Goal: Task Accomplishment & Management: Manage account settings

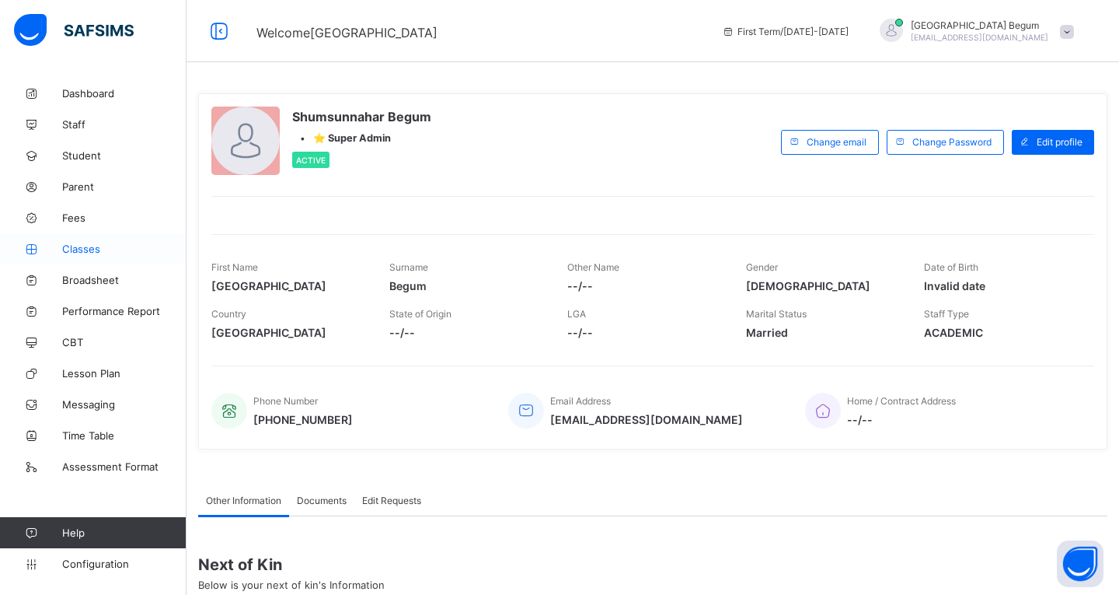
click at [90, 247] on span "Classes" at bounding box center [124, 248] width 124 height 12
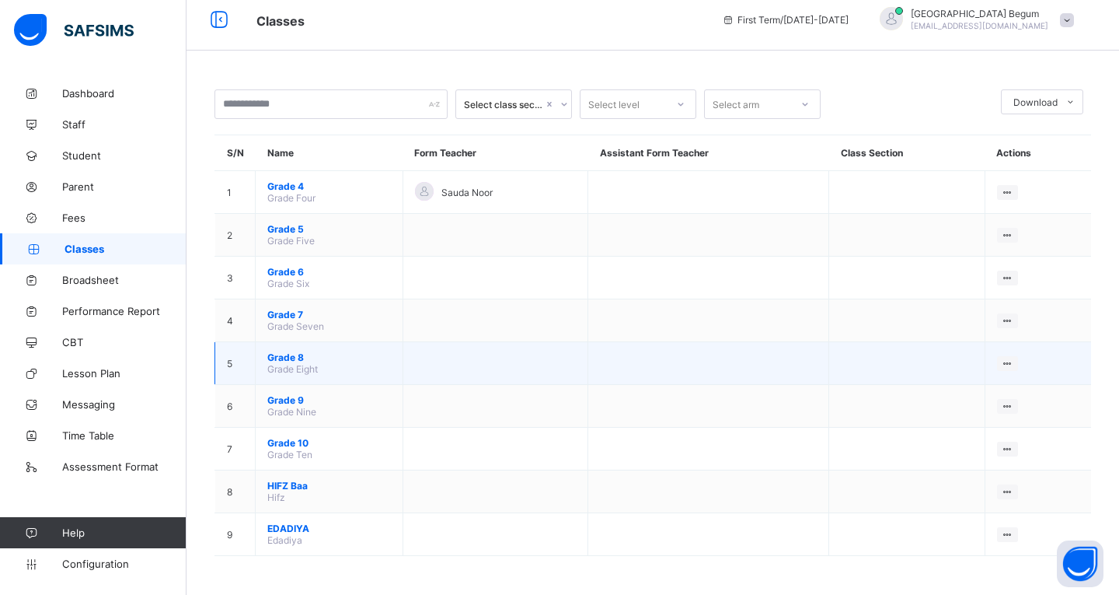
scroll to position [12, 0]
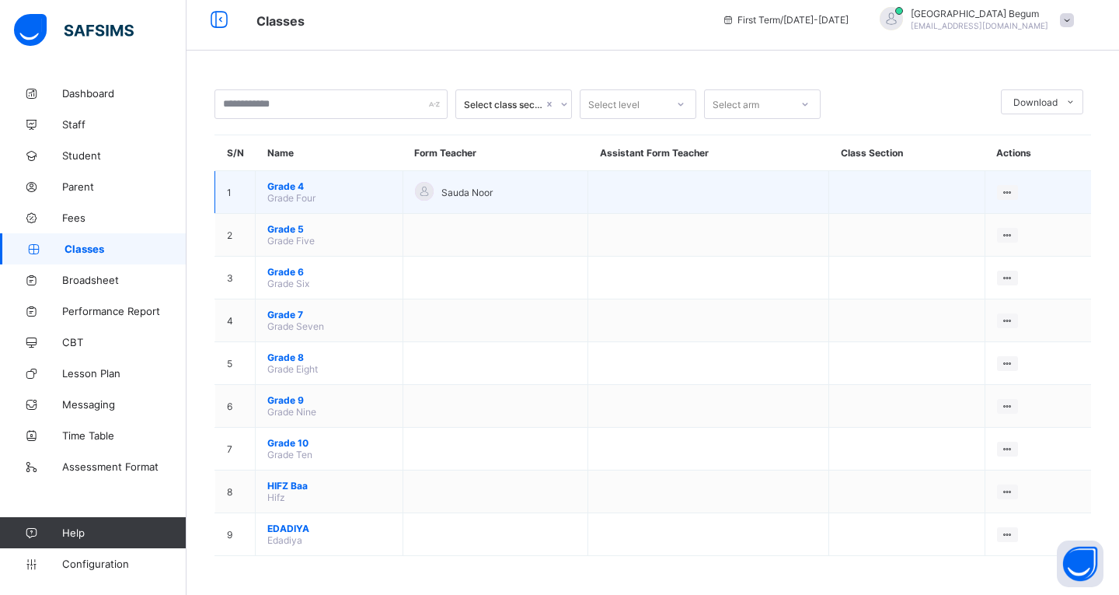
click at [297, 190] on span "Grade 4" at bounding box center [329, 186] width 124 height 12
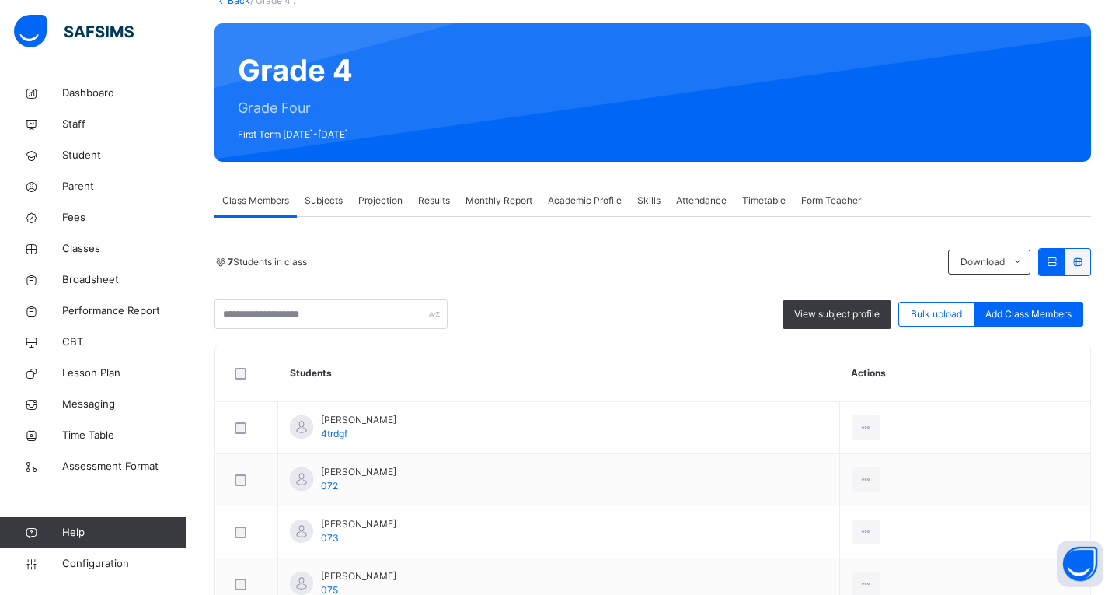
scroll to position [109, 0]
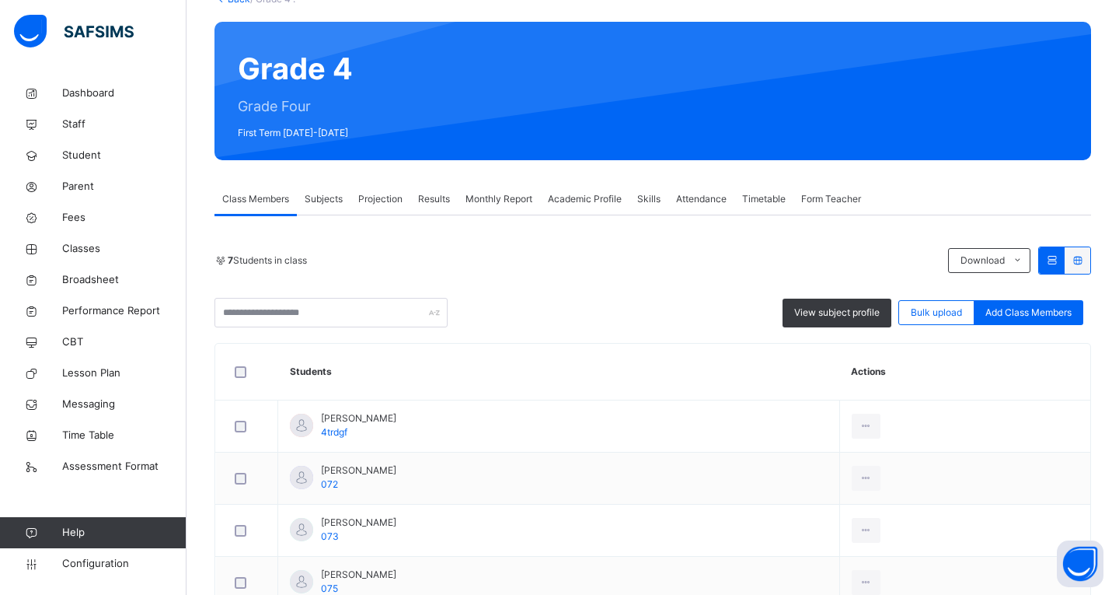
click at [329, 200] on span "Subjects" at bounding box center [324, 199] width 38 height 14
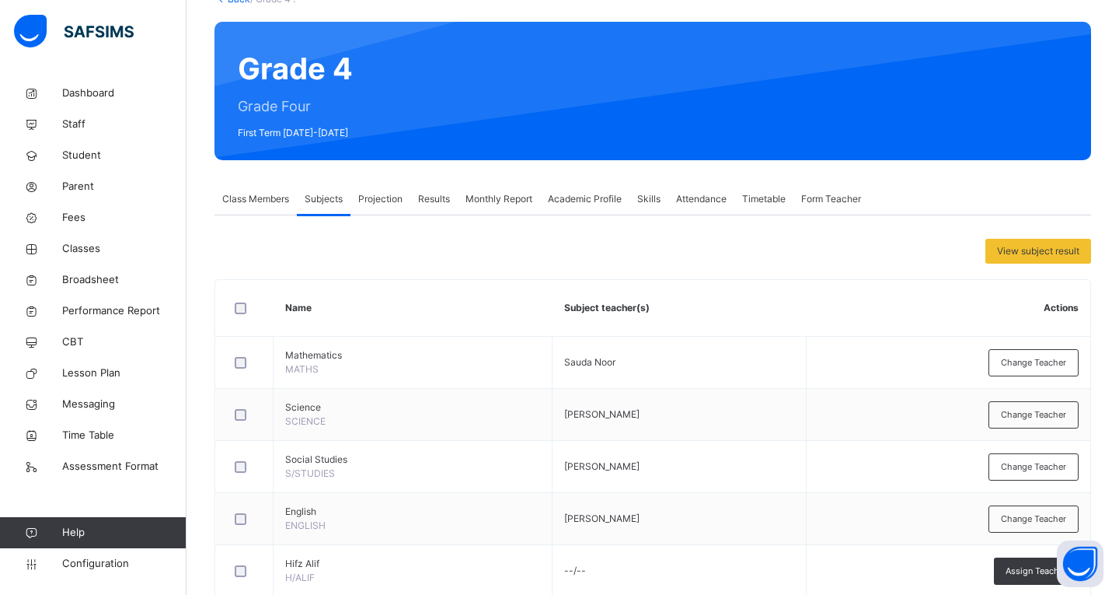
scroll to position [204, 0]
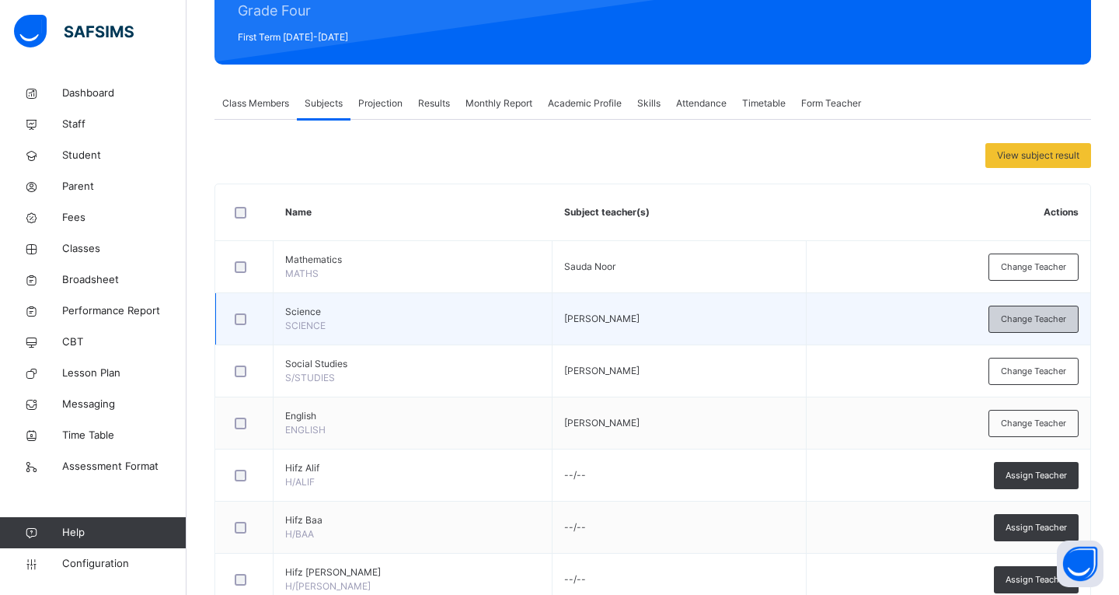
click at [1043, 315] on span "Change Teacher" at bounding box center [1033, 318] width 65 height 13
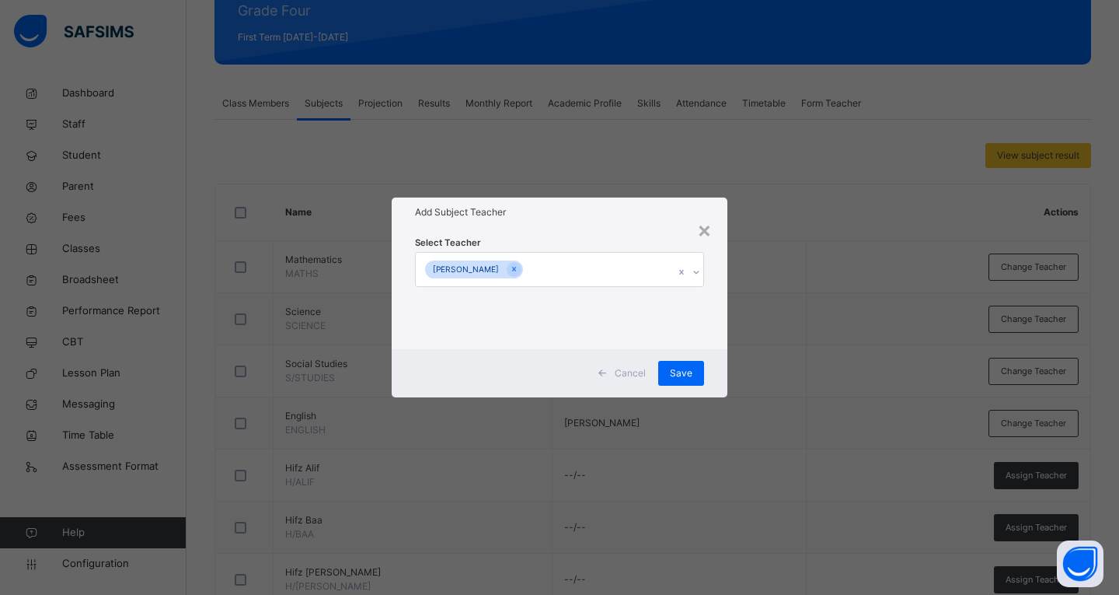
click at [608, 261] on div "Fatema Doria" at bounding box center [545, 269] width 258 height 33
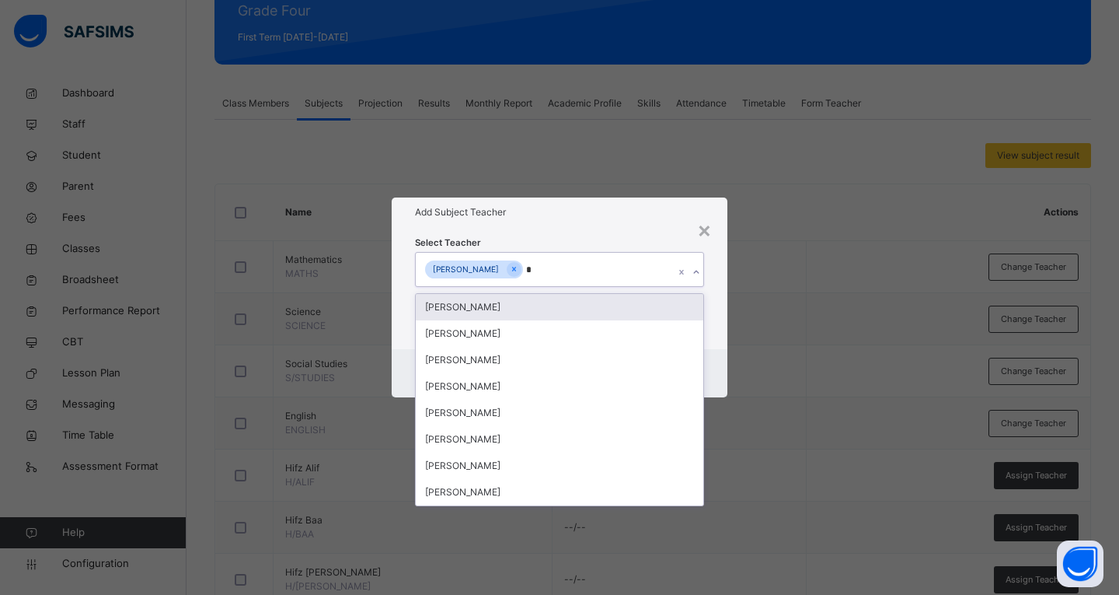
type input "**"
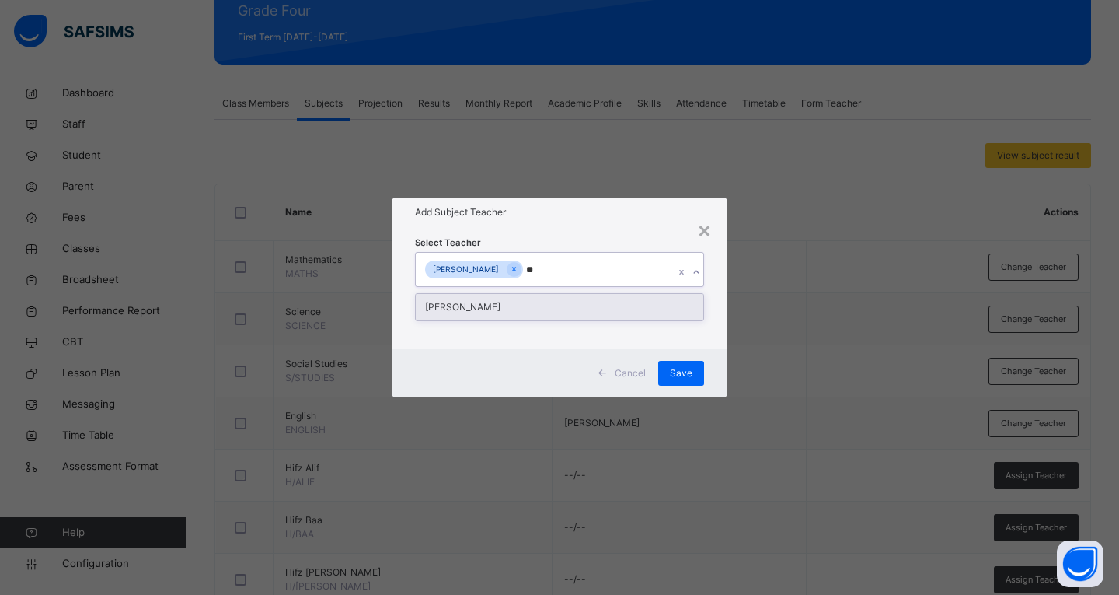
click at [576, 312] on div "Kulsoom Arif" at bounding box center [560, 307] width 288 height 26
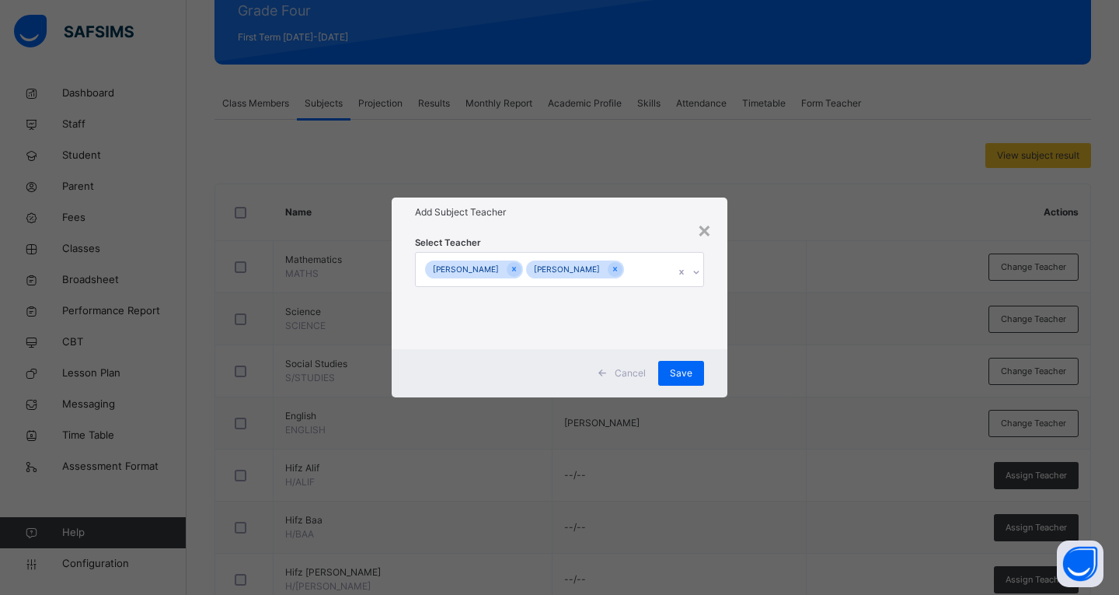
click at [717, 330] on div "Select Teacher Fatema Doria Kulsoom Arif" at bounding box center [560, 287] width 336 height 121
click at [679, 384] on div "Save" at bounding box center [681, 373] width 46 height 25
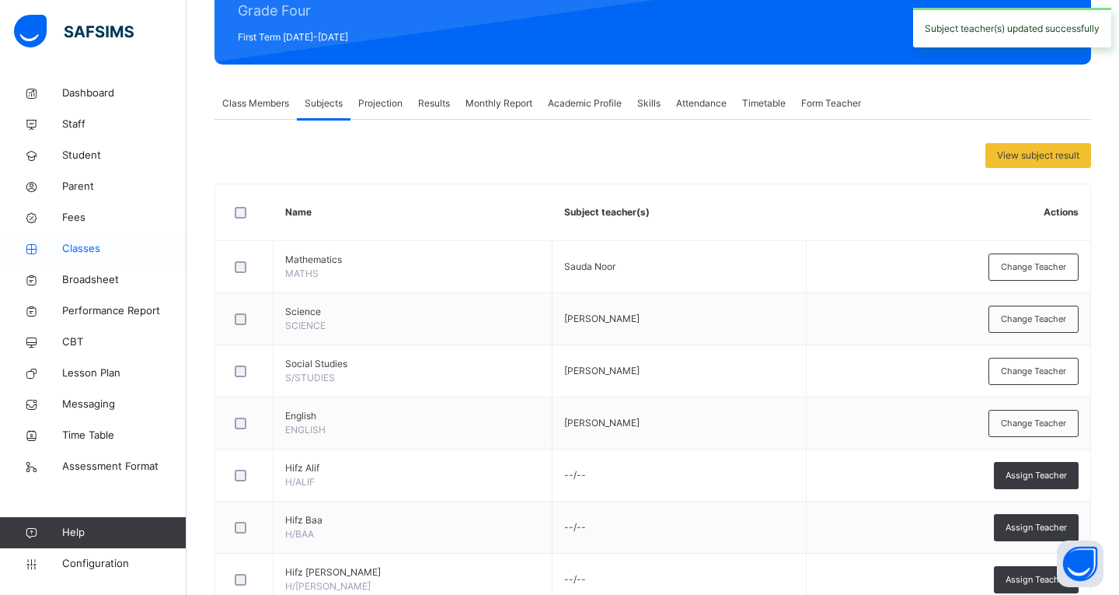
click at [82, 243] on span "Classes" at bounding box center [124, 249] width 124 height 16
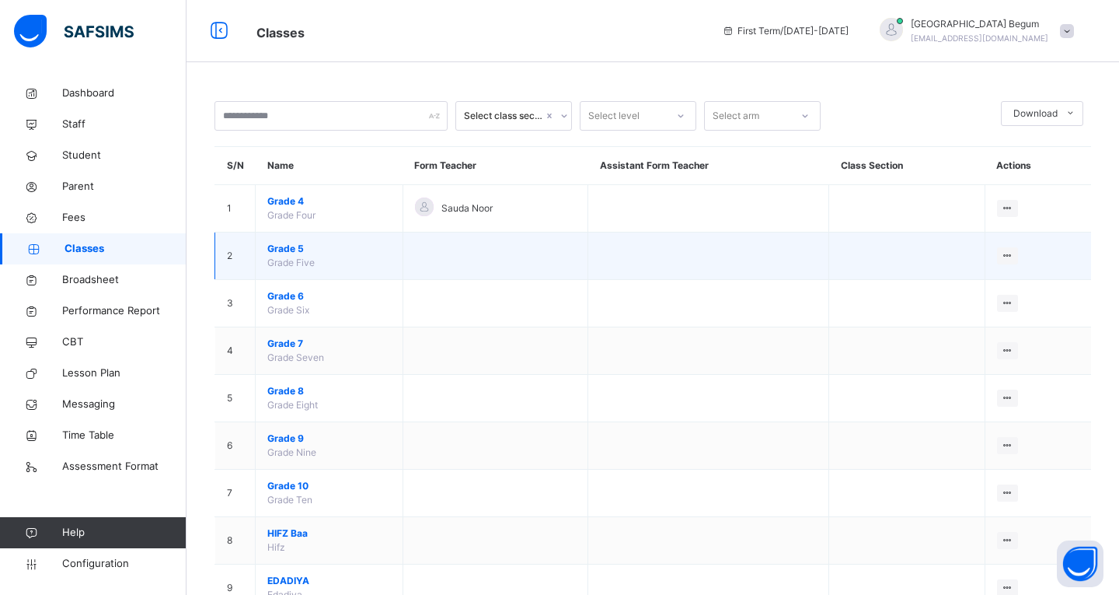
click at [288, 252] on span "Grade 5" at bounding box center [329, 249] width 124 height 14
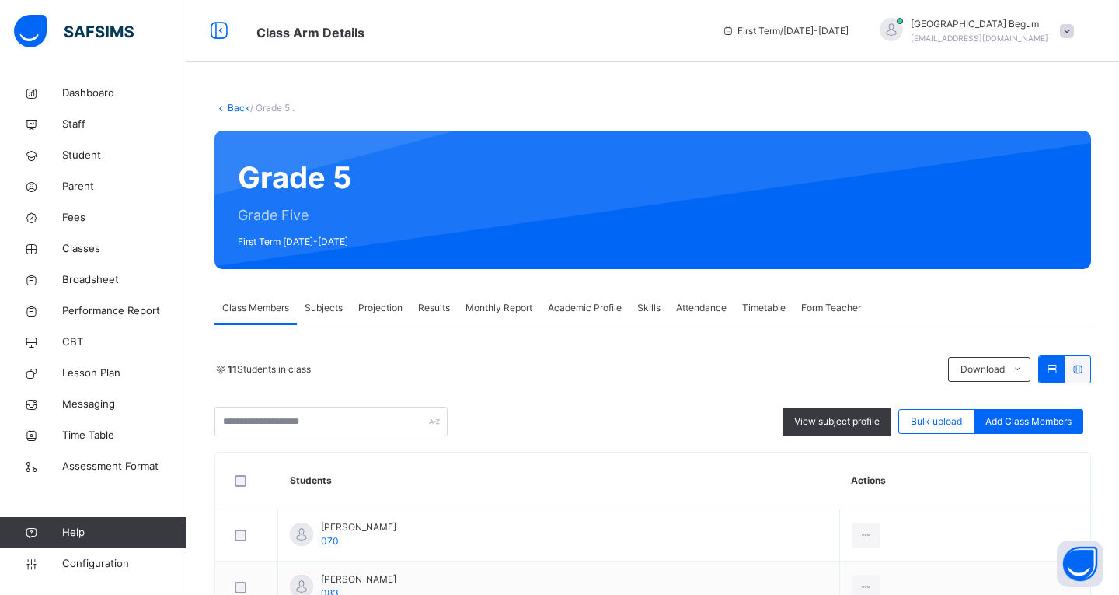
click at [333, 315] on div "Subjects" at bounding box center [324, 307] width 54 height 31
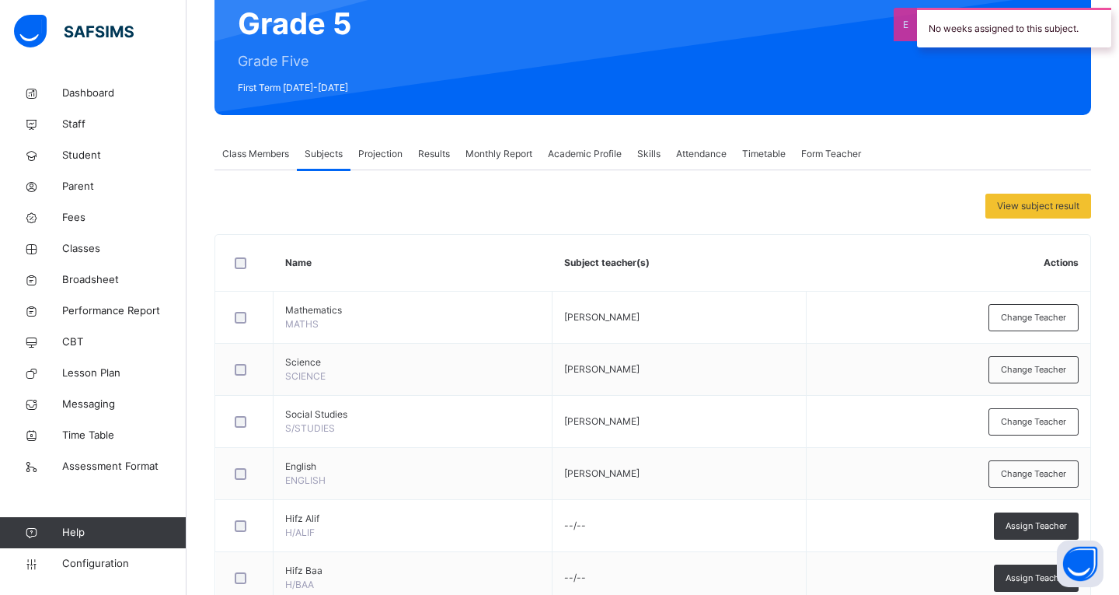
scroll to position [155, 0]
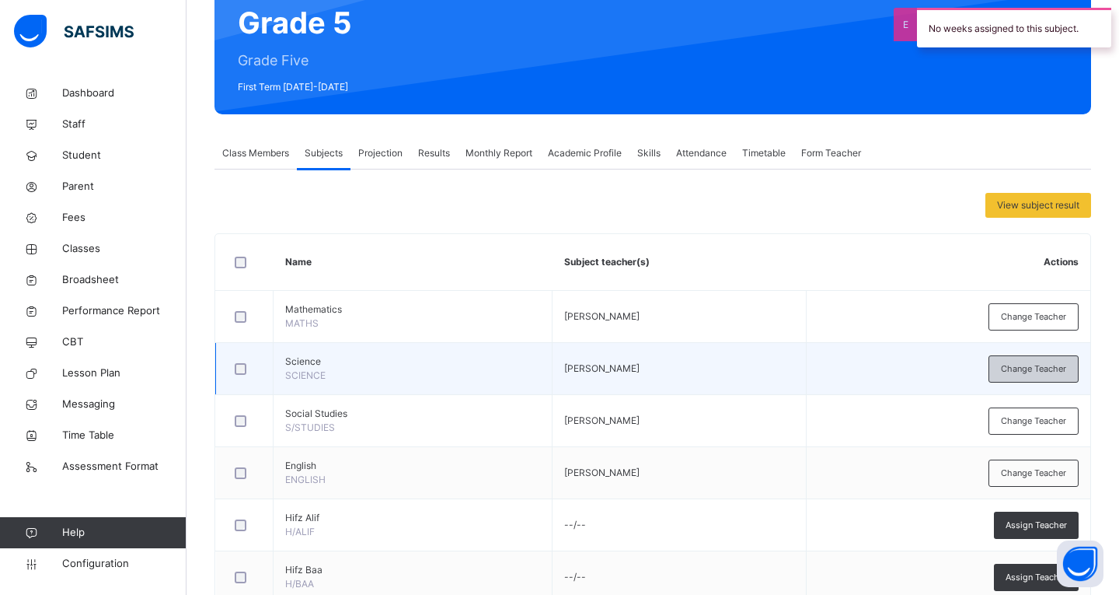
click at [1017, 368] on span "Change Teacher" at bounding box center [1033, 368] width 65 height 13
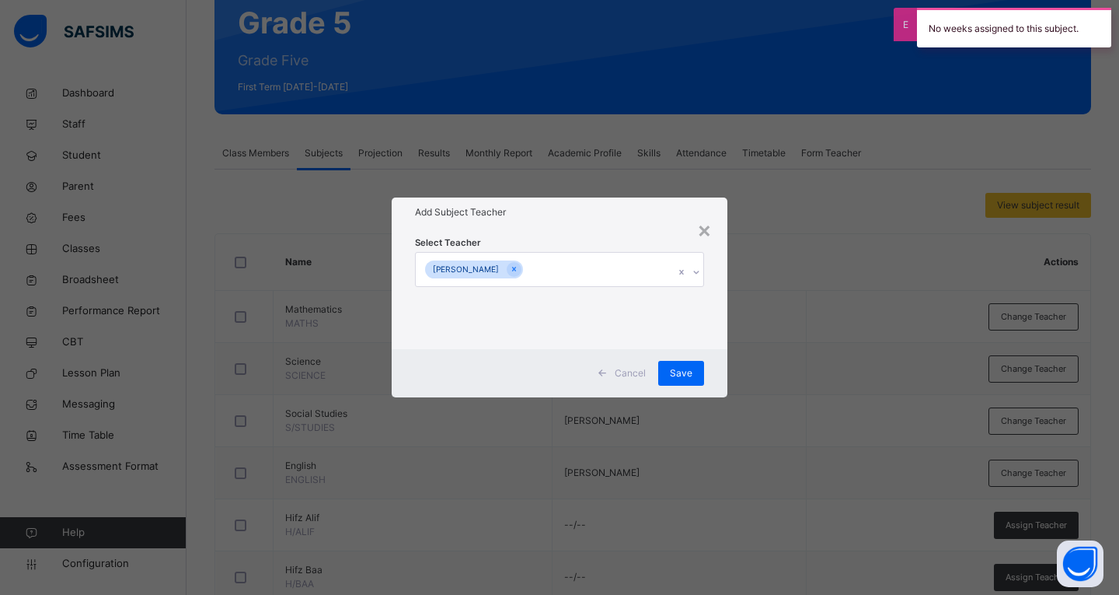
click at [614, 277] on div "Fatema Doria" at bounding box center [545, 269] width 258 height 33
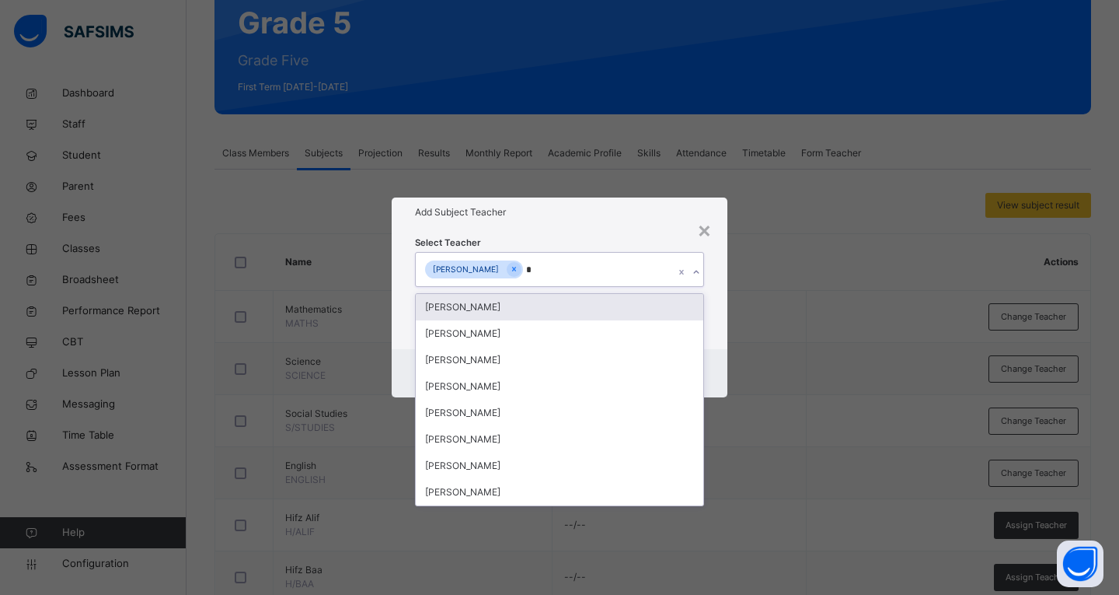
type input "**"
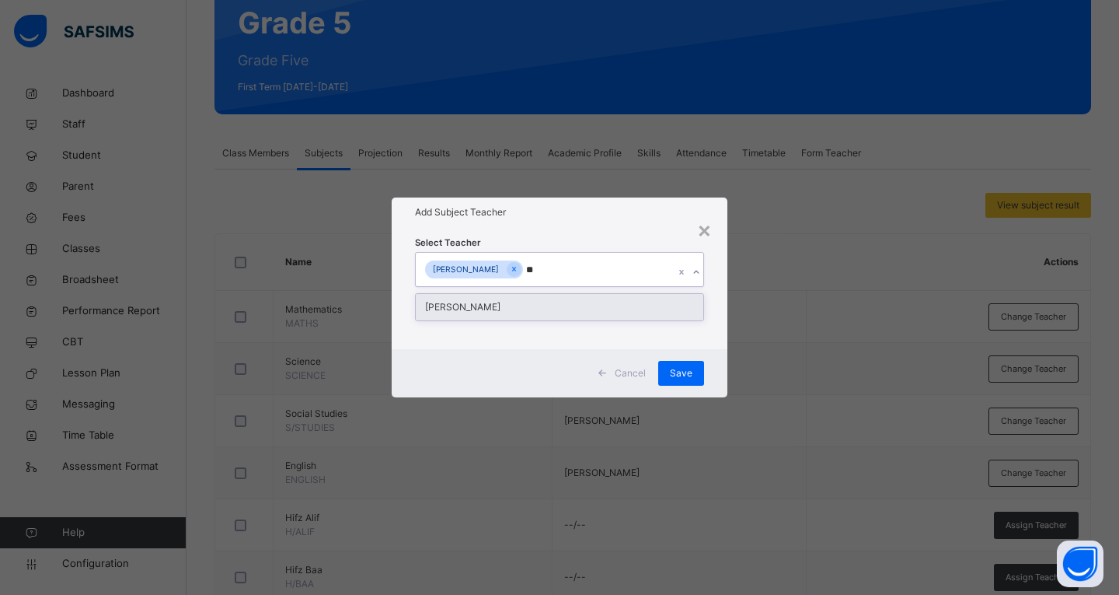
click at [555, 305] on div "Kulsoom Arif" at bounding box center [560, 307] width 288 height 26
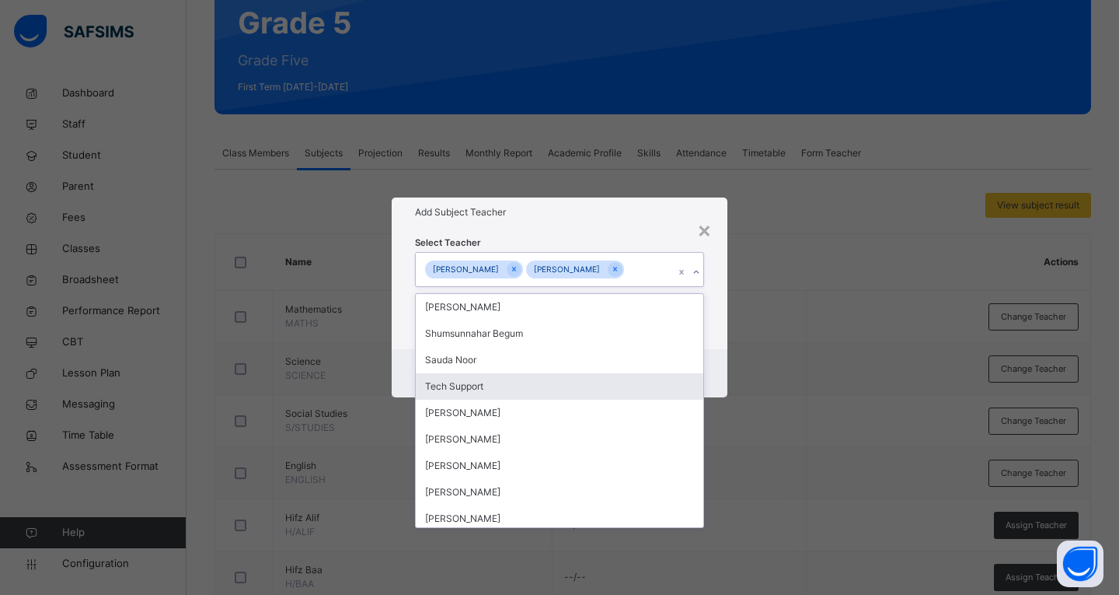
click at [710, 324] on div "Select Teacher option Kulsoom Arif, selected. option Tech Support focused, 4 of…" at bounding box center [560, 287] width 336 height 121
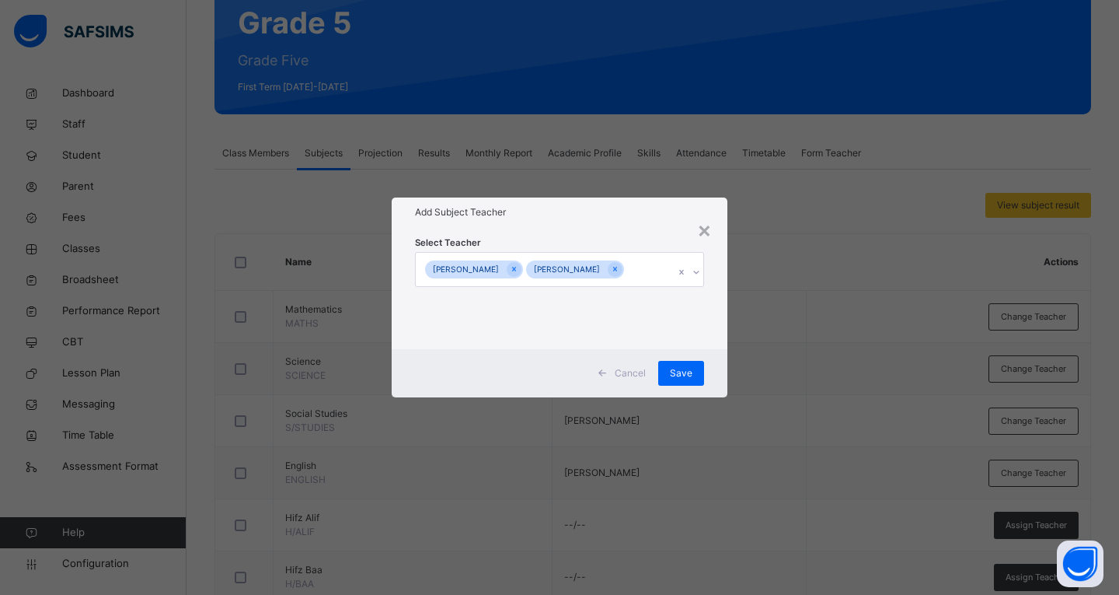
click at [686, 388] on div "Cancel Save" at bounding box center [560, 373] width 336 height 48
click at [686, 382] on div "Save" at bounding box center [681, 373] width 46 height 25
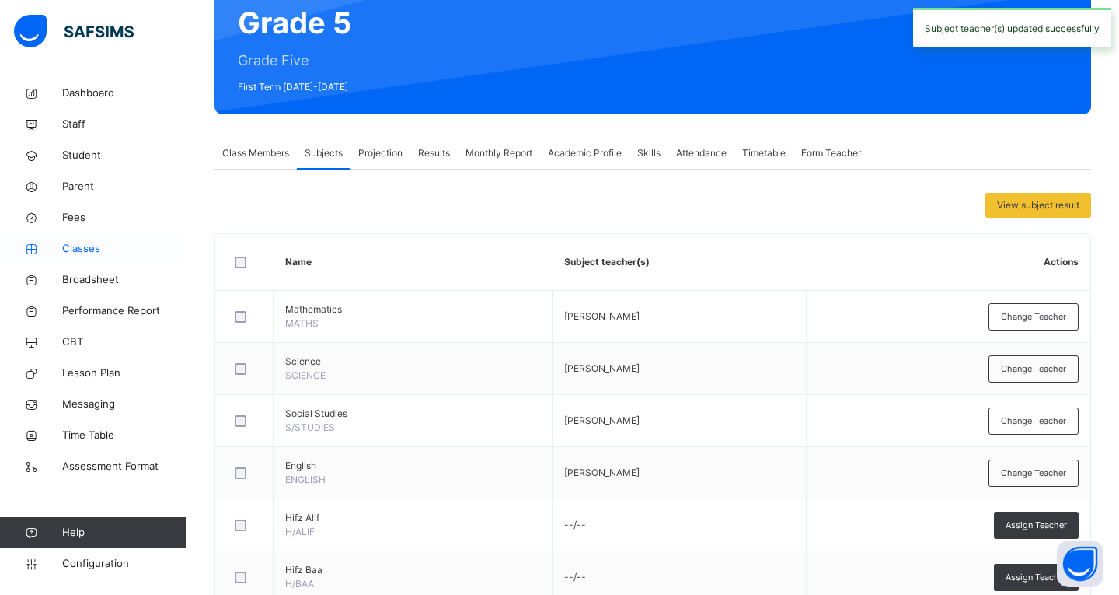
click at [73, 246] on span "Classes" at bounding box center [124, 249] width 124 height 16
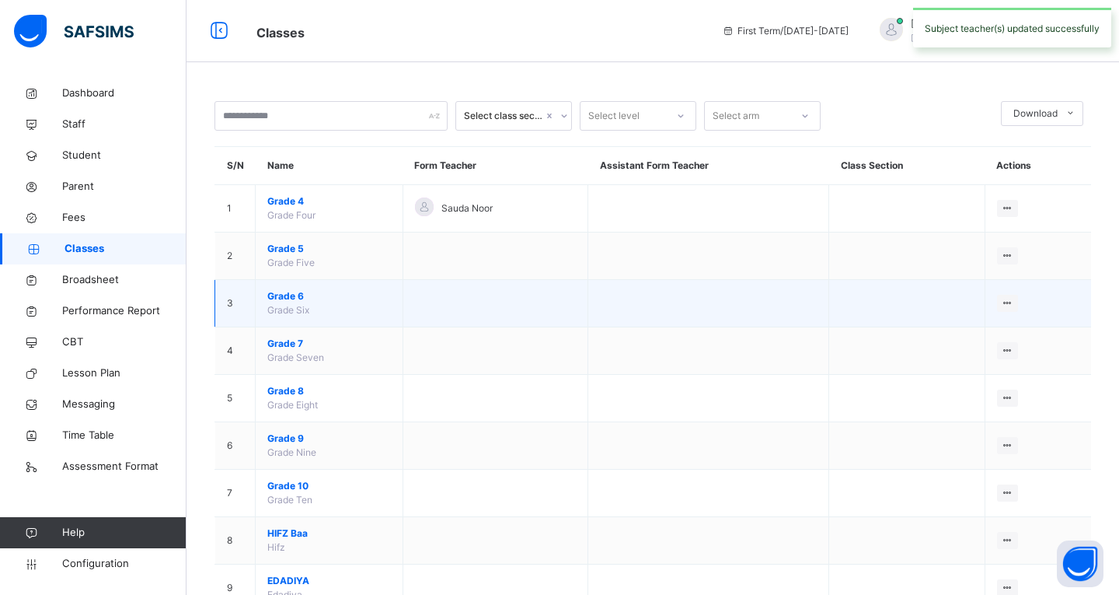
click at [276, 302] on span "Grade 6" at bounding box center [329, 296] width 124 height 14
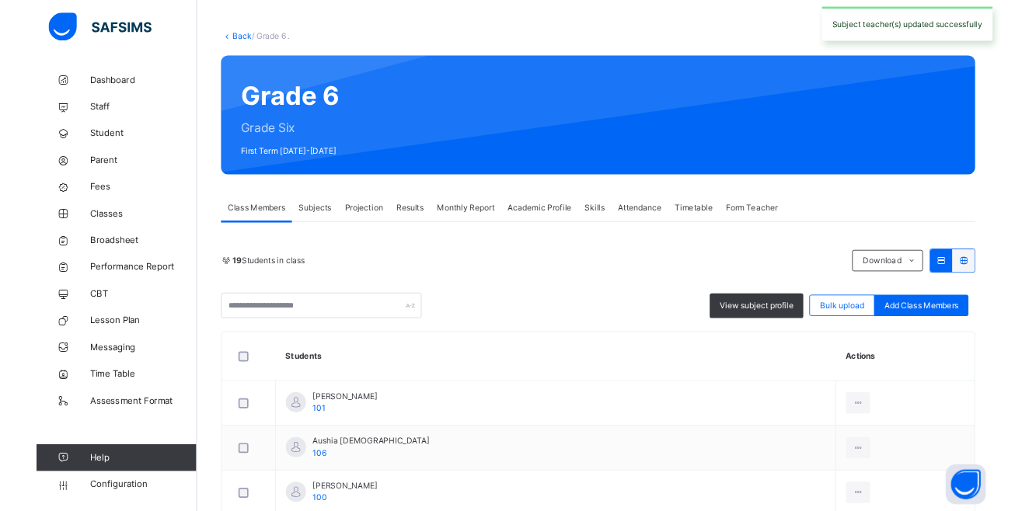
scroll to position [156, 0]
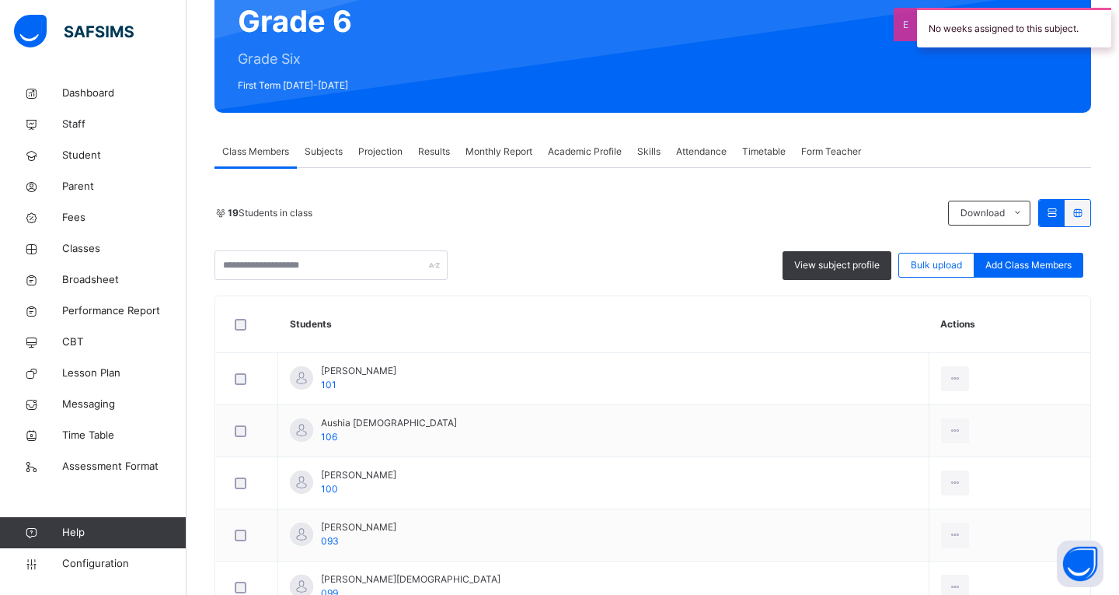
click at [341, 151] on span "Subjects" at bounding box center [324, 152] width 38 height 14
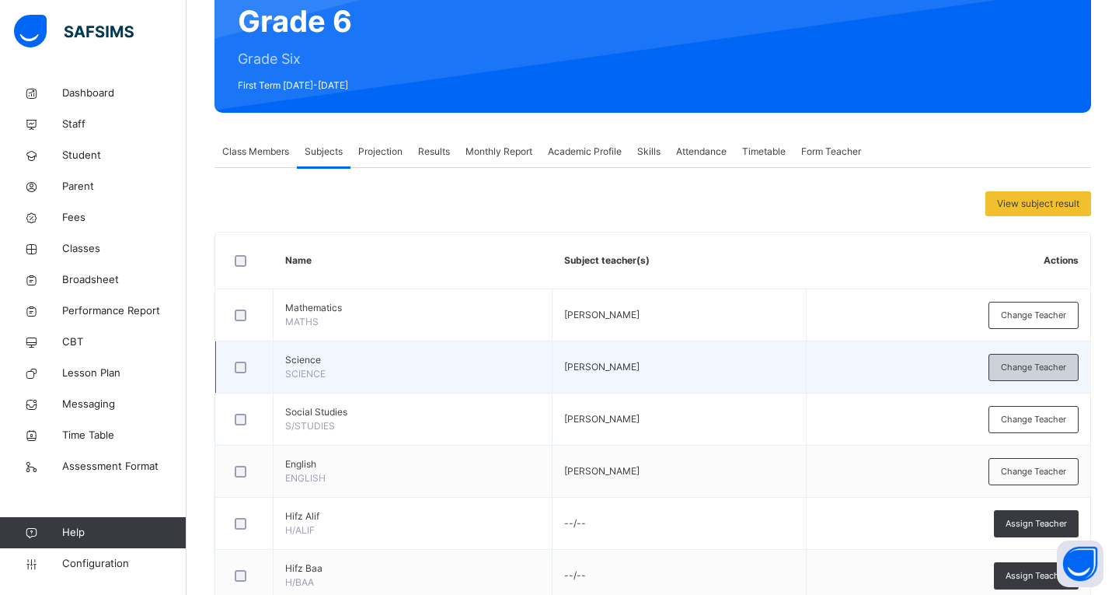
click at [1038, 362] on span "Change Teacher" at bounding box center [1033, 367] width 65 height 13
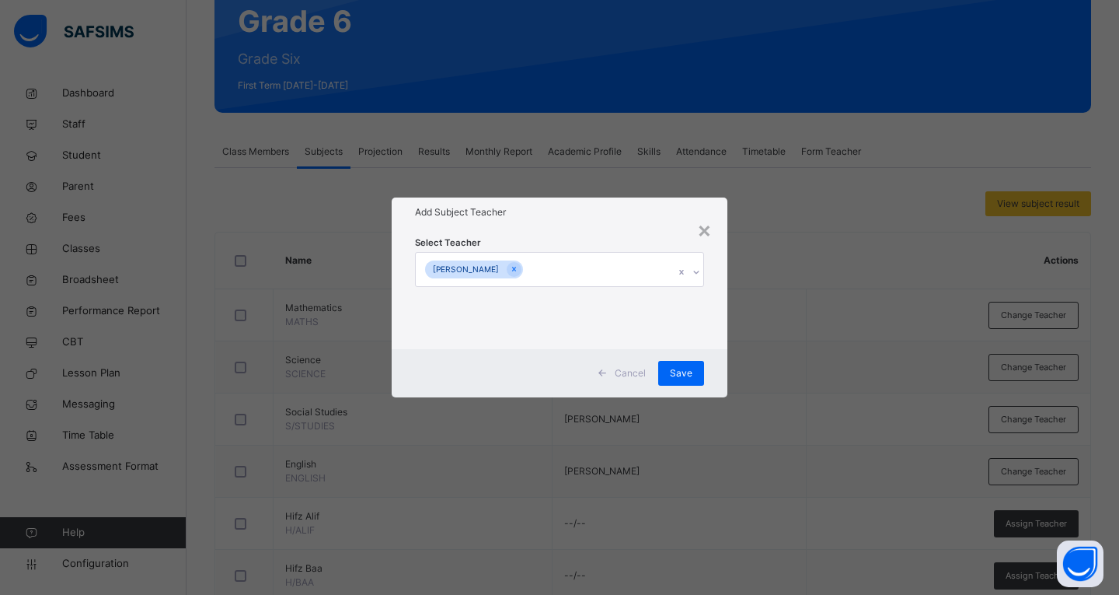
click at [528, 274] on div "Fatema Doria" at bounding box center [545, 269] width 258 height 33
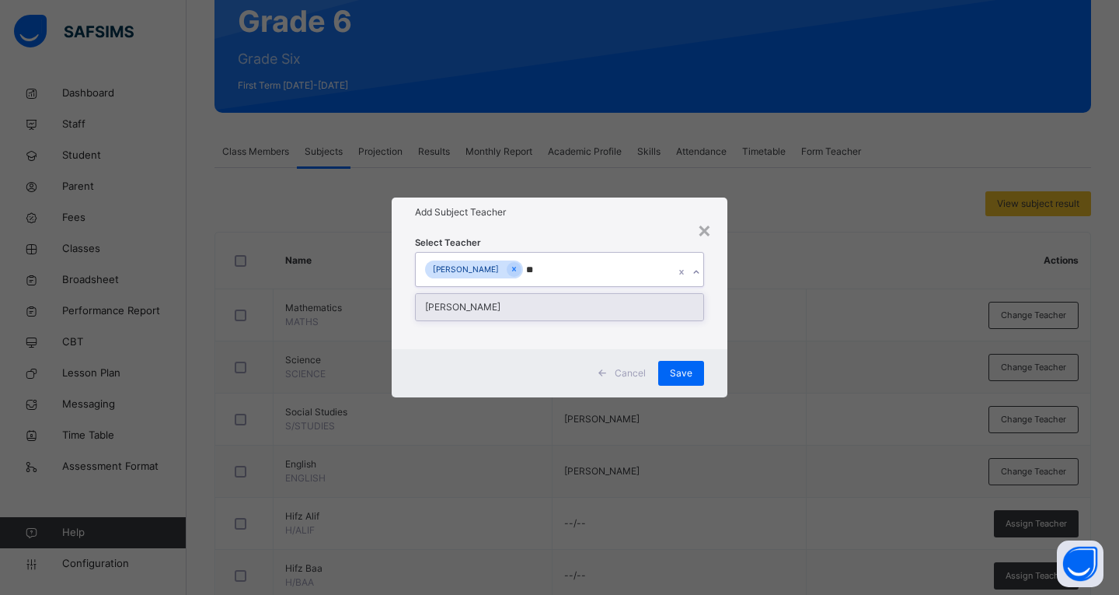
type input "***"
click at [508, 308] on div "Kulsoom Arif" at bounding box center [560, 307] width 288 height 26
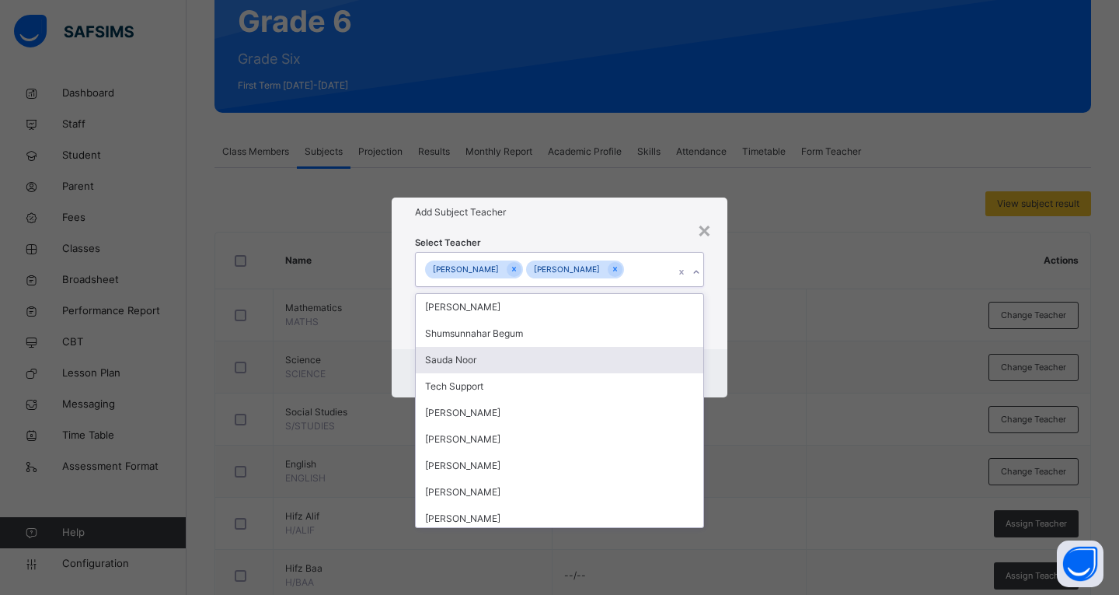
click at [640, 226] on div "Add Subject Teacher" at bounding box center [560, 212] width 336 height 30
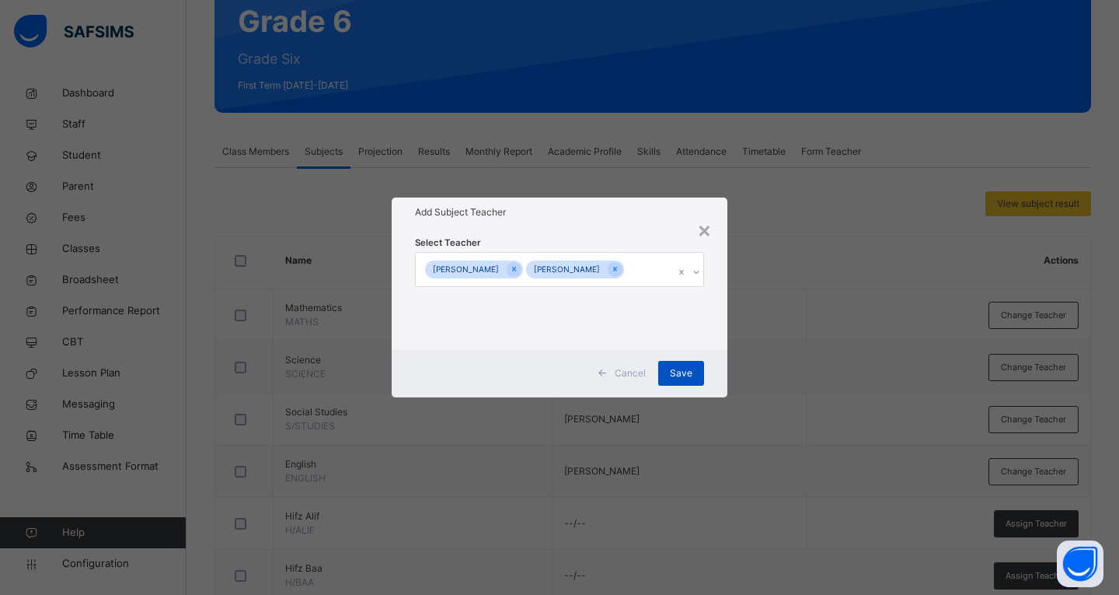
click at [689, 374] on span "Save" at bounding box center [681, 373] width 23 height 14
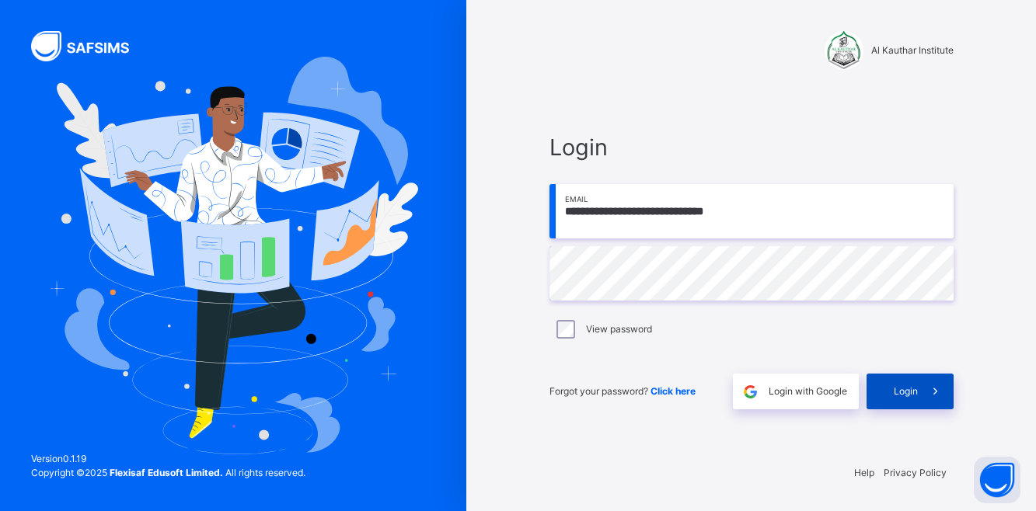
click at [878, 388] on div "Login" at bounding box center [910, 392] width 87 height 36
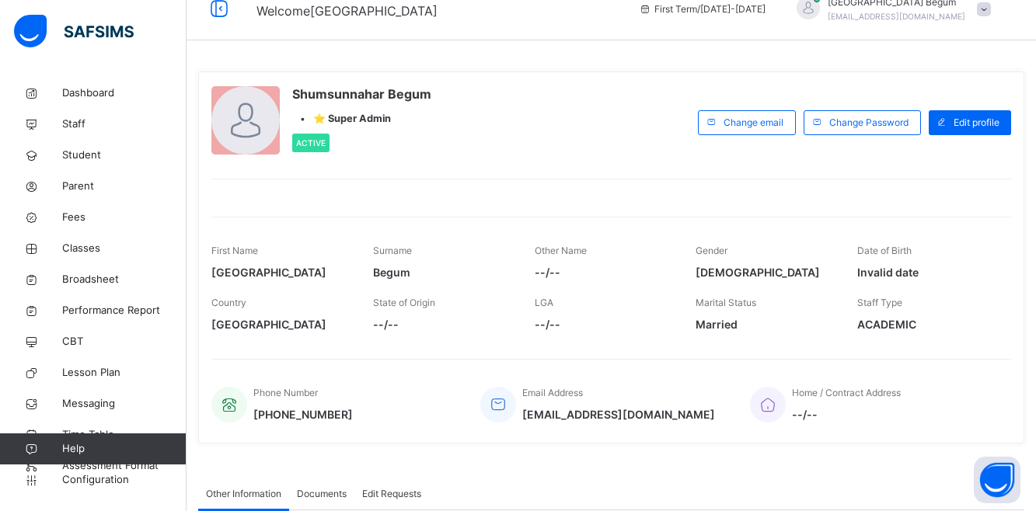
scroll to position [23, 0]
click at [92, 245] on span "Classes" at bounding box center [124, 249] width 124 height 16
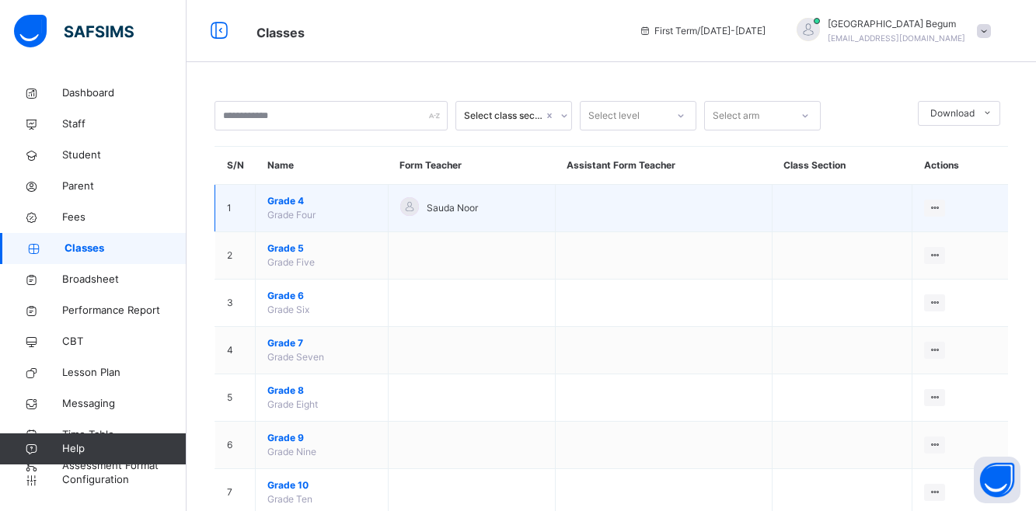
click at [287, 200] on span "Grade 4" at bounding box center [321, 201] width 109 height 14
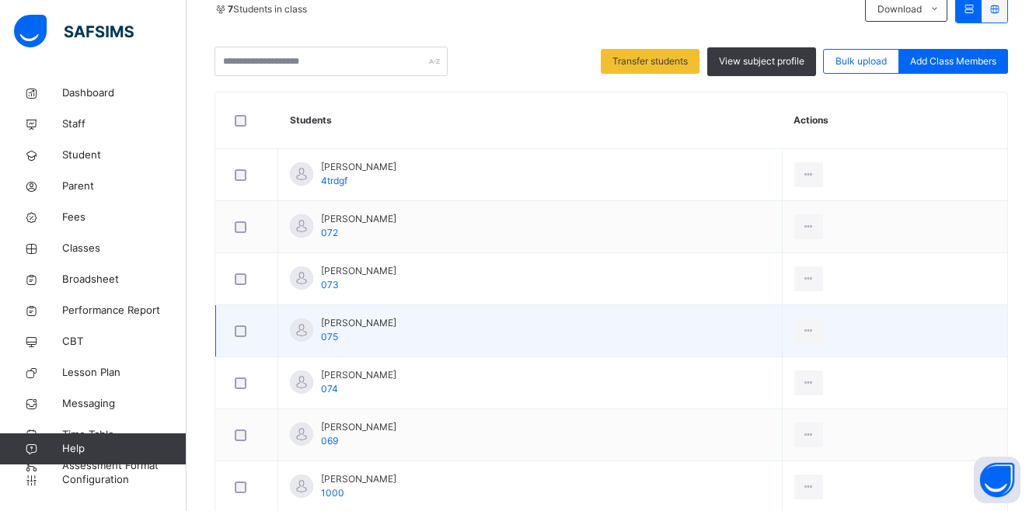
scroll to position [369, 0]
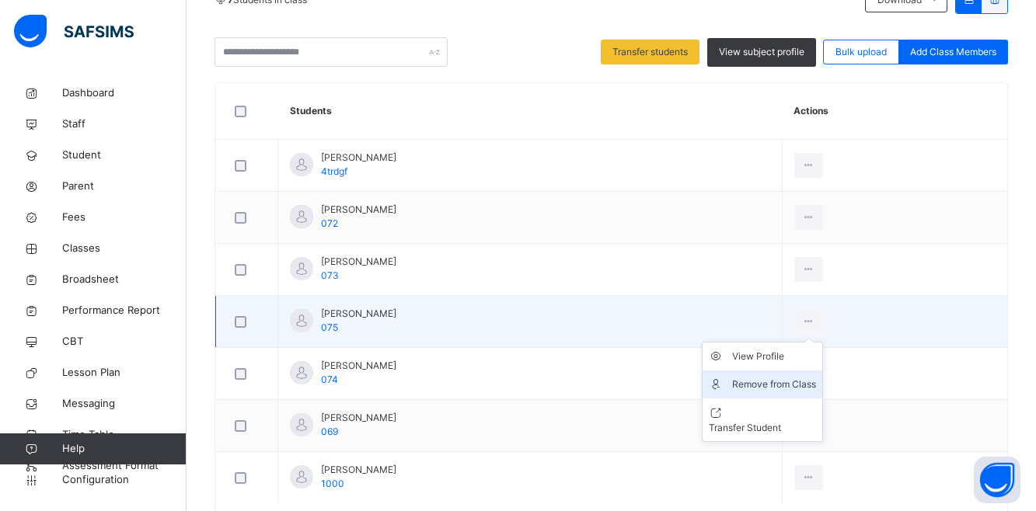
click at [753, 382] on div "Remove from Class" at bounding box center [774, 385] width 84 height 16
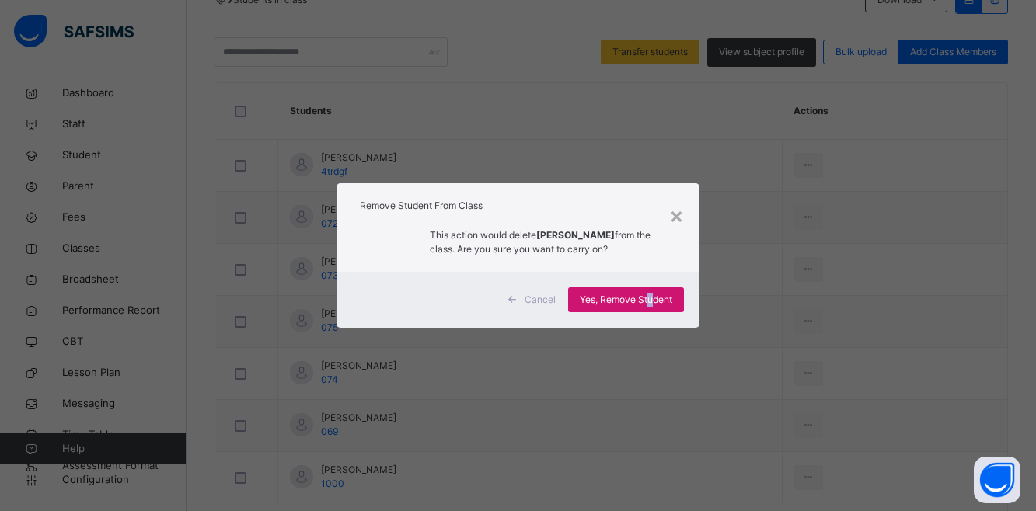
click at [649, 300] on span "Yes, Remove Student" at bounding box center [626, 300] width 92 height 14
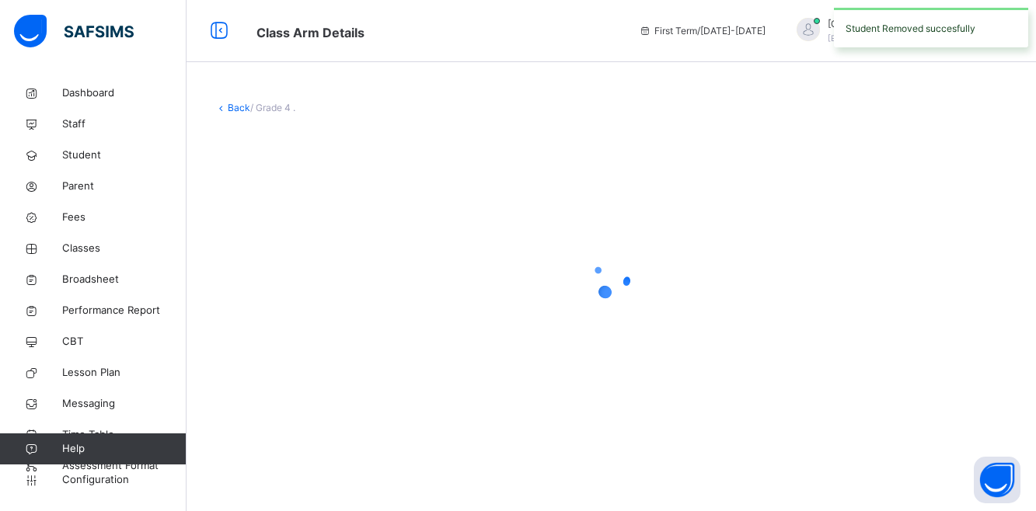
scroll to position [0, 0]
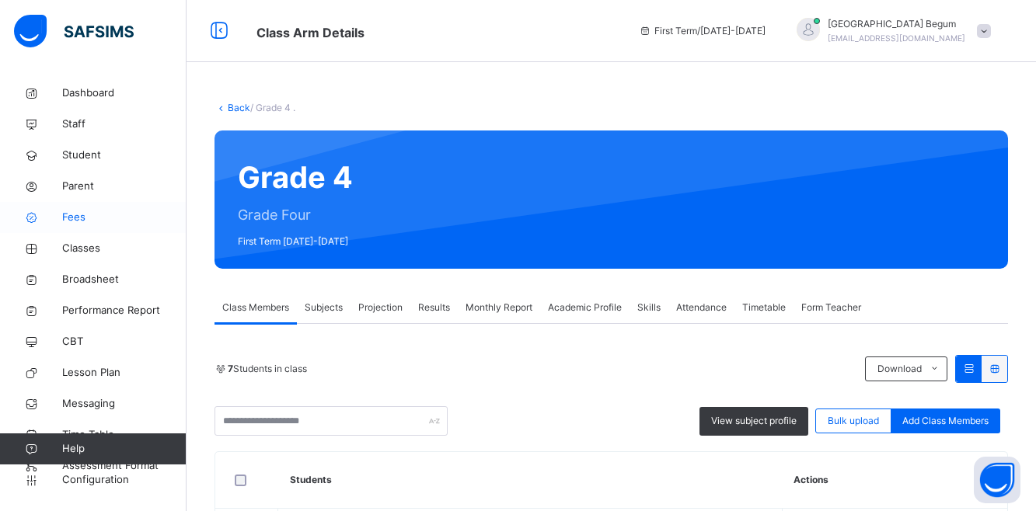
click at [103, 222] on span "Fees" at bounding box center [124, 218] width 124 height 16
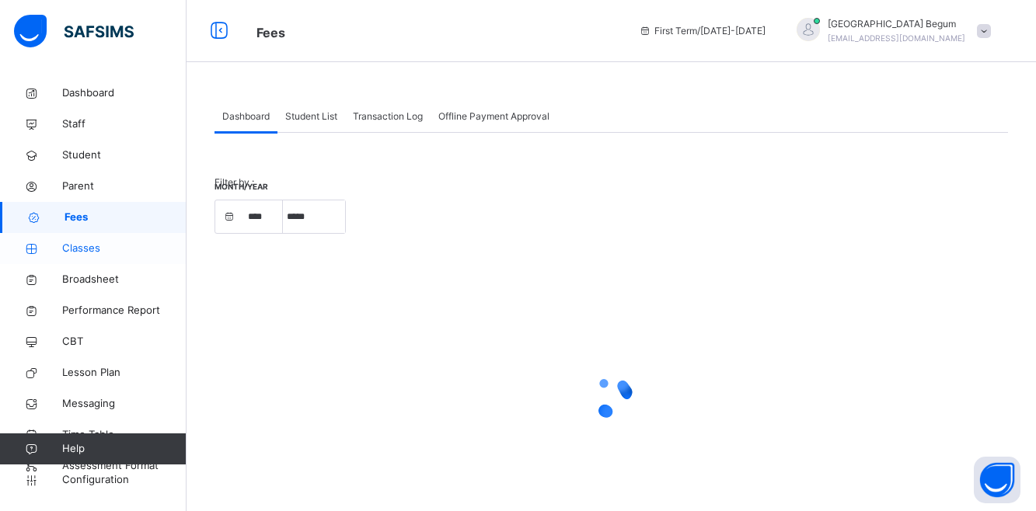
click at [96, 246] on span "Classes" at bounding box center [124, 249] width 124 height 16
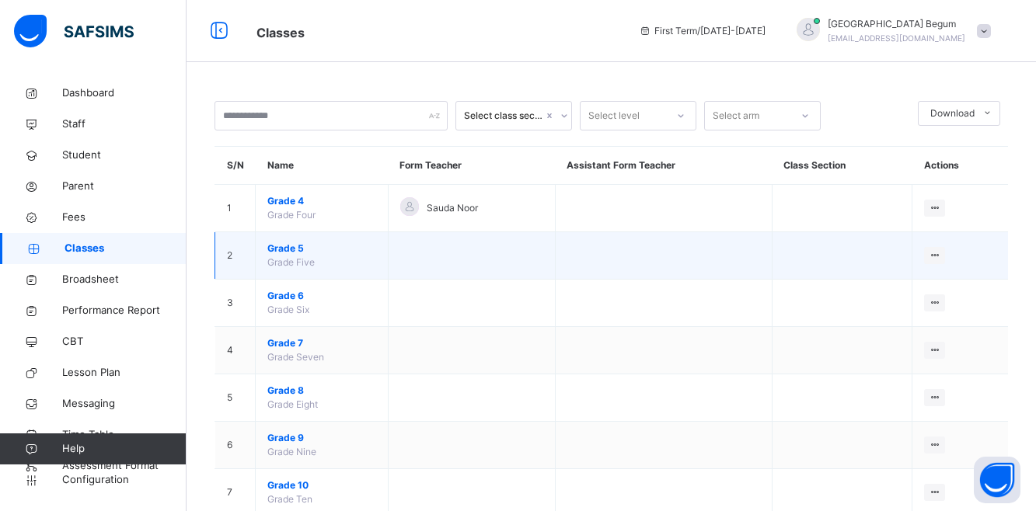
click at [299, 249] on span "Grade 5" at bounding box center [321, 249] width 109 height 14
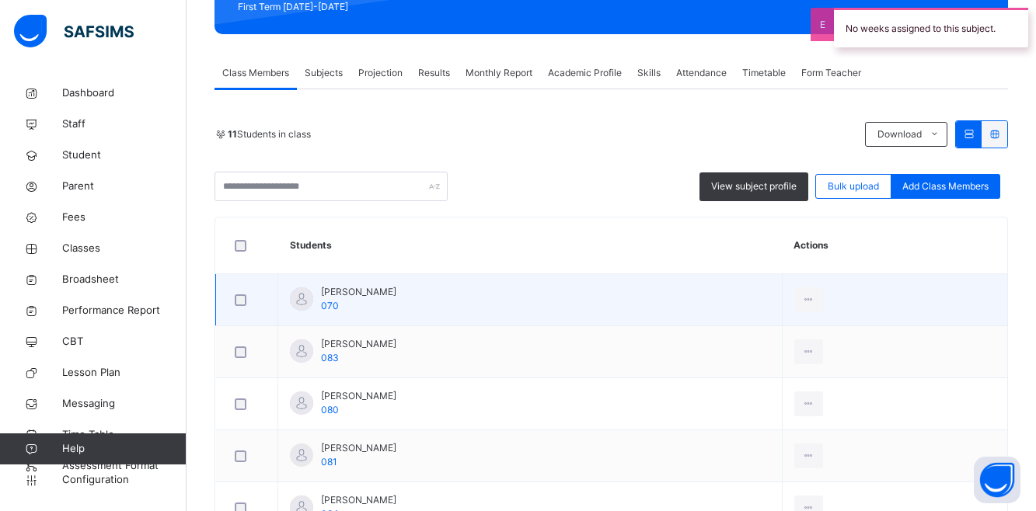
scroll to position [236, 0]
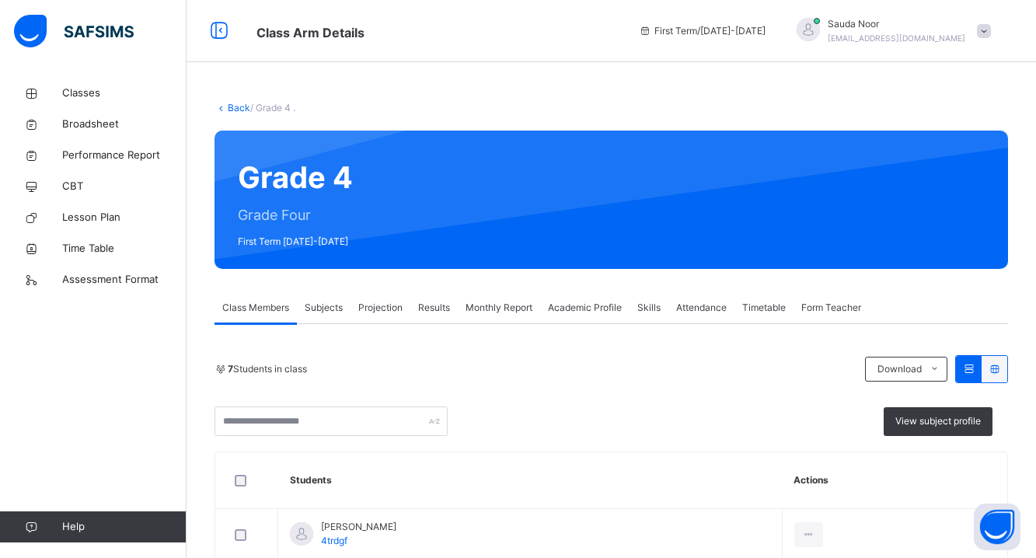
click at [343, 305] on span "Subjects" at bounding box center [324, 308] width 38 height 14
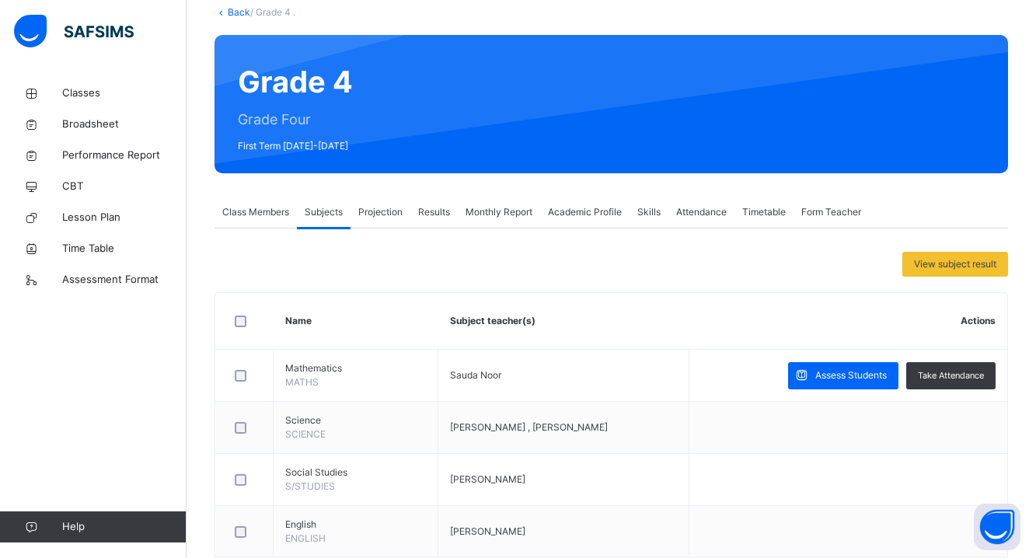
scroll to position [96, 0]
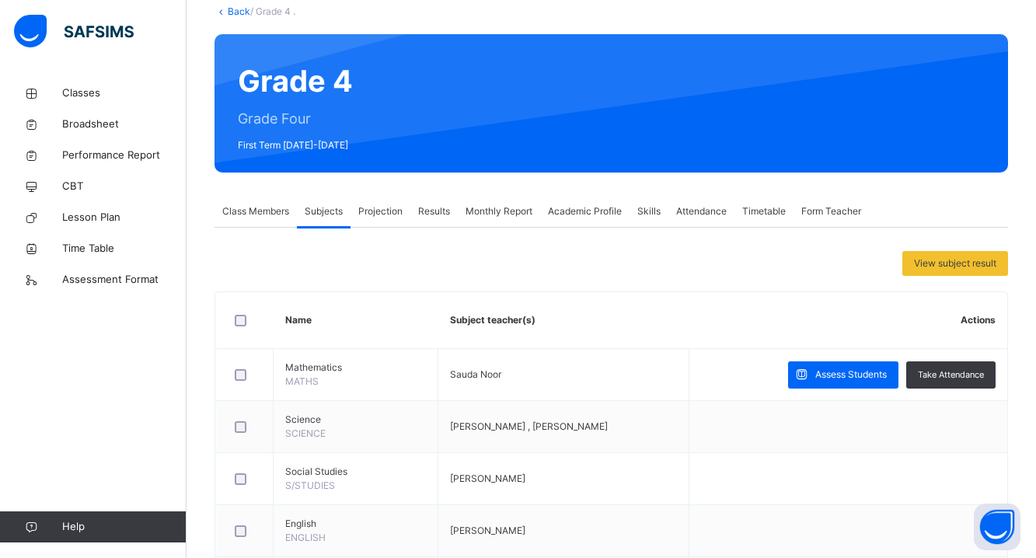
click at [399, 206] on span "Projection" at bounding box center [380, 211] width 44 height 14
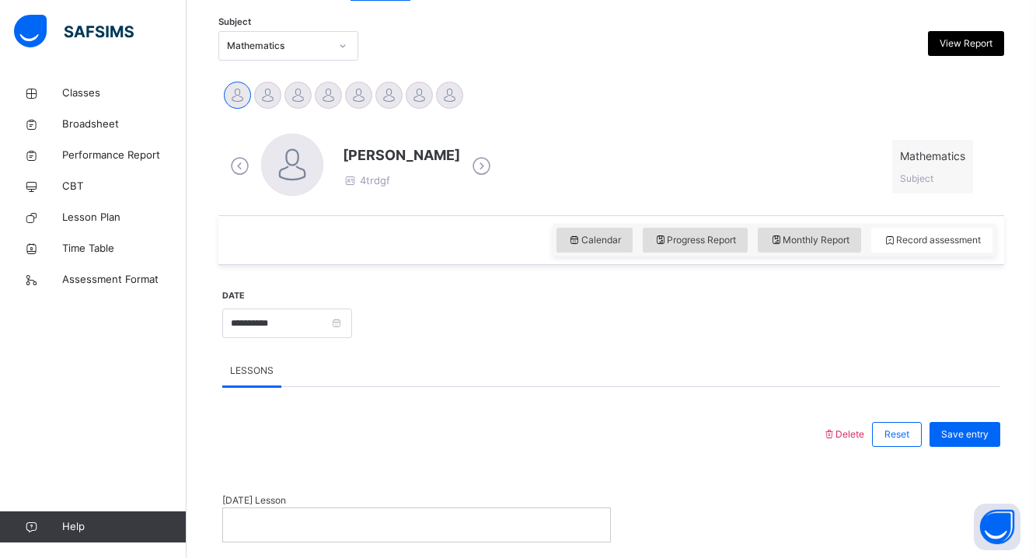
scroll to position [274, 0]
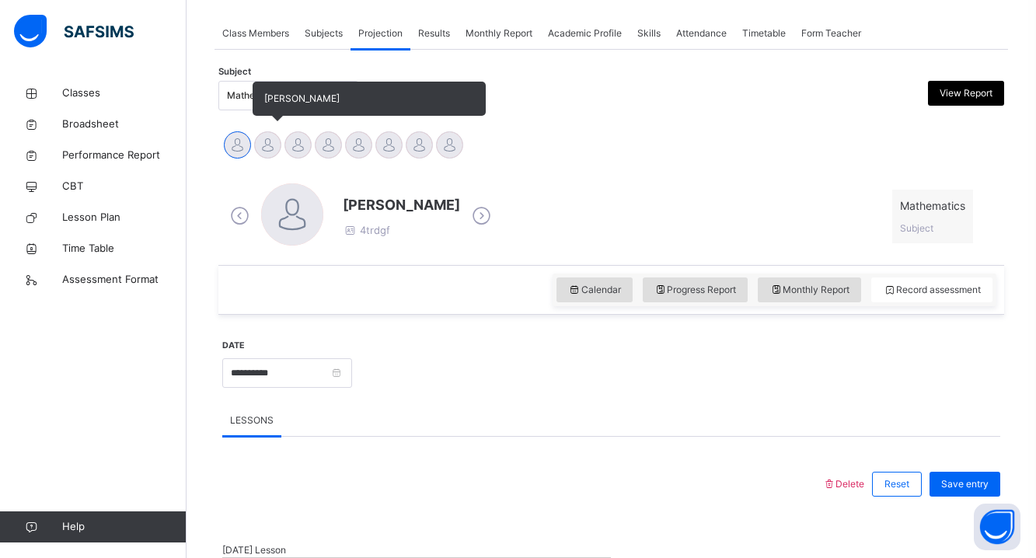
click at [262, 155] on div at bounding box center [267, 144] width 27 height 27
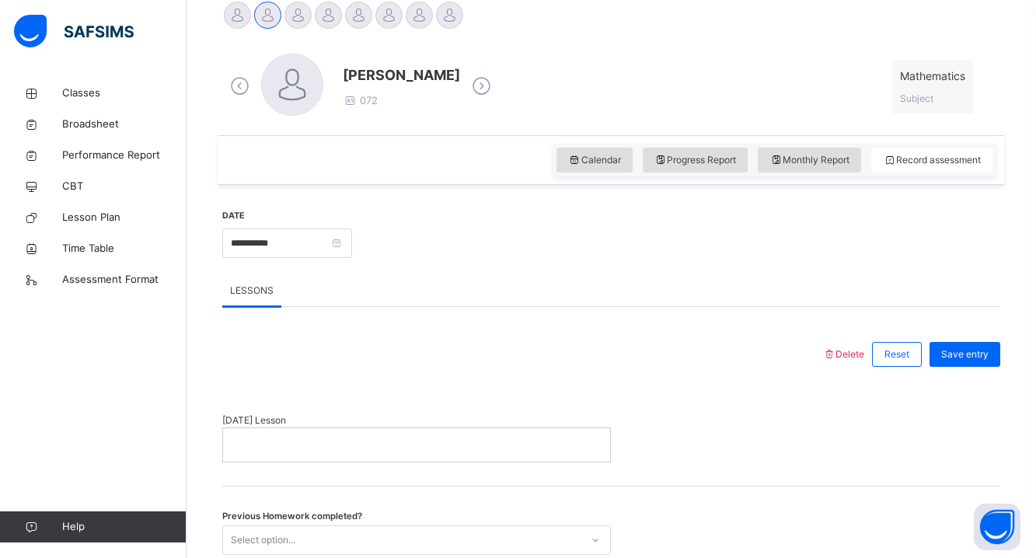
scroll to position [434, 0]
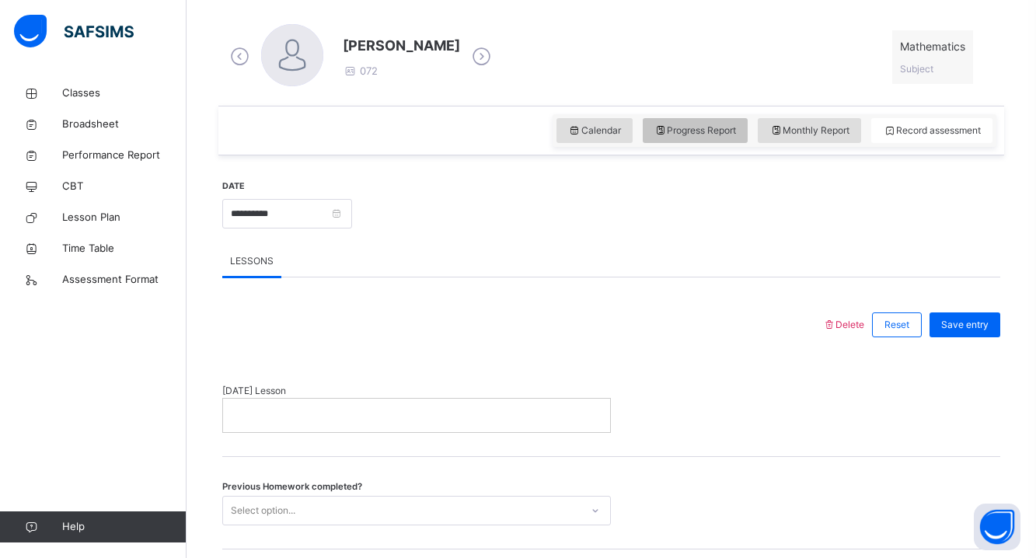
click at [679, 136] on span "Progress Report" at bounding box center [695, 131] width 82 height 14
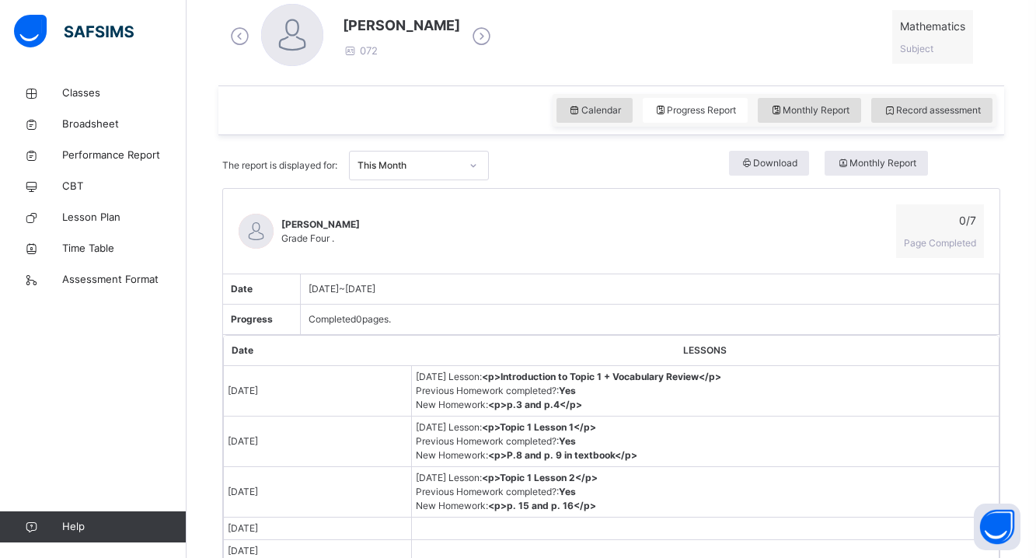
scroll to position [453, 0]
click at [893, 114] on icon at bounding box center [889, 111] width 13 height 14
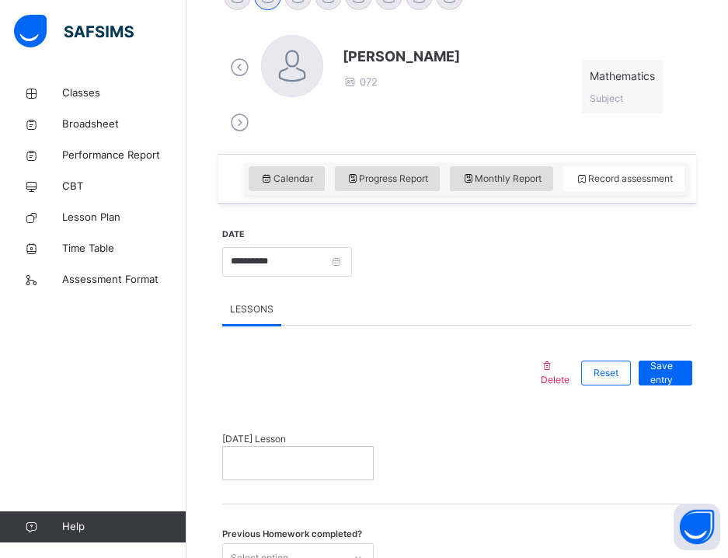
scroll to position [486, 0]
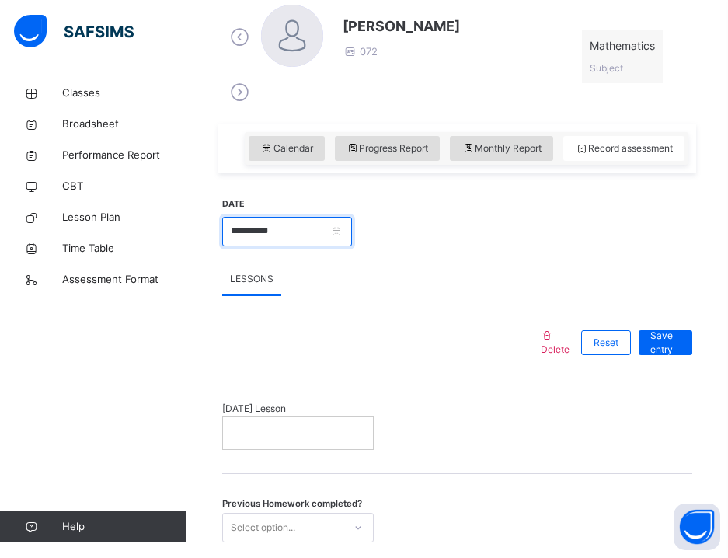
click at [300, 222] on input "**********" at bounding box center [287, 232] width 130 height 30
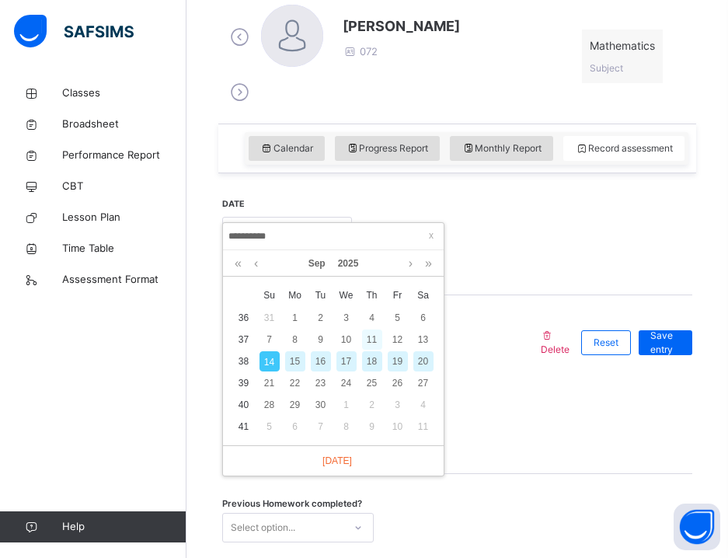
click at [377, 345] on div "11" at bounding box center [372, 340] width 20 height 20
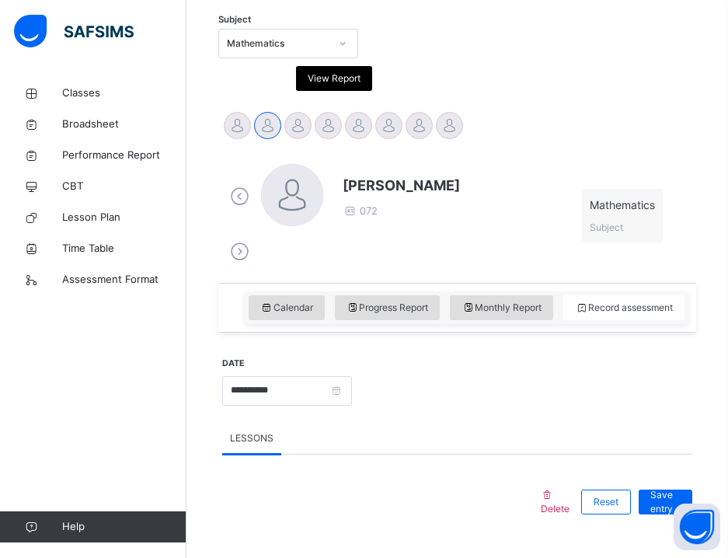
scroll to position [588, 0]
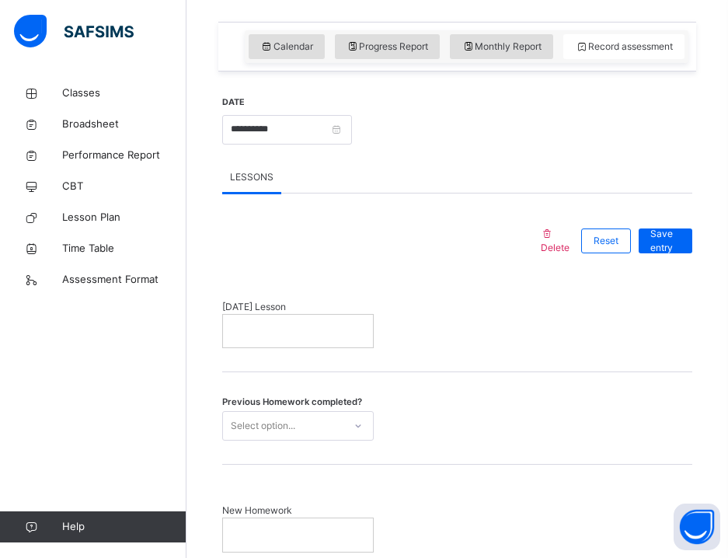
click at [334, 326] on p at bounding box center [298, 331] width 127 height 14
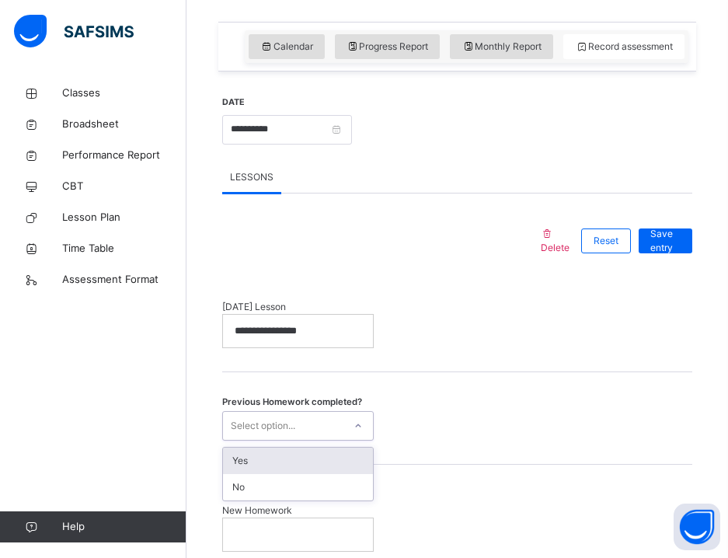
click at [301, 421] on div "Select option..." at bounding box center [283, 425] width 120 height 24
click at [290, 464] on div "Yes" at bounding box center [298, 461] width 150 height 26
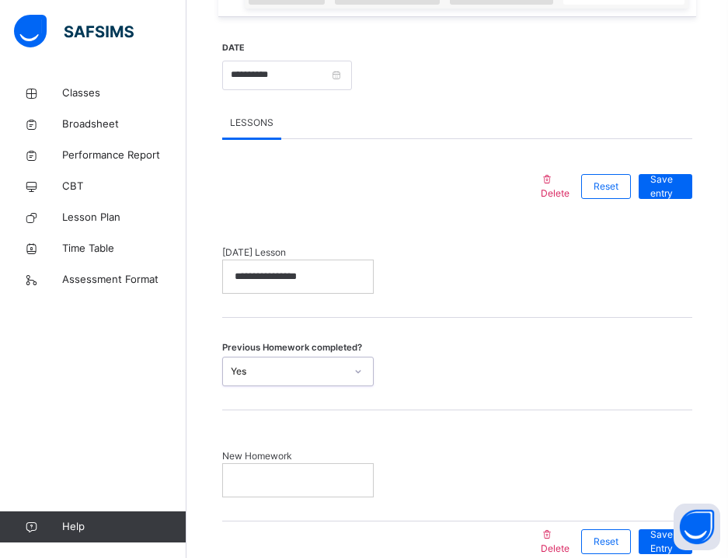
scroll to position [671, 0]
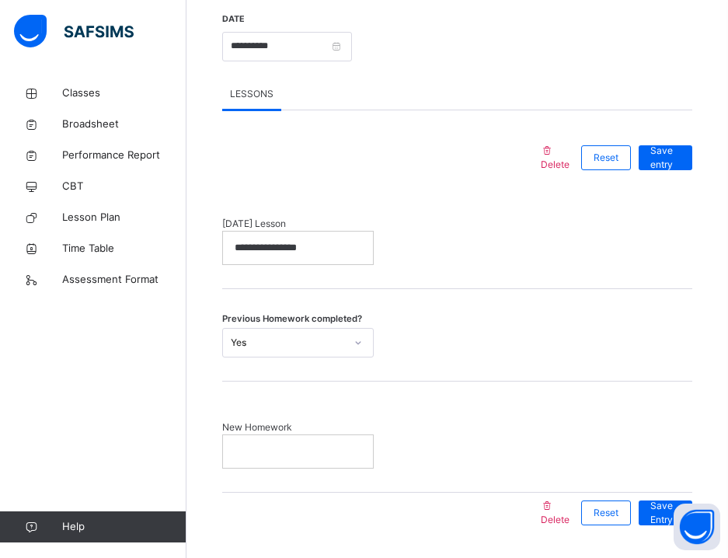
click at [288, 453] on p at bounding box center [298, 452] width 127 height 14
click at [660, 514] on span "Save Entry" at bounding box center [666, 513] width 30 height 28
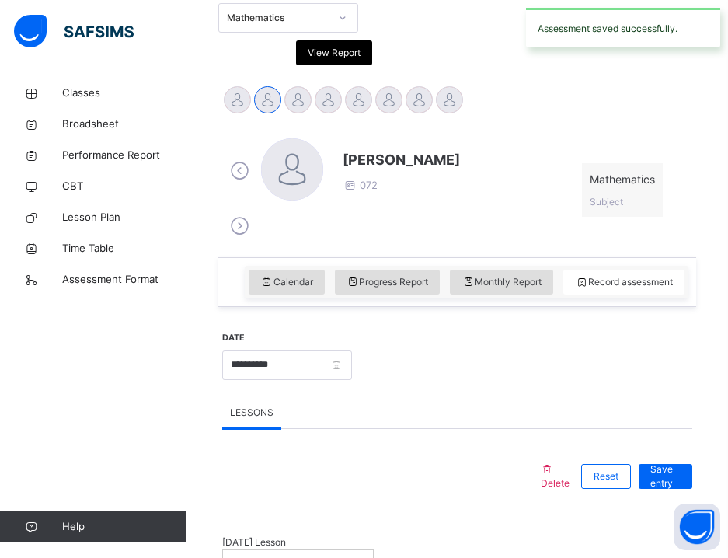
scroll to position [365, 0]
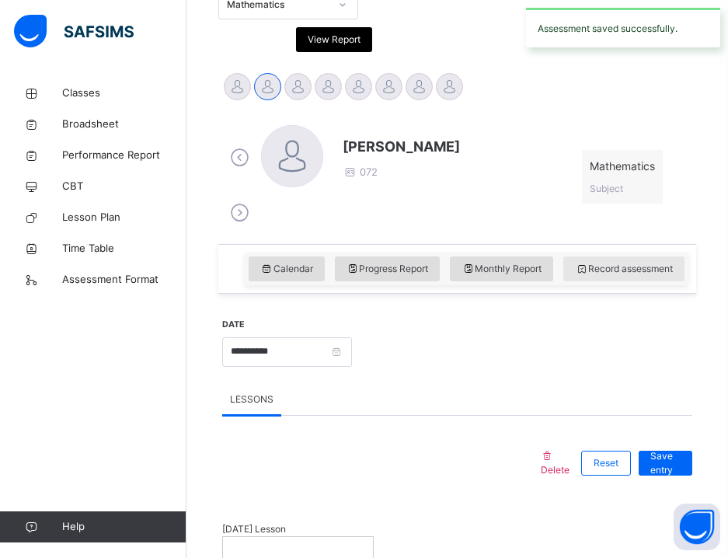
click at [598, 267] on span "Record assessment" at bounding box center [624, 269] width 98 height 14
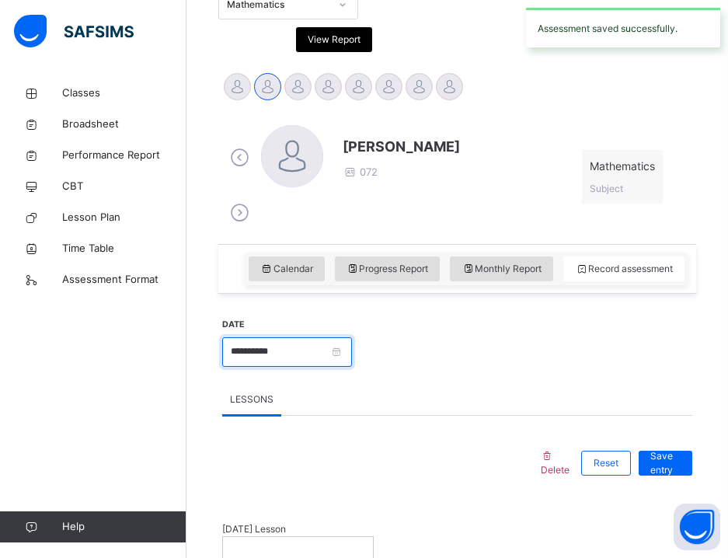
click at [298, 350] on input "**********" at bounding box center [287, 352] width 130 height 30
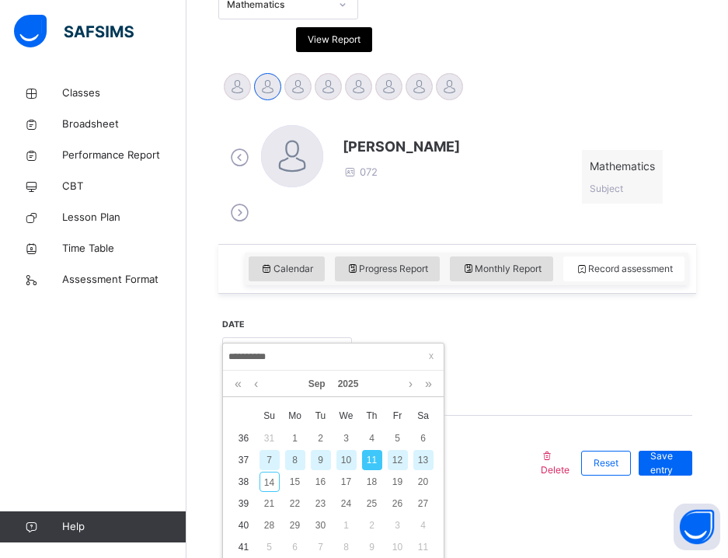
click at [403, 458] on div "12" at bounding box center [398, 460] width 20 height 20
type input "**********"
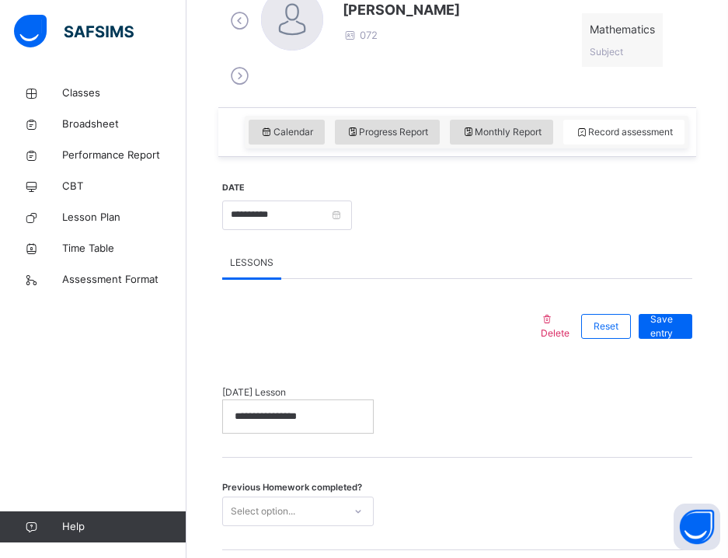
scroll to position [558, 0]
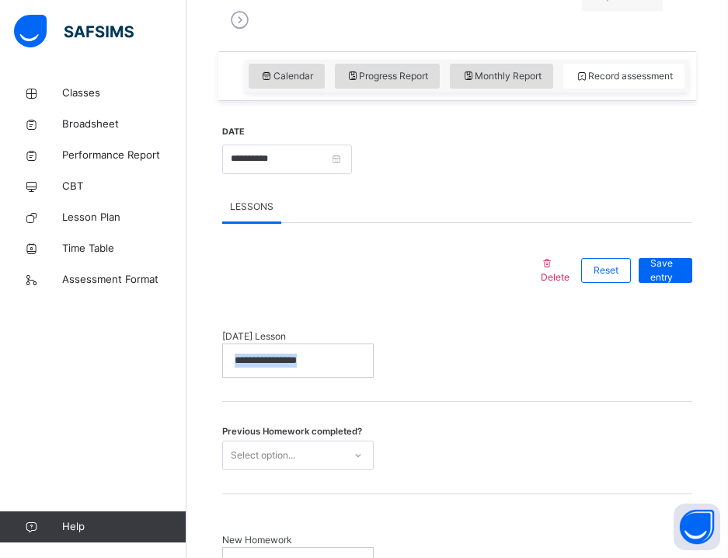
drag, startPoint x: 331, startPoint y: 359, endPoint x: 225, endPoint y: 344, distance: 106.8
click at [225, 344] on div "**********" at bounding box center [298, 360] width 150 height 33
click at [289, 157] on input "**********" at bounding box center [287, 160] width 130 height 30
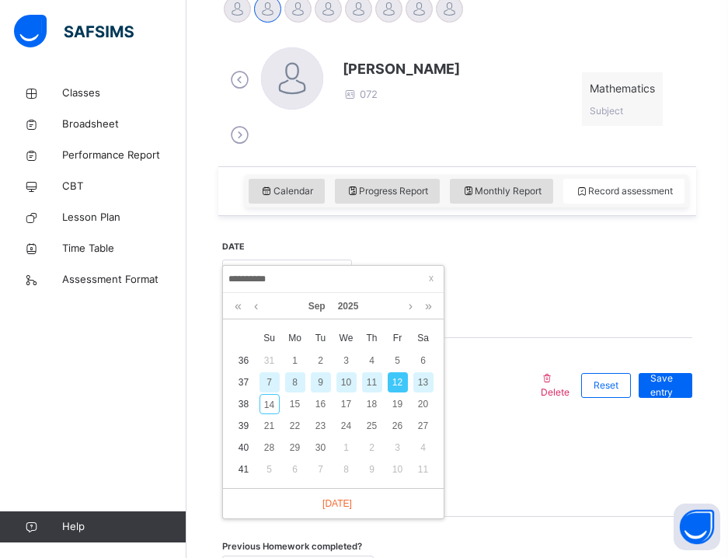
click at [504, 165] on div "**********" at bounding box center [457, 387] width 478 height 802
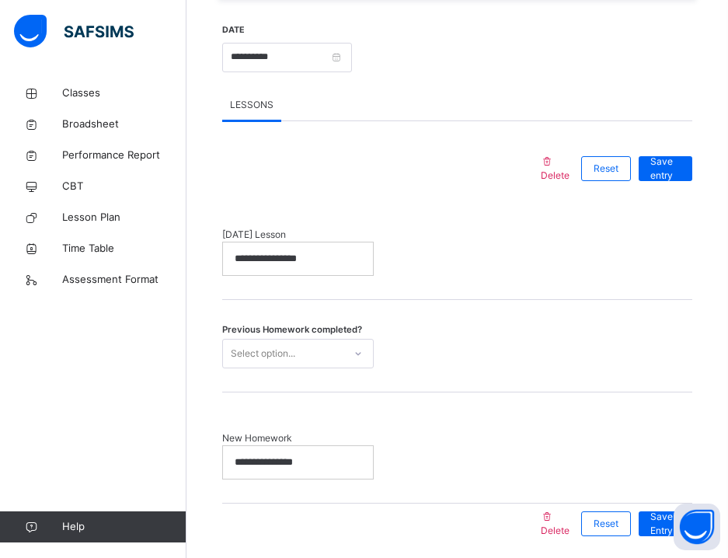
scroll to position [684, 0]
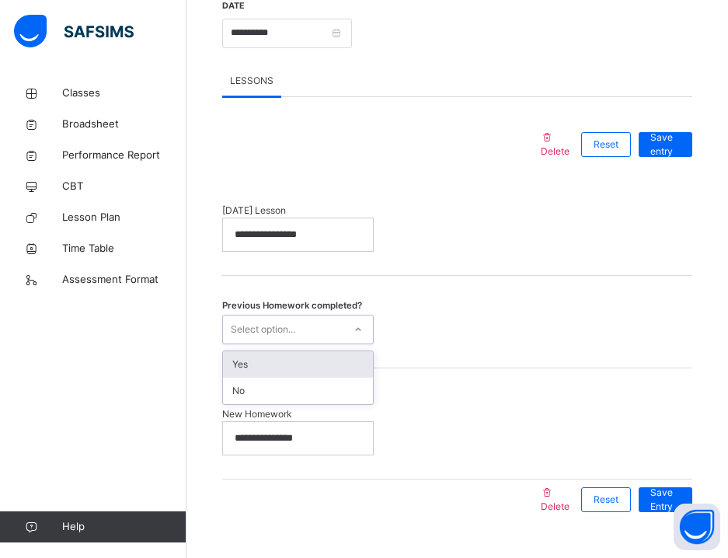
click at [311, 319] on div "Select option..." at bounding box center [283, 329] width 120 height 24
click at [283, 368] on div "Yes" at bounding box center [298, 364] width 150 height 26
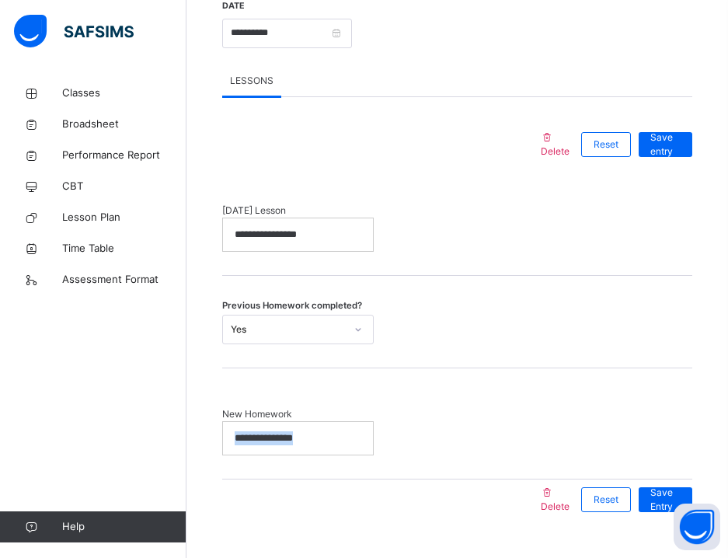
drag, startPoint x: 326, startPoint y: 434, endPoint x: 204, endPoint y: 431, distance: 121.3
click at [652, 487] on span "Save Entry" at bounding box center [666, 500] width 30 height 28
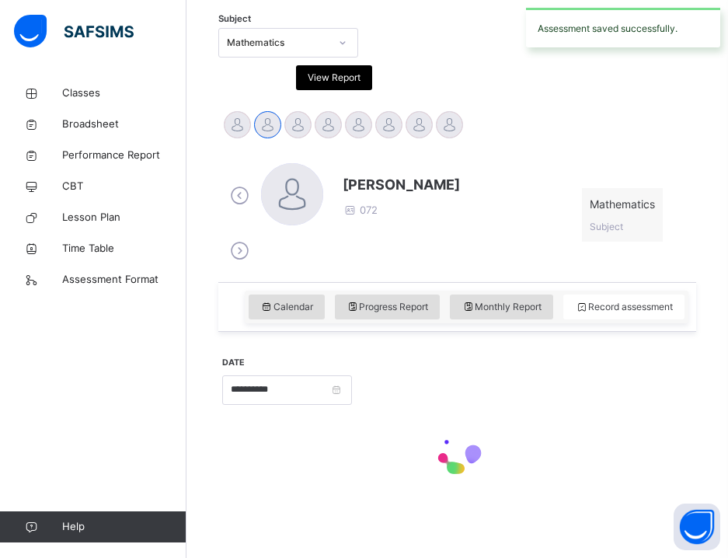
scroll to position [326, 0]
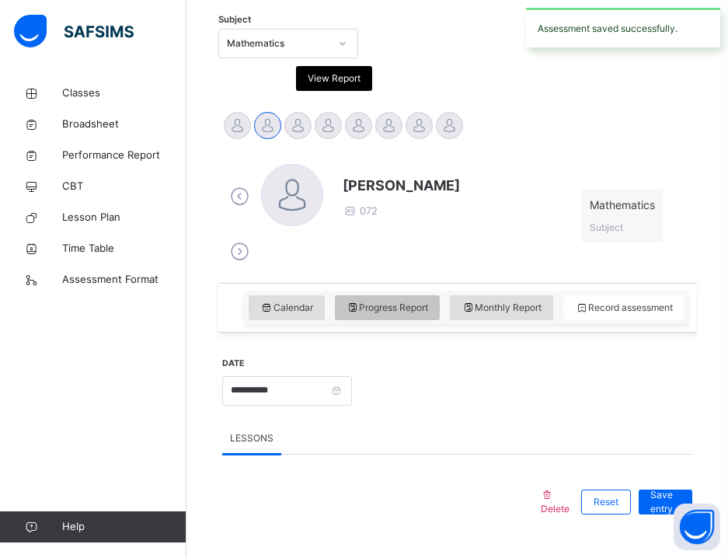
click at [389, 303] on span "Progress Report" at bounding box center [388, 308] width 82 height 14
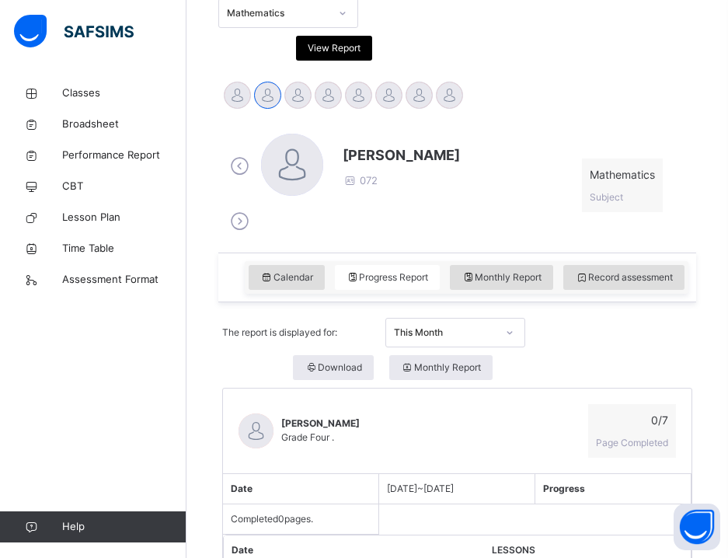
scroll to position [300, 0]
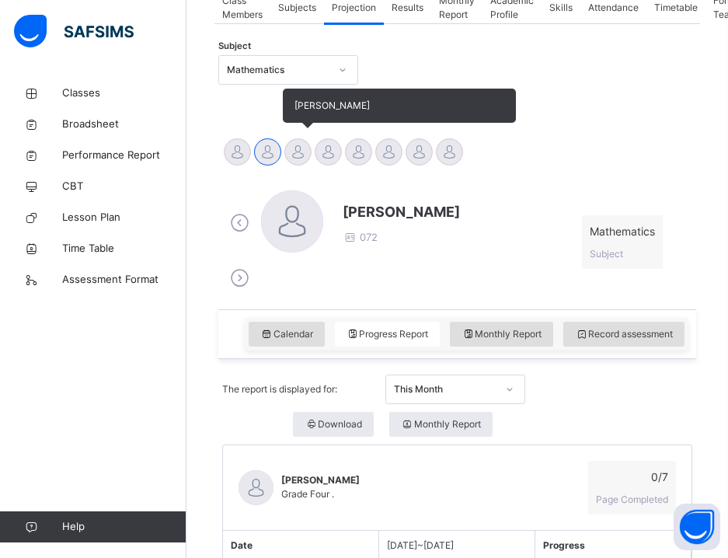
click at [296, 145] on div at bounding box center [297, 151] width 27 height 27
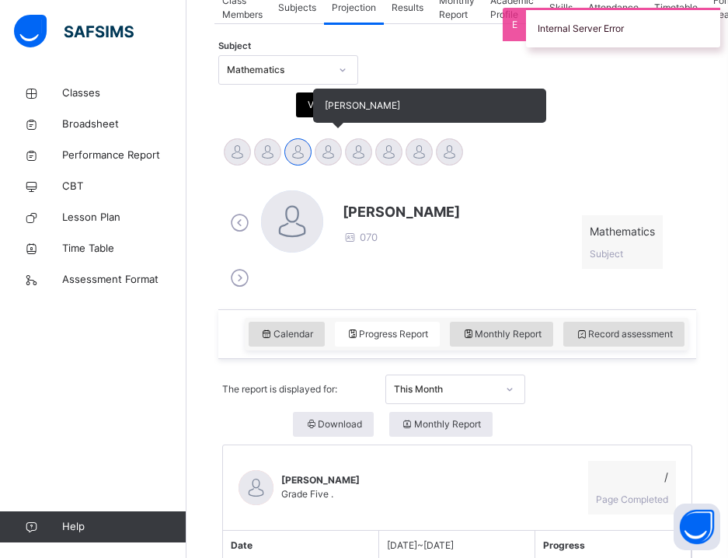
click at [330, 155] on div at bounding box center [328, 151] width 27 height 27
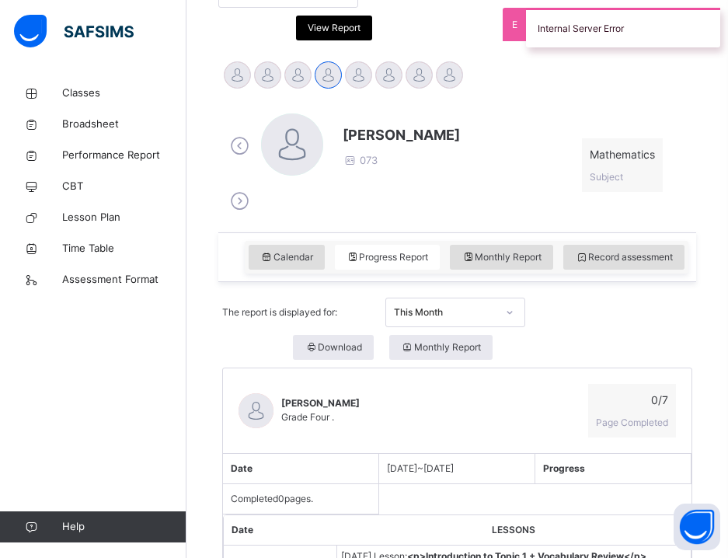
scroll to position [575, 0]
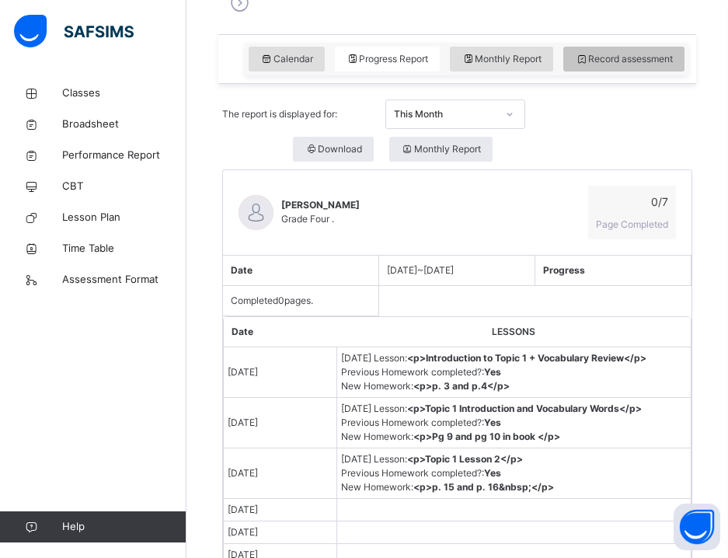
click at [605, 61] on span "Record assessment" at bounding box center [624, 59] width 98 height 14
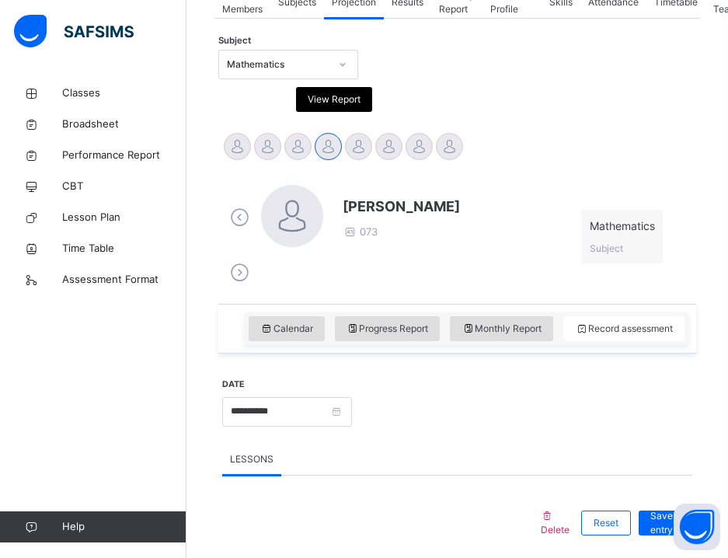
scroll to position [383, 0]
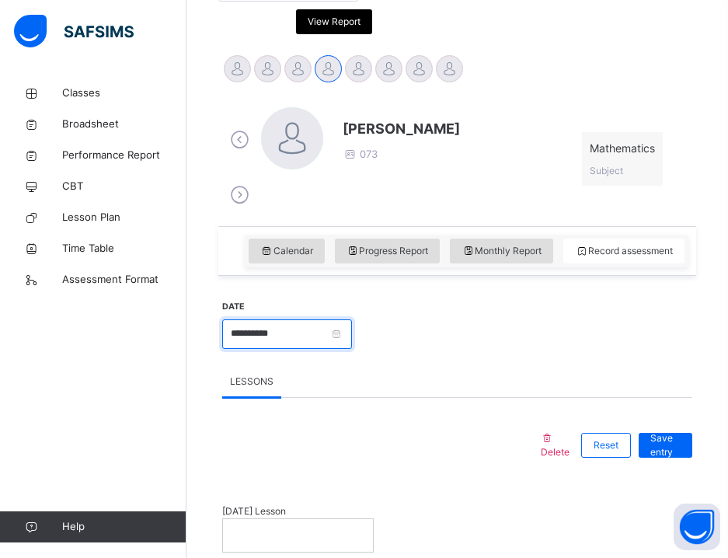
click at [260, 345] on input "**********" at bounding box center [287, 334] width 130 height 30
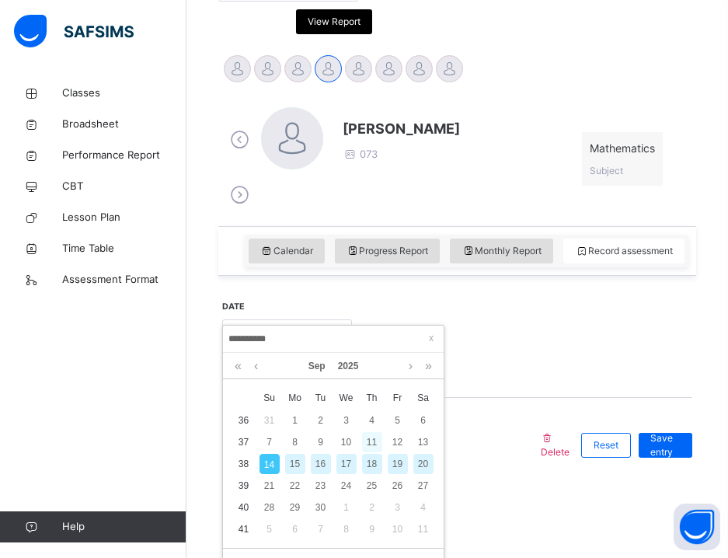
click at [381, 438] on div "11" at bounding box center [372, 442] width 20 height 20
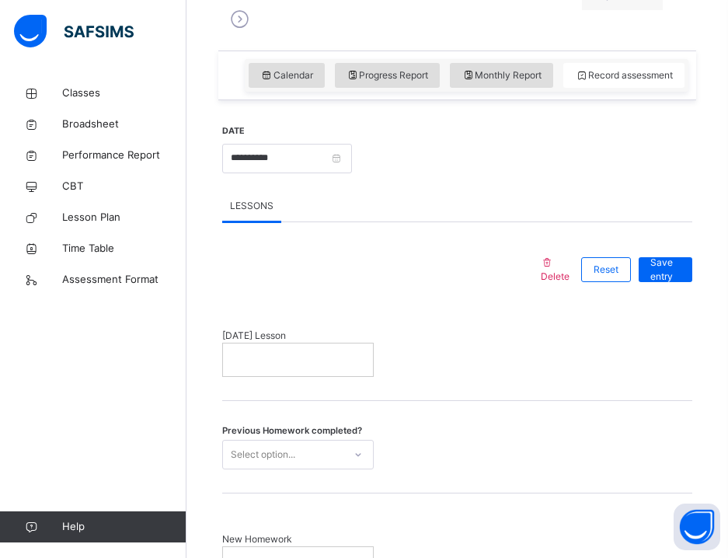
scroll to position [599, 0]
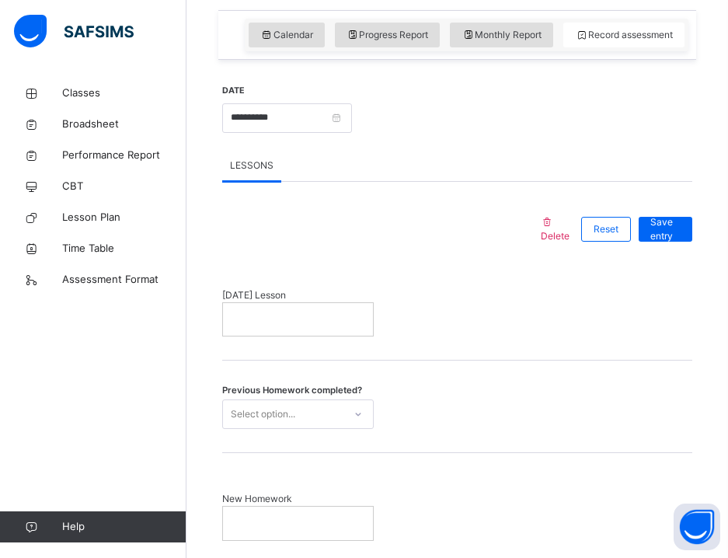
click at [322, 321] on p at bounding box center [298, 319] width 127 height 14
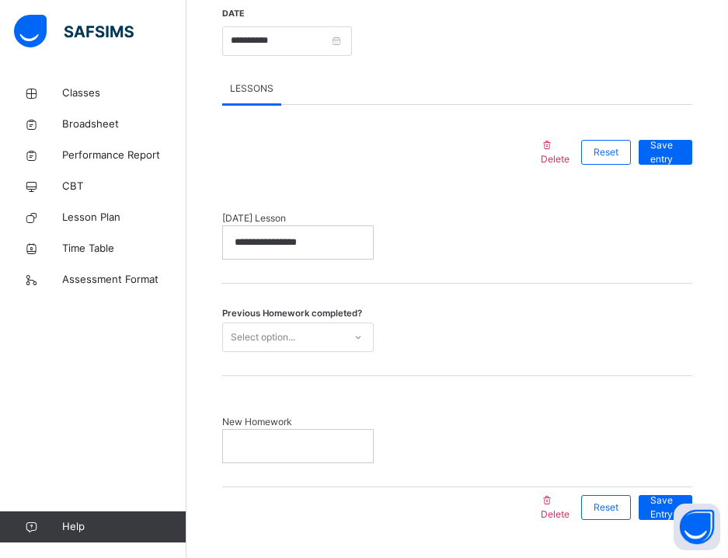
scroll to position [682, 0]
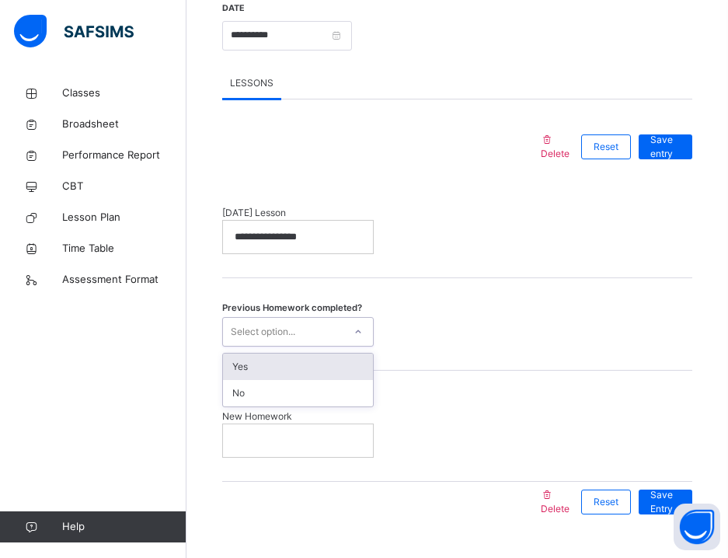
click at [275, 342] on div "Select option..." at bounding box center [298, 332] width 152 height 30
click at [267, 362] on div "Yes" at bounding box center [298, 367] width 150 height 26
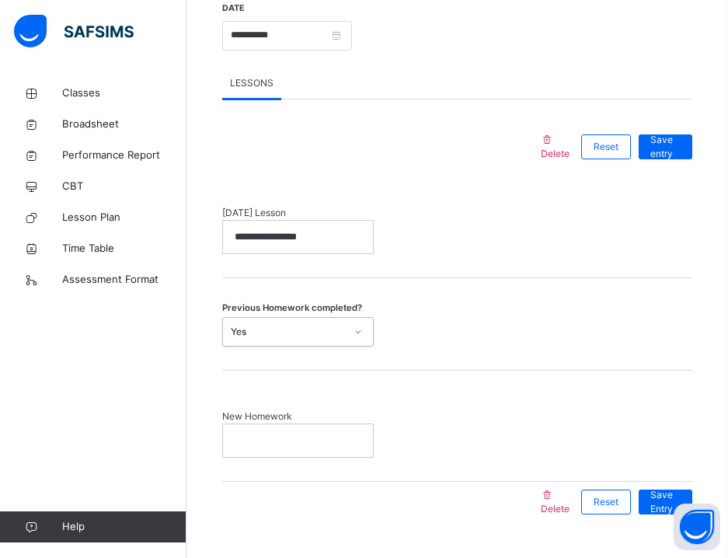
click at [299, 431] on div at bounding box center [298, 440] width 150 height 33
click at [677, 143] on span "Save entry" at bounding box center [666, 147] width 30 height 28
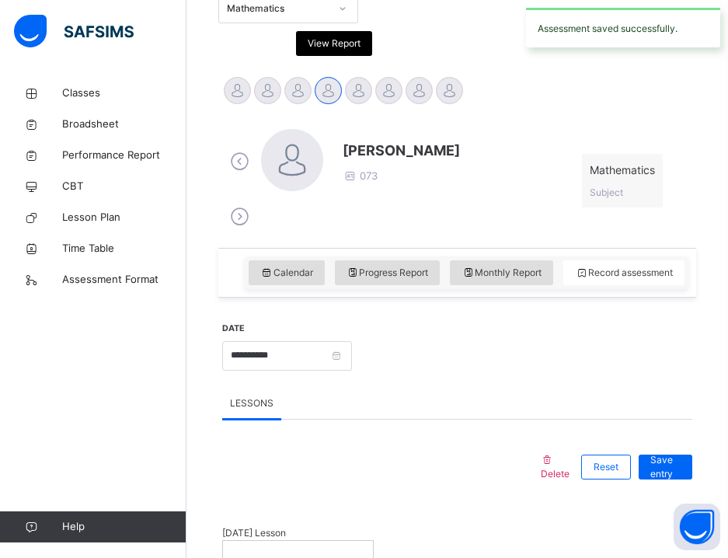
scroll to position [411, 0]
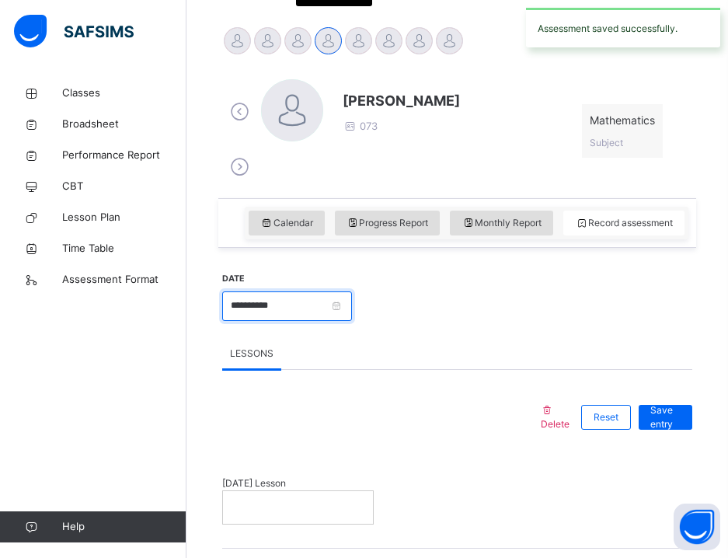
click at [282, 298] on input "**********" at bounding box center [287, 306] width 130 height 30
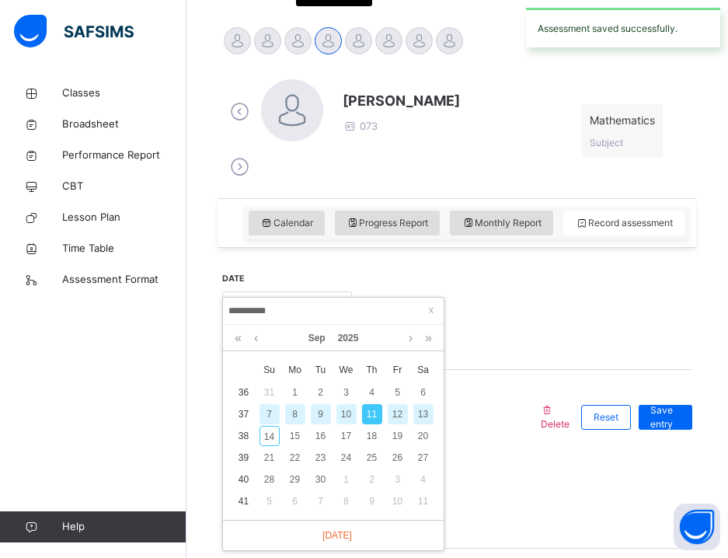
click at [392, 412] on div "12" at bounding box center [398, 414] width 20 height 20
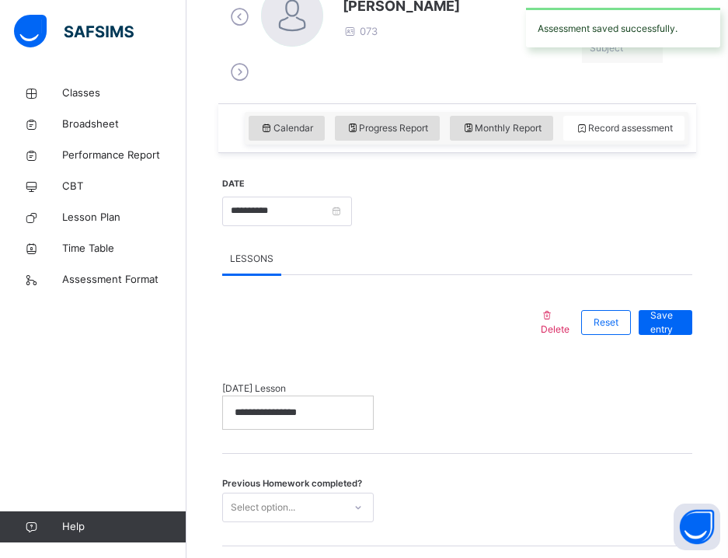
scroll to position [546, 0]
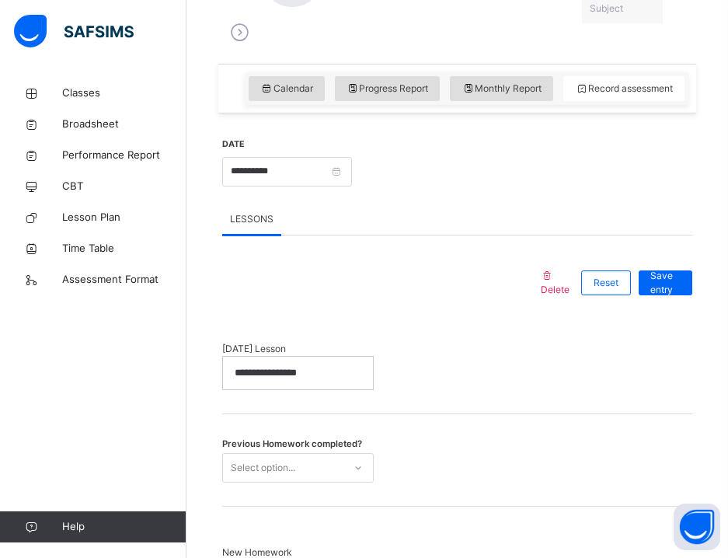
click at [333, 366] on p "**********" at bounding box center [298, 373] width 127 height 14
drag, startPoint x: 327, startPoint y: 369, endPoint x: 223, endPoint y: 365, distance: 104.2
click at [223, 365] on div "**********" at bounding box center [298, 373] width 150 height 33
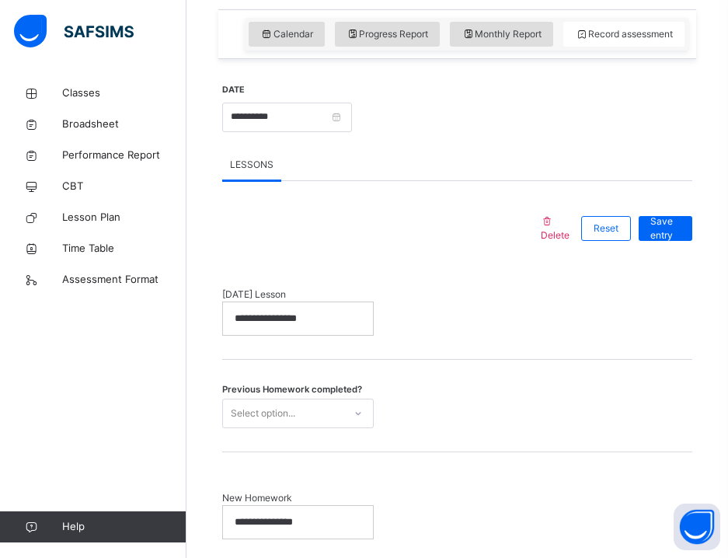
scroll to position [626, 0]
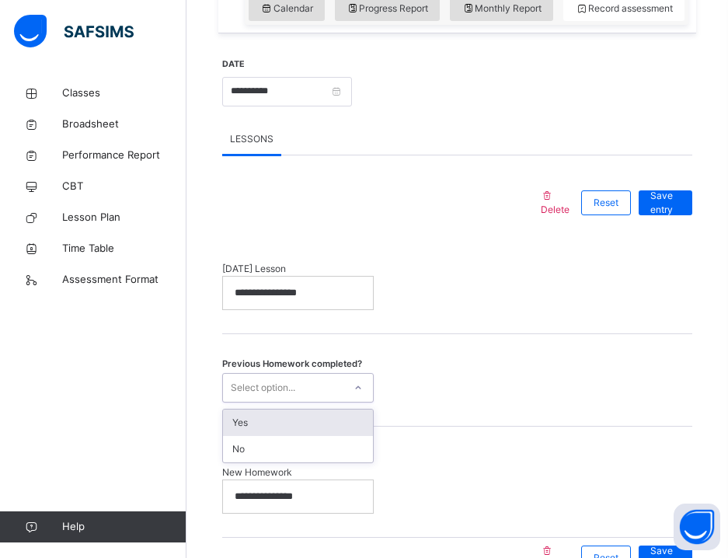
click at [304, 387] on div "Select option..." at bounding box center [283, 387] width 120 height 24
click at [284, 418] on div "Yes" at bounding box center [298, 423] width 150 height 26
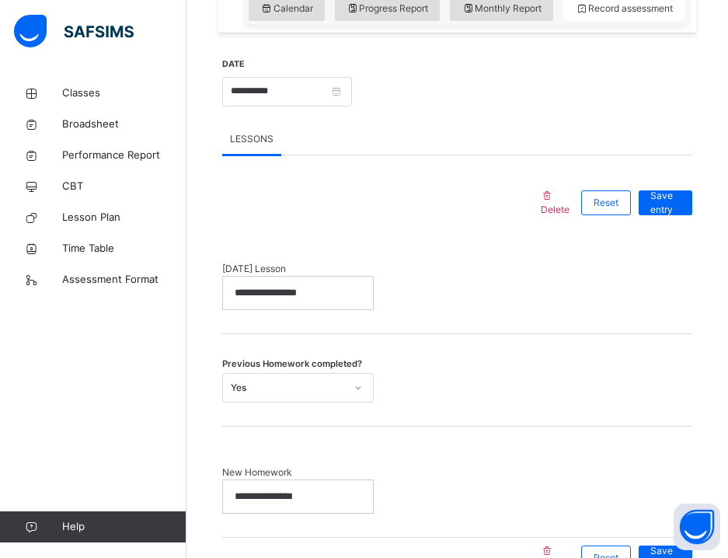
click at [333, 507] on div "**********" at bounding box center [298, 496] width 150 height 33
drag, startPoint x: 335, startPoint y: 504, endPoint x: 197, endPoint y: 493, distance: 138.8
click at [196, 493] on div "Back / Grade 4 . Grade 4 Grade Four First Term [DATE]-[DATE] Class Members Subj…" at bounding box center [458, 50] width 542 height 1196
click at [675, 205] on span "Save entry" at bounding box center [666, 203] width 30 height 28
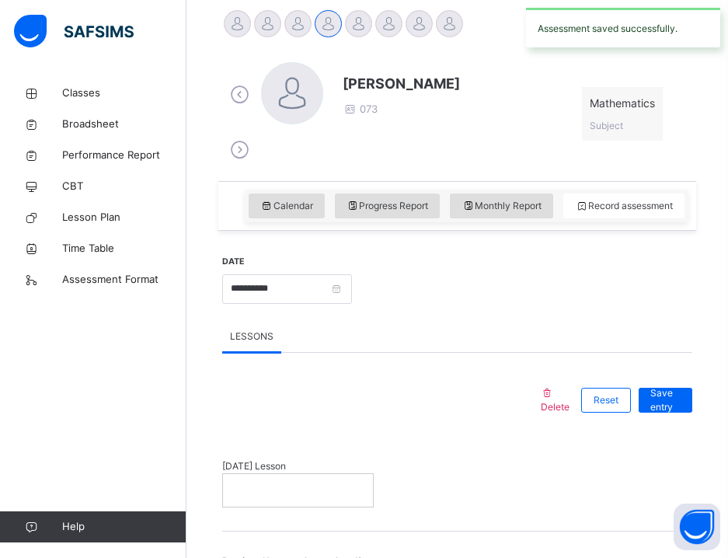
scroll to position [382, 0]
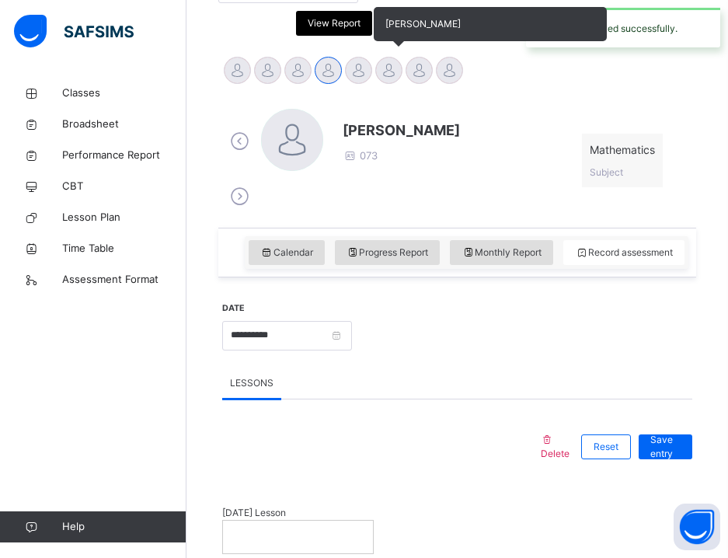
click at [382, 73] on div at bounding box center [388, 70] width 27 height 27
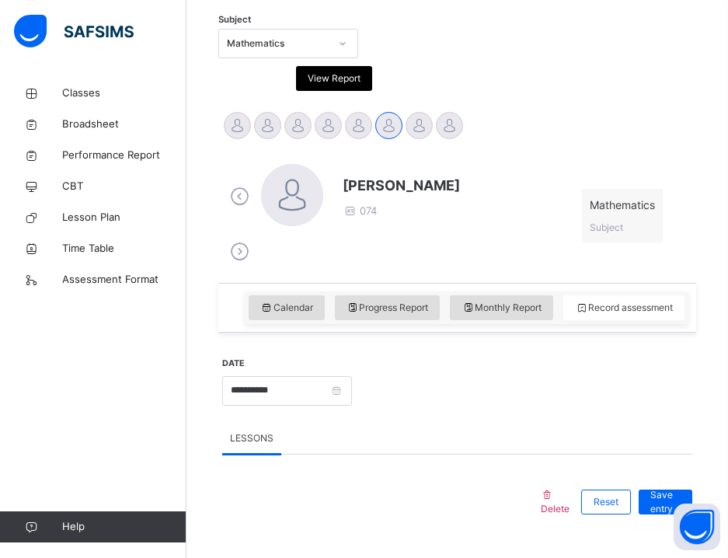
scroll to position [462, 0]
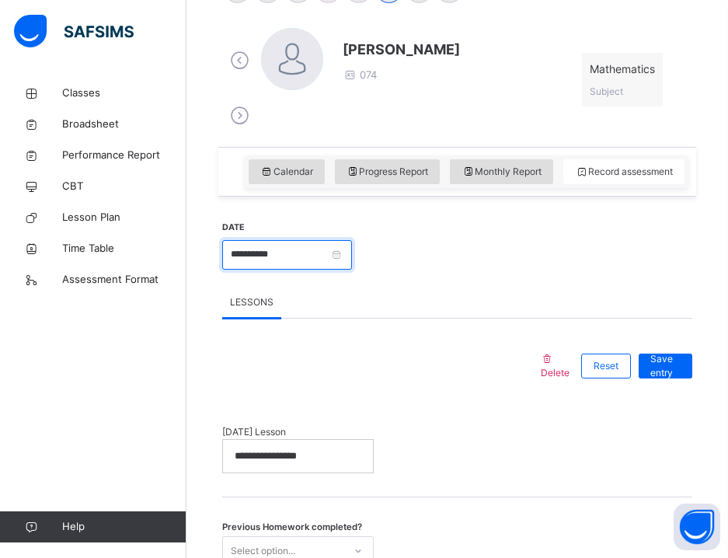
click at [295, 248] on input "**********" at bounding box center [287, 255] width 130 height 30
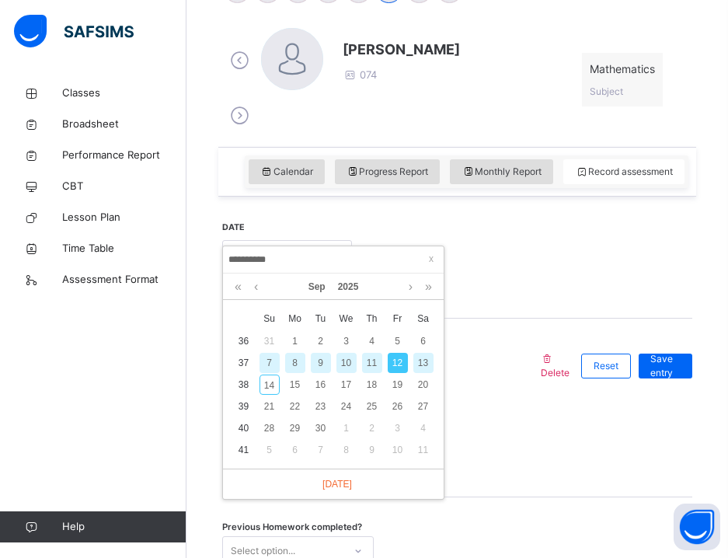
click at [374, 366] on div "11" at bounding box center [372, 363] width 20 height 20
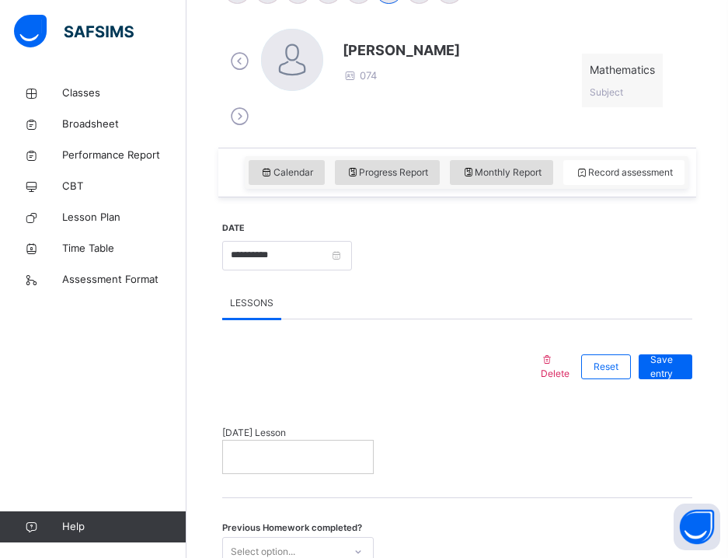
scroll to position [601, 0]
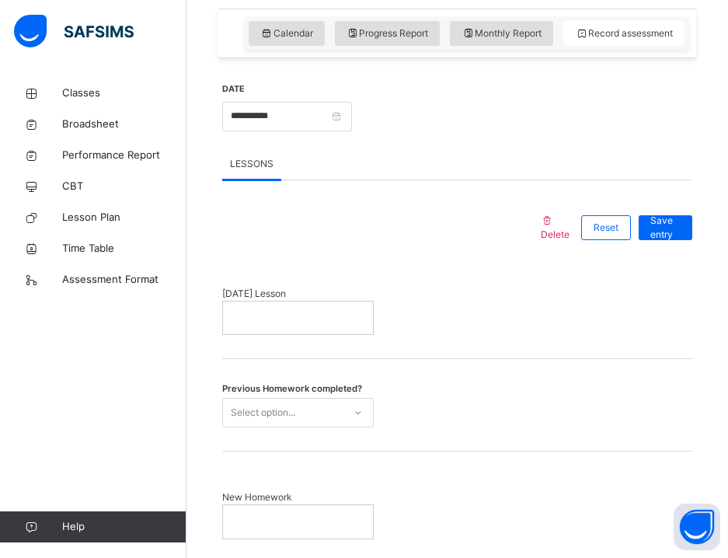
click at [289, 328] on div at bounding box center [298, 318] width 150 height 33
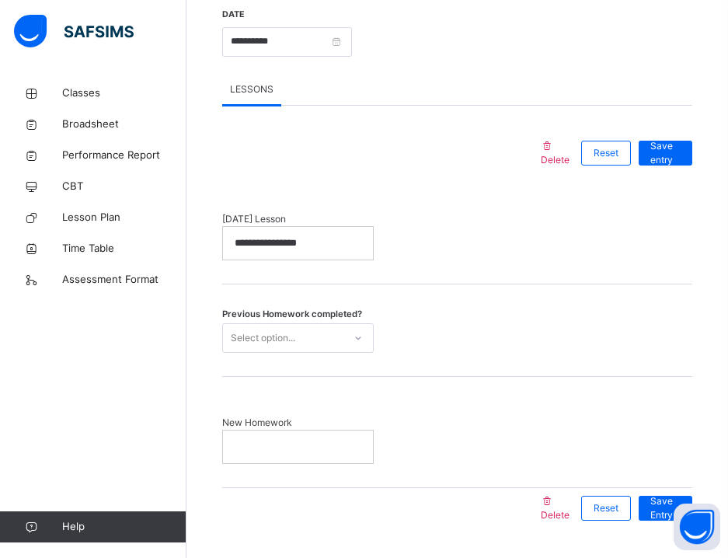
scroll to position [682, 0]
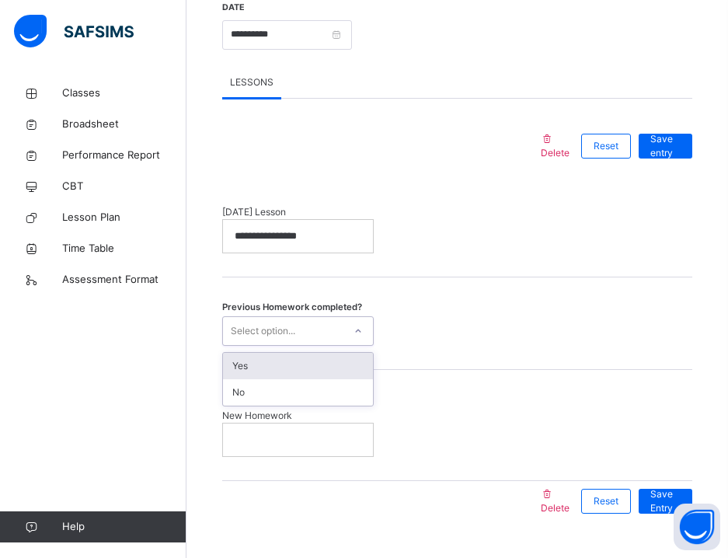
click at [314, 333] on div "Select option..." at bounding box center [283, 331] width 120 height 24
click at [291, 370] on div "Yes" at bounding box center [298, 366] width 150 height 26
click at [326, 431] on div at bounding box center [298, 440] width 150 height 33
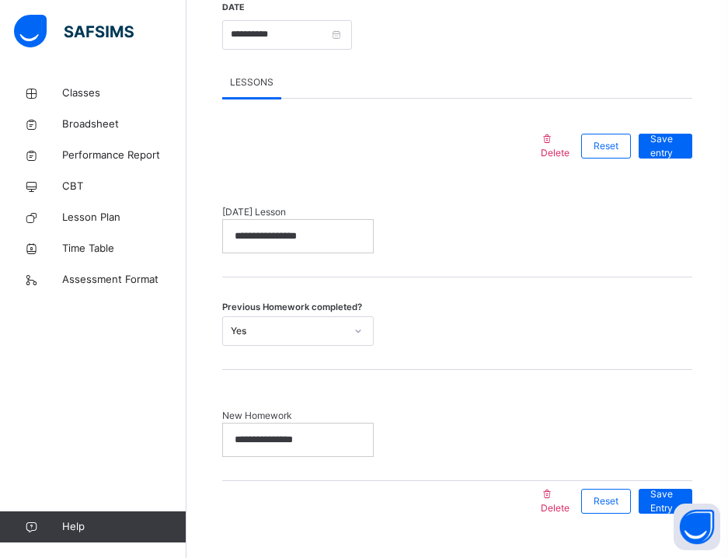
scroll to position [7, 0]
click at [692, 134] on div "Save entry" at bounding box center [666, 146] width 54 height 25
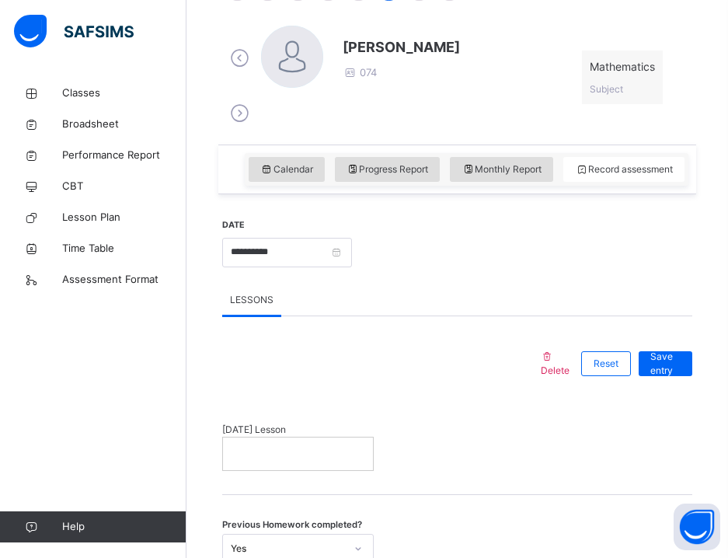
scroll to position [471, 0]
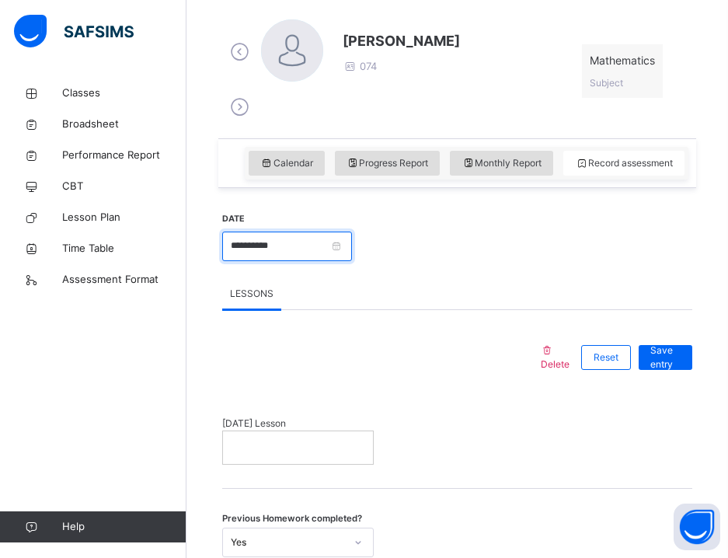
click at [305, 253] on input "**********" at bounding box center [287, 247] width 130 height 30
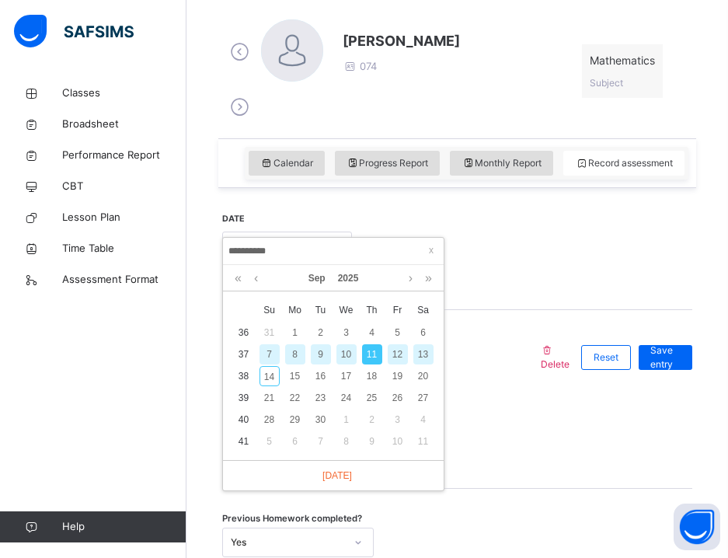
click at [397, 347] on div "12" at bounding box center [398, 354] width 20 height 20
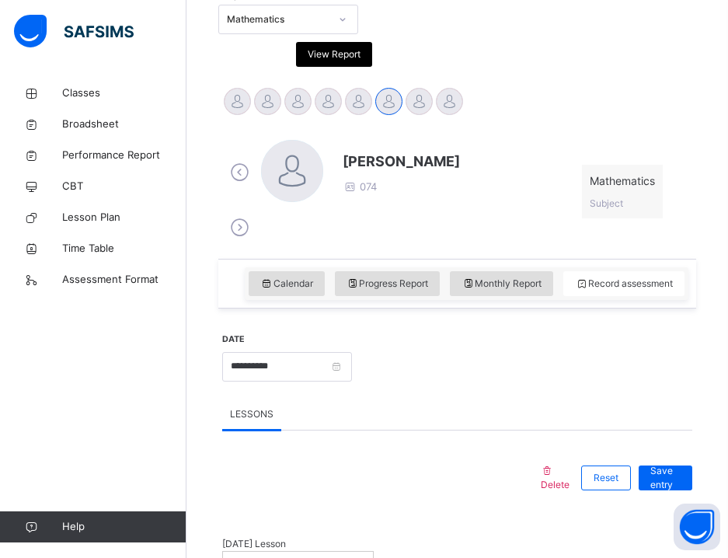
scroll to position [603, 0]
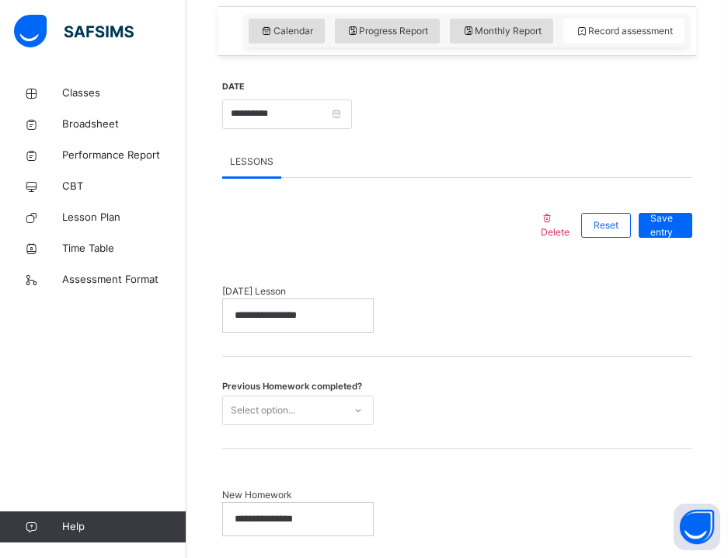
click at [351, 307] on div "**********" at bounding box center [298, 315] width 150 height 33
drag, startPoint x: 344, startPoint y: 312, endPoint x: 213, endPoint y: 312, distance: 131.3
click at [213, 312] on div "Back / Grade 4 . Grade 4 Grade Four First Term [DATE]-[DATE] Class Members Subj…" at bounding box center [458, 73] width 542 height 1196
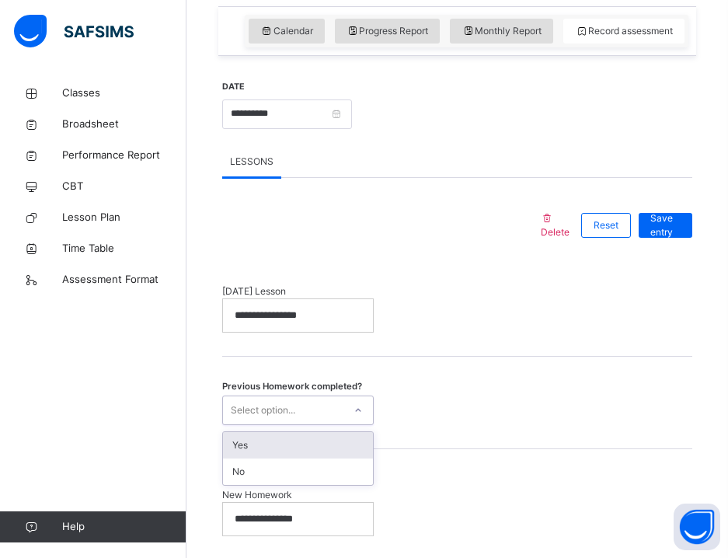
click at [295, 408] on div "Select option..." at bounding box center [263, 411] width 65 height 30
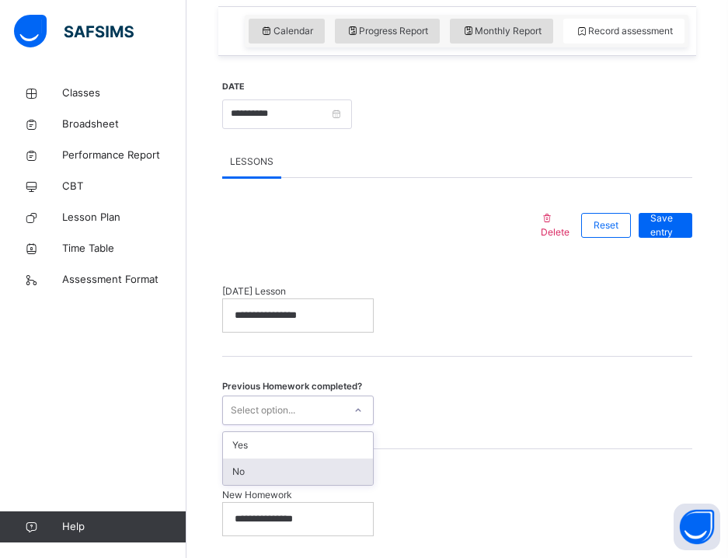
click at [288, 465] on div "No" at bounding box center [298, 472] width 150 height 26
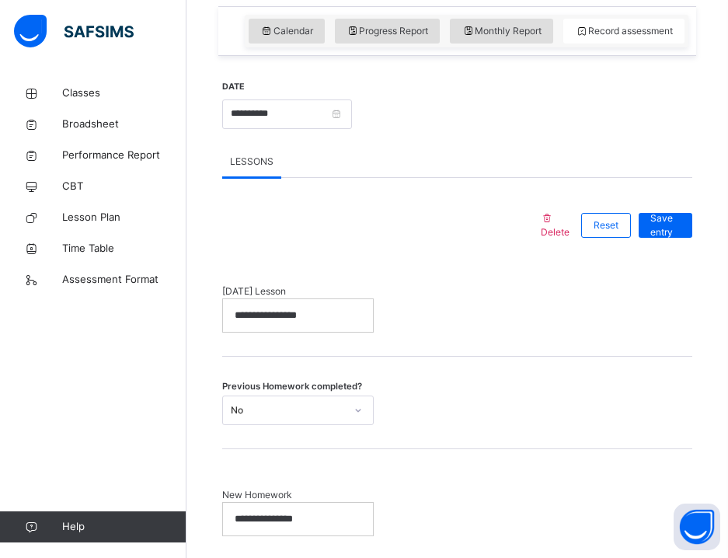
scroll to position [702, 0]
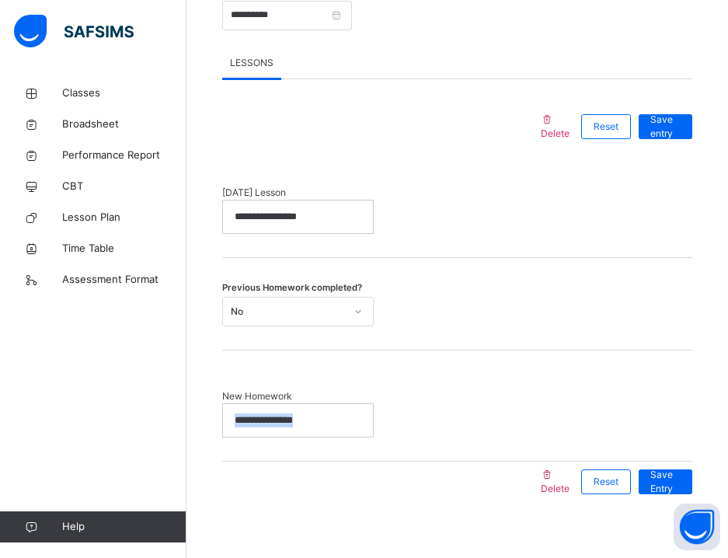
drag, startPoint x: 323, startPoint y: 422, endPoint x: 187, endPoint y: 420, distance: 135.3
click at [456, 375] on div "**********" at bounding box center [457, 406] width 470 height 111
click at [671, 122] on span "Save entry" at bounding box center [666, 127] width 30 height 28
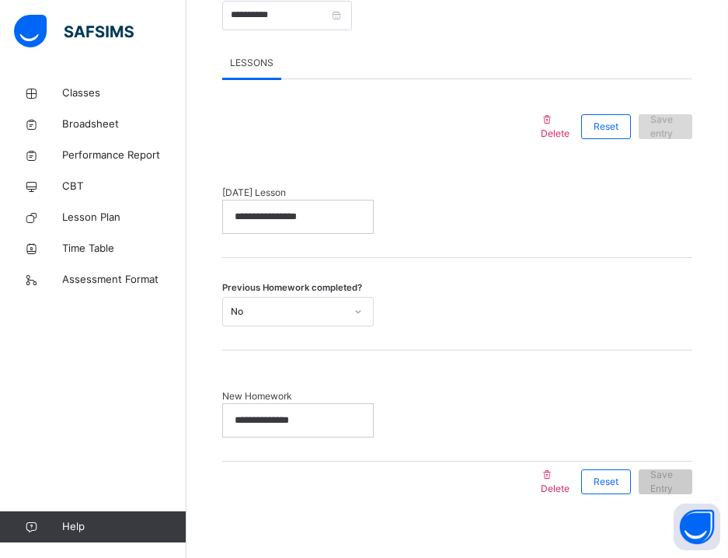
scroll to position [326, 0]
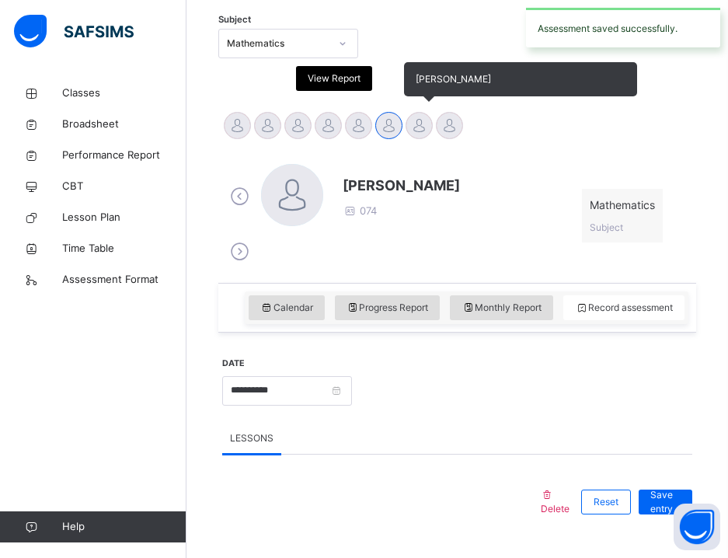
click at [417, 127] on div at bounding box center [419, 125] width 27 height 27
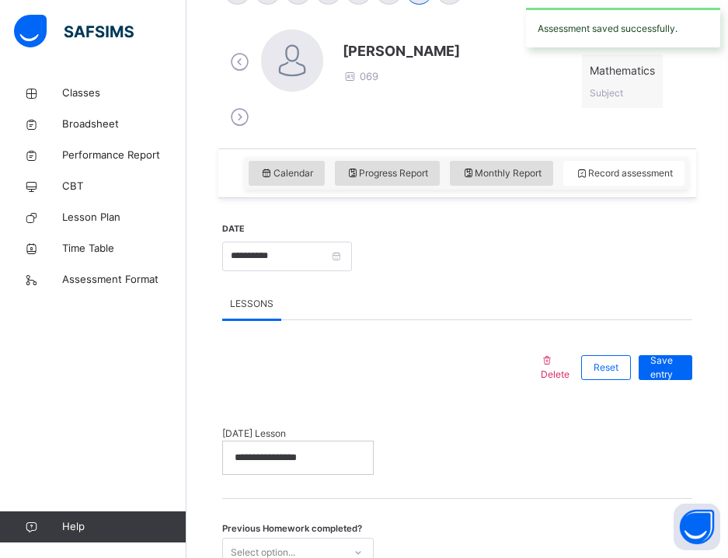
scroll to position [621, 0]
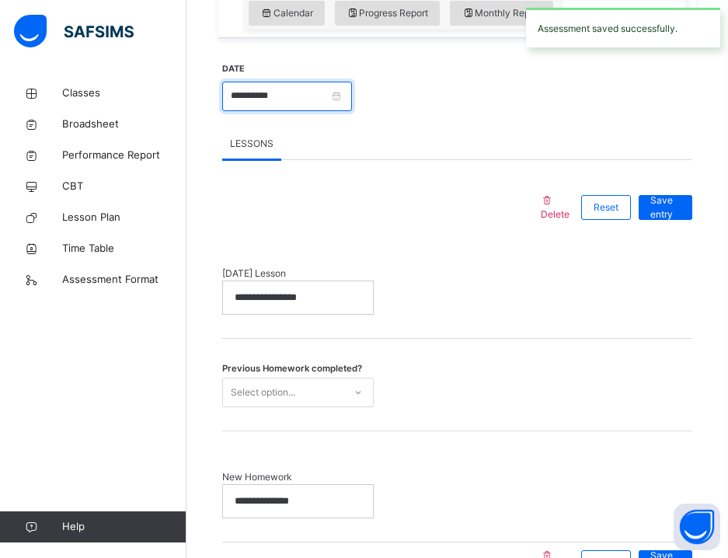
click at [303, 105] on input "**********" at bounding box center [287, 97] width 130 height 30
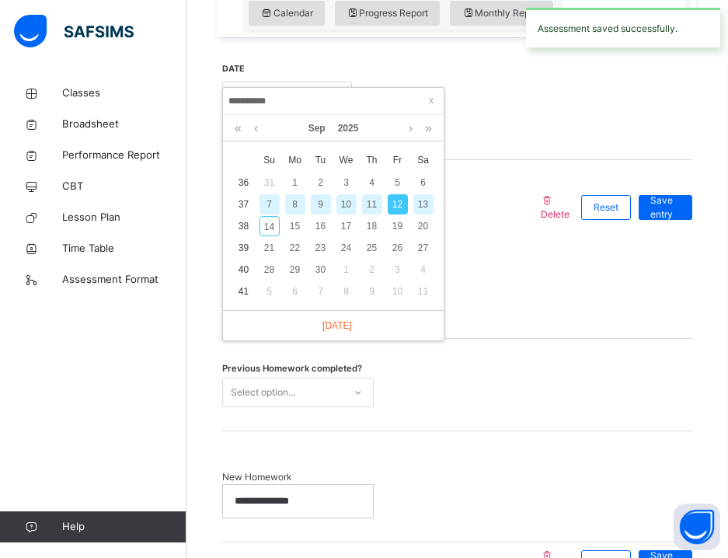
click at [375, 204] on div "11" at bounding box center [372, 204] width 20 height 20
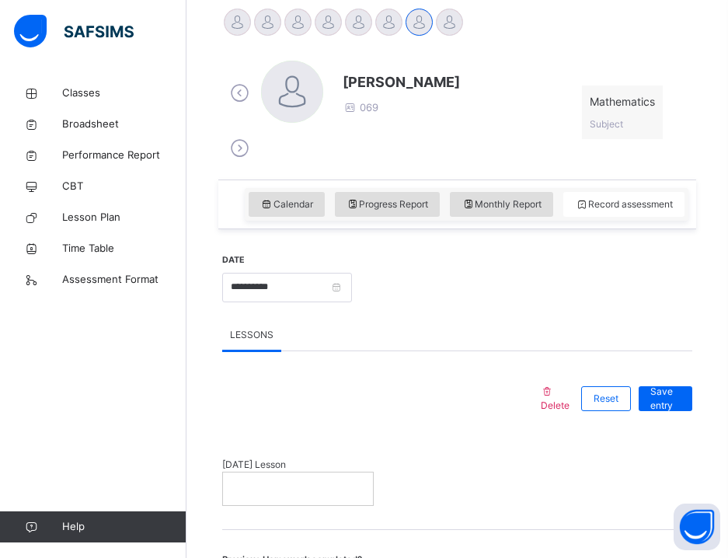
scroll to position [434, 0]
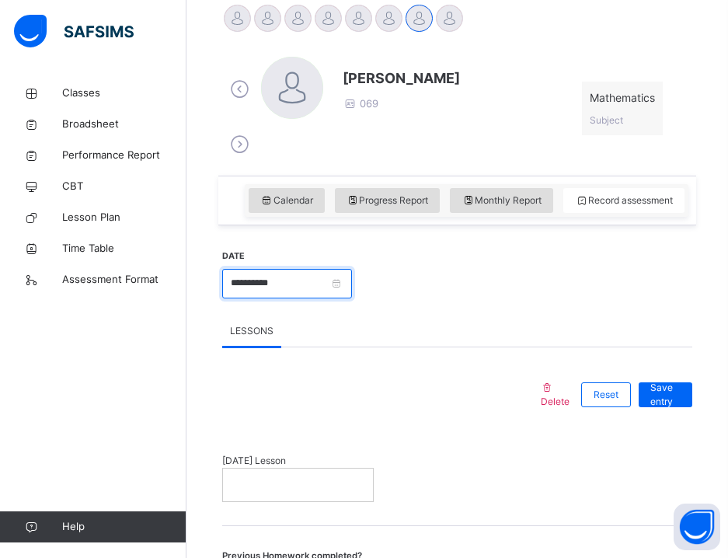
click at [334, 291] on input "**********" at bounding box center [287, 284] width 130 height 30
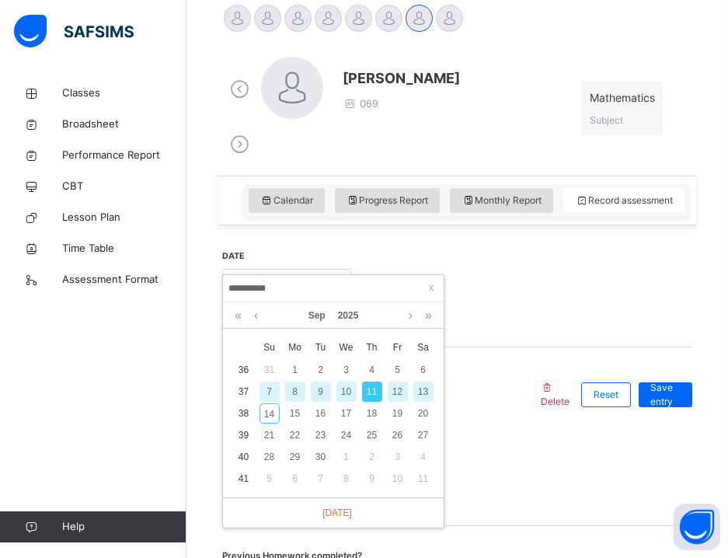
click at [498, 340] on div "LESSONS LESSONS Delete Reset Save entry [DATE] Lesson Previous Homework complet…" at bounding box center [457, 543] width 470 height 455
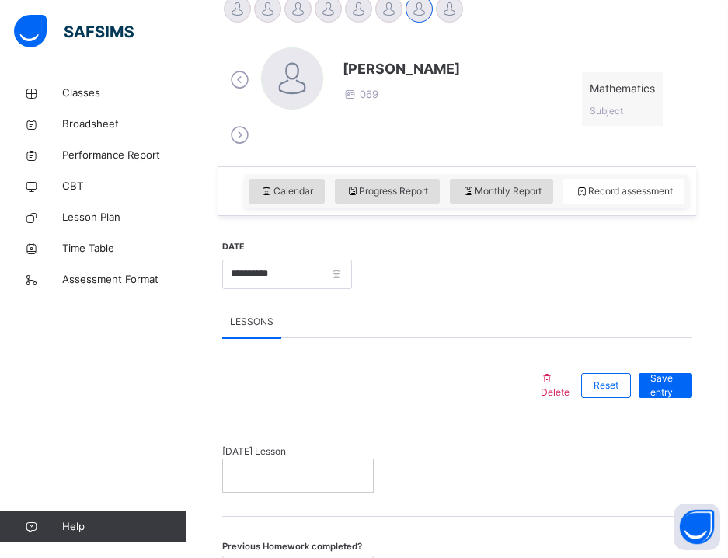
click at [593, 298] on div "**********" at bounding box center [457, 272] width 470 height 67
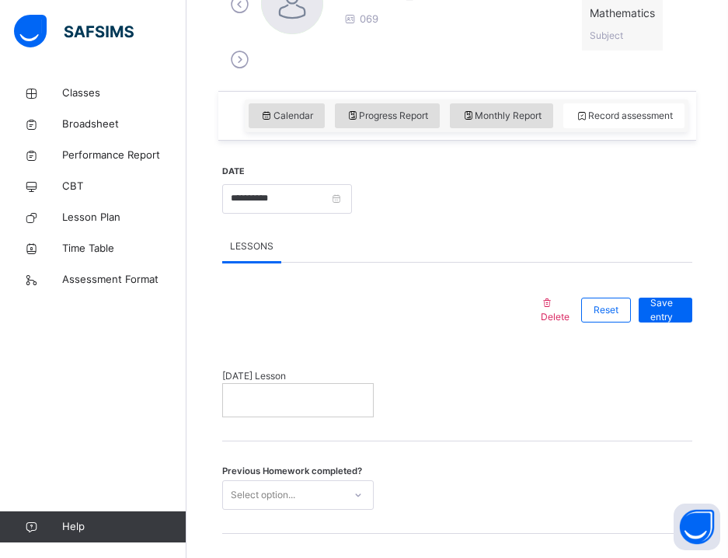
scroll to position [569, 0]
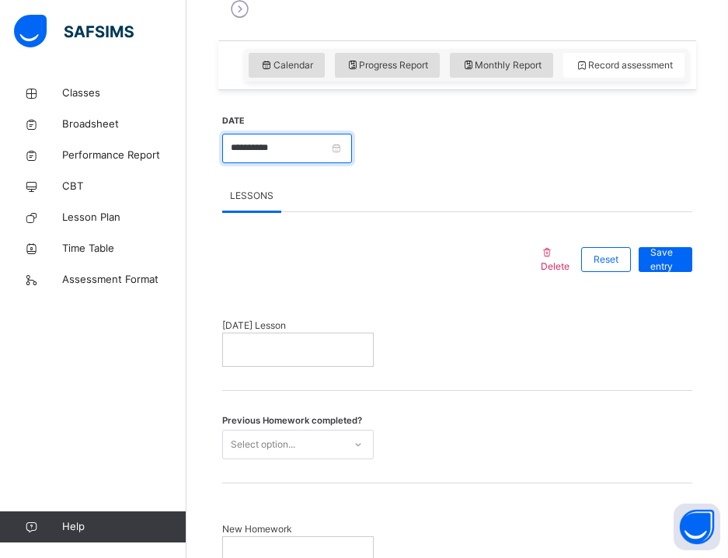
click at [308, 154] on input "**********" at bounding box center [287, 149] width 130 height 30
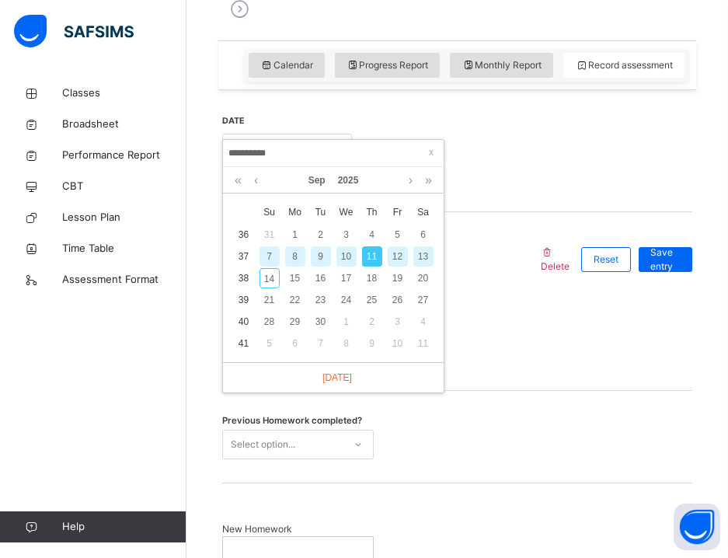
scroll to position [443, 0]
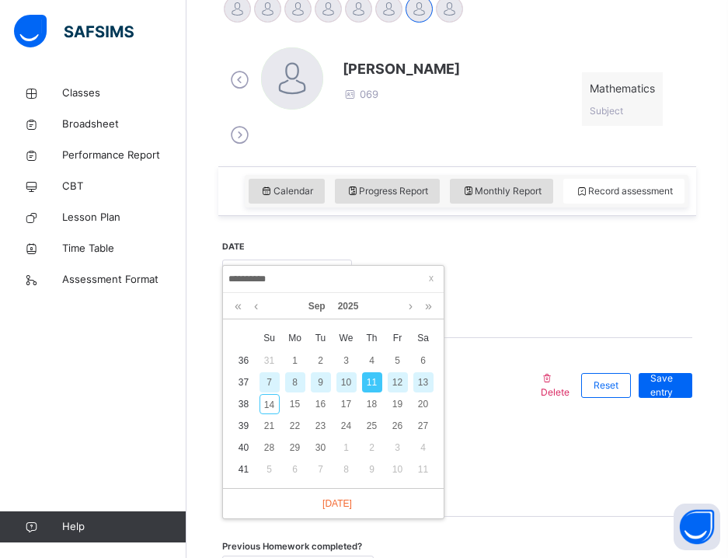
click at [505, 166] on div "**********" at bounding box center [457, 387] width 478 height 803
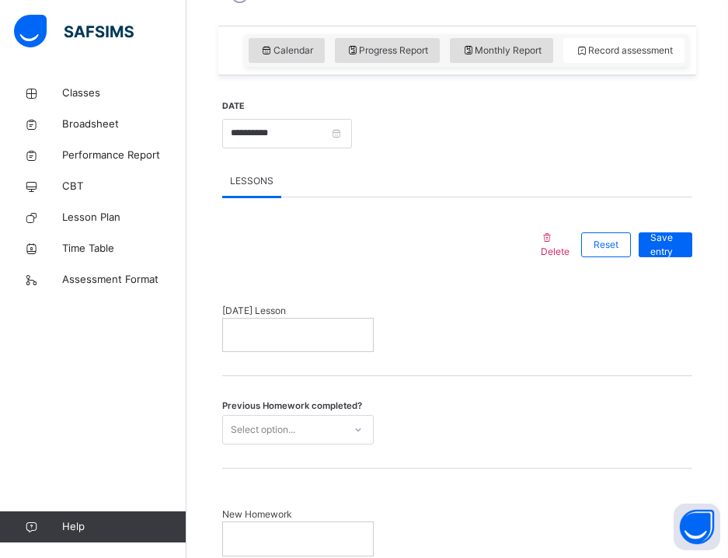
scroll to position [628, 0]
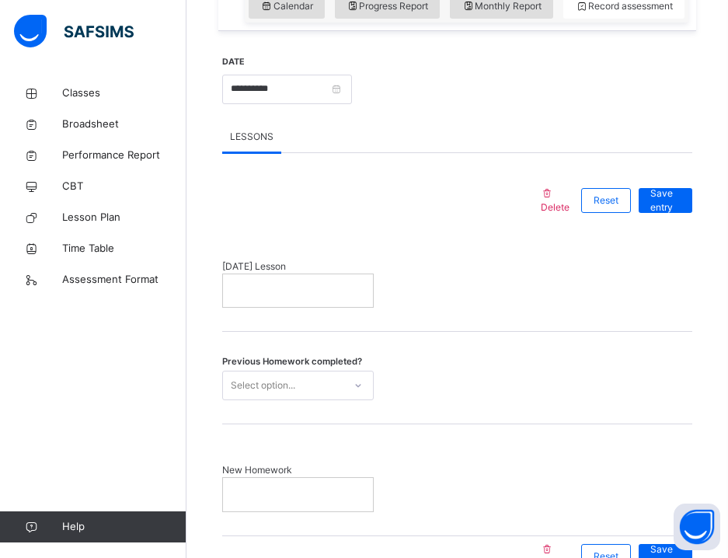
click at [274, 287] on p at bounding box center [298, 291] width 127 height 14
click at [306, 408] on div "Previous Homework completed? Select option..." at bounding box center [457, 378] width 470 height 92
click at [309, 401] on div "Previous Homework completed? Select option..." at bounding box center [457, 378] width 470 height 92
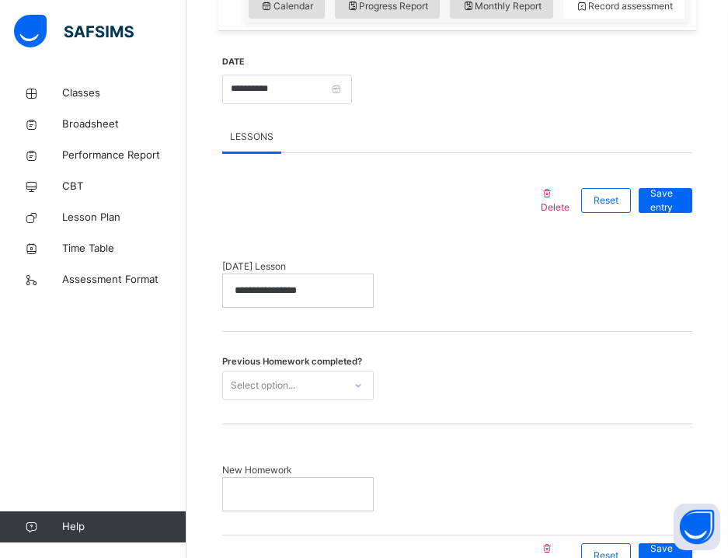
click at [311, 395] on div "Select option..." at bounding box center [283, 385] width 120 height 24
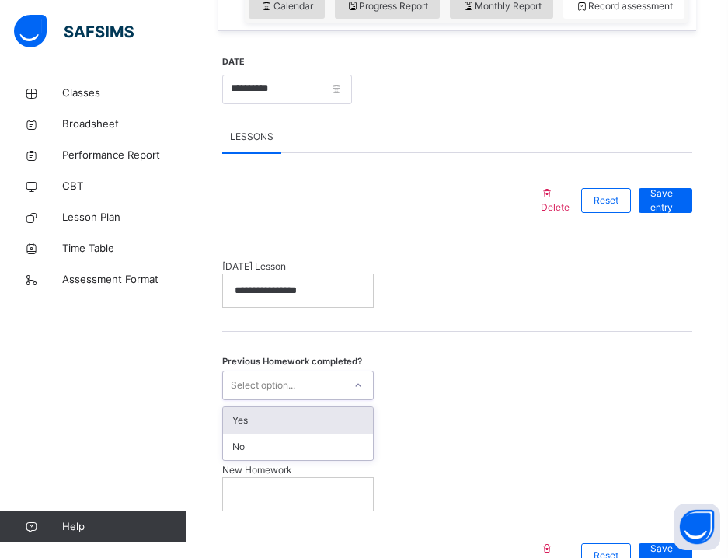
click at [286, 418] on div "Yes" at bounding box center [298, 420] width 150 height 26
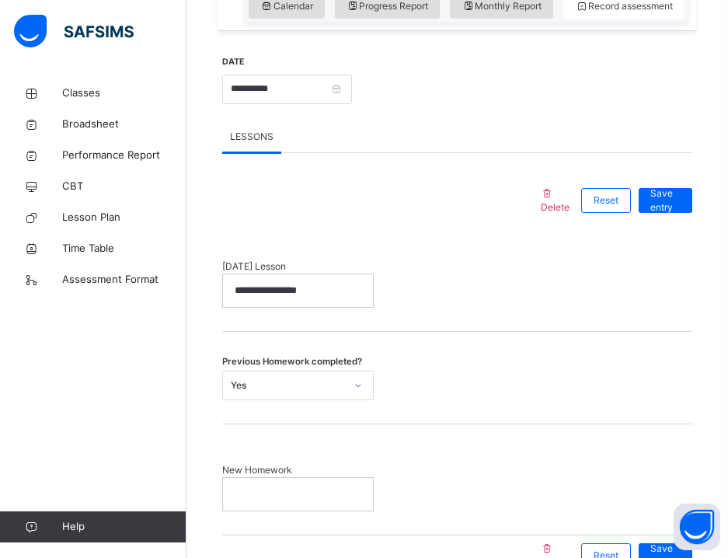
click at [270, 500] on p at bounding box center [298, 494] width 127 height 14
click at [660, 214] on div "Save entry" at bounding box center [661, 200] width 61 height 40
click at [664, 197] on span "Save entry" at bounding box center [666, 201] width 30 height 28
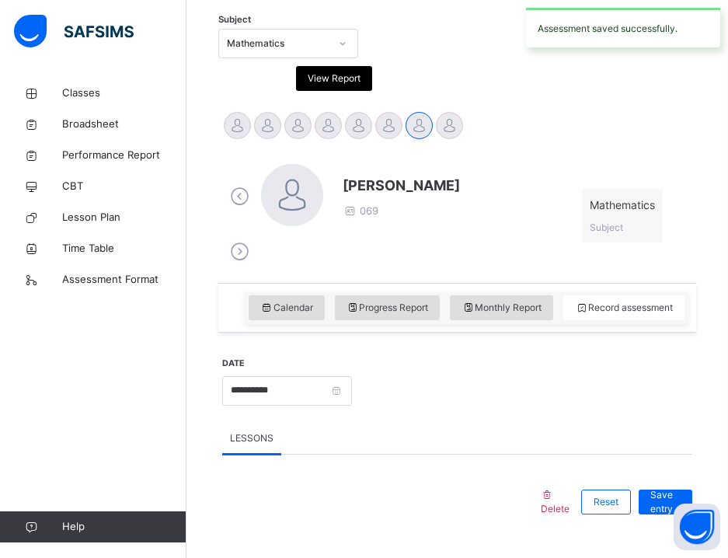
scroll to position [429, 0]
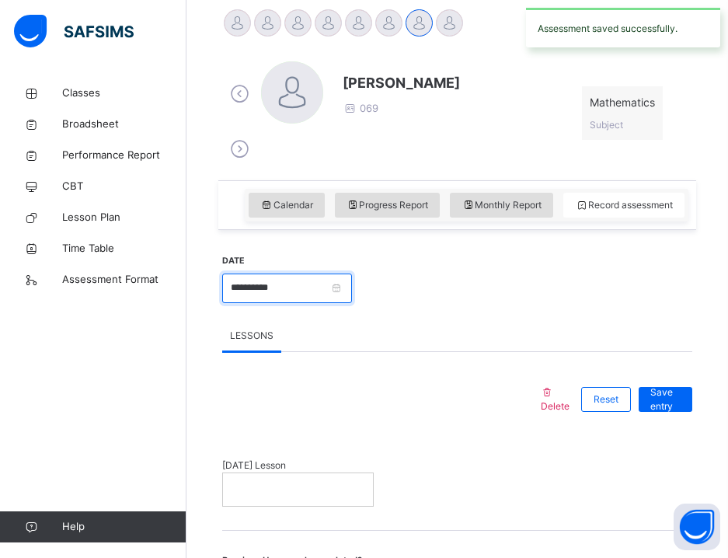
click at [272, 277] on input "**********" at bounding box center [287, 289] width 130 height 30
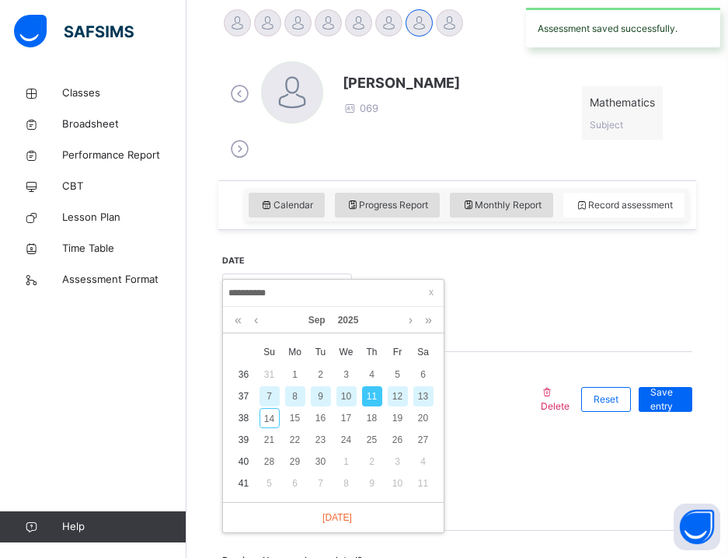
click at [397, 396] on div "12" at bounding box center [398, 396] width 20 height 20
type input "**********"
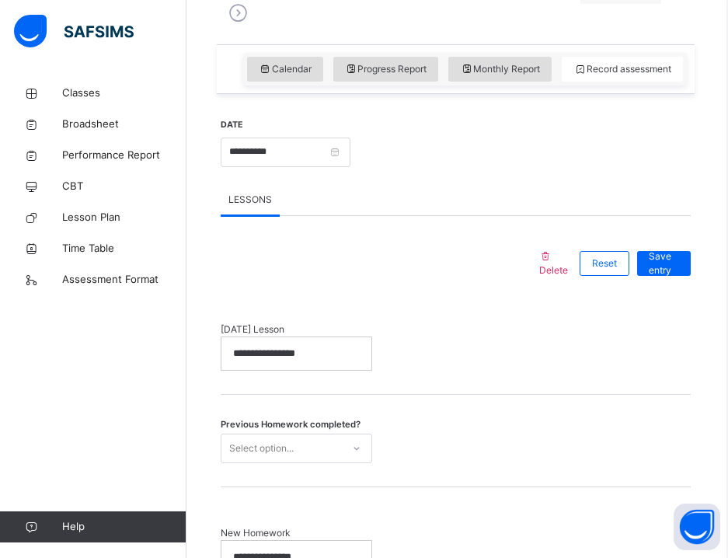
scroll to position [576, 2]
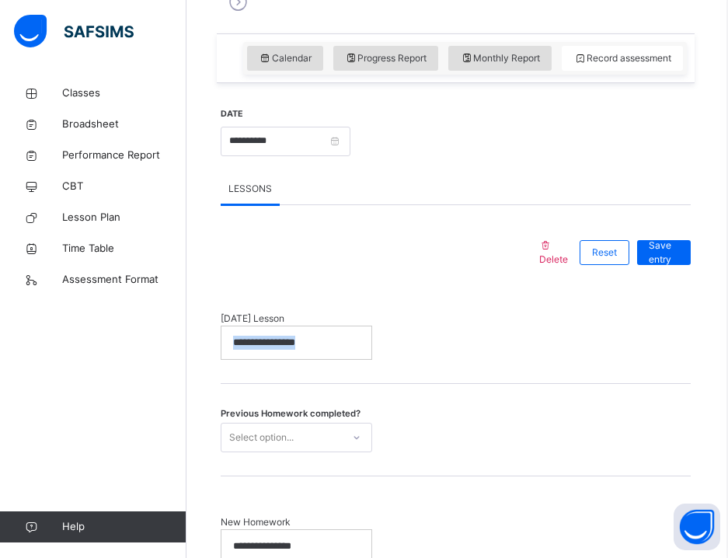
drag, startPoint x: 340, startPoint y: 340, endPoint x: 204, endPoint y: 333, distance: 136.2
click at [204, 333] on div "Back / Grade 4 . Grade 4 Grade Four First Term [DATE]-[DATE] Class Members Subj…" at bounding box center [456, 100] width 542 height 1196
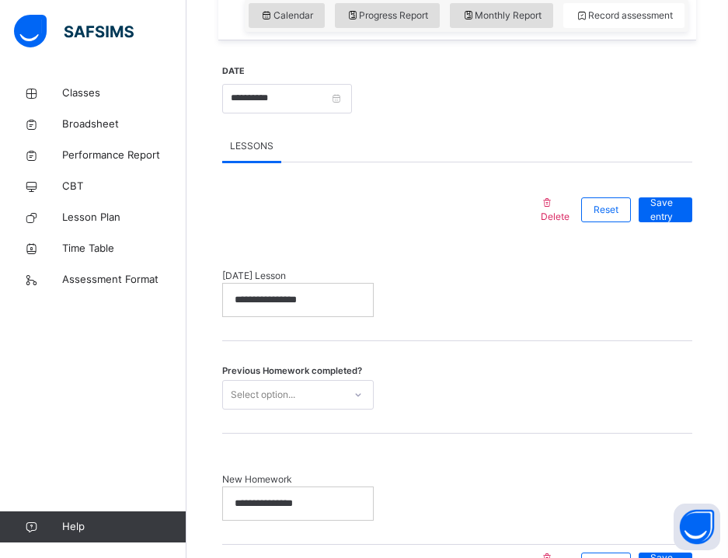
scroll to position [641, 0]
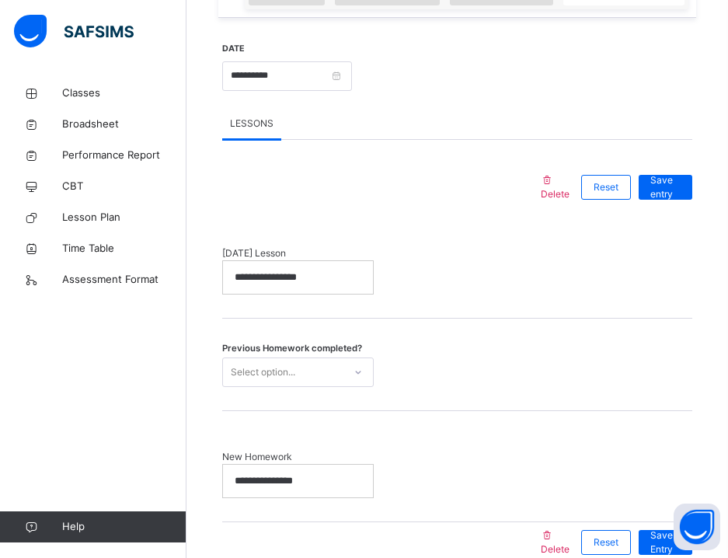
click at [311, 369] on div "Select option..." at bounding box center [283, 372] width 120 height 24
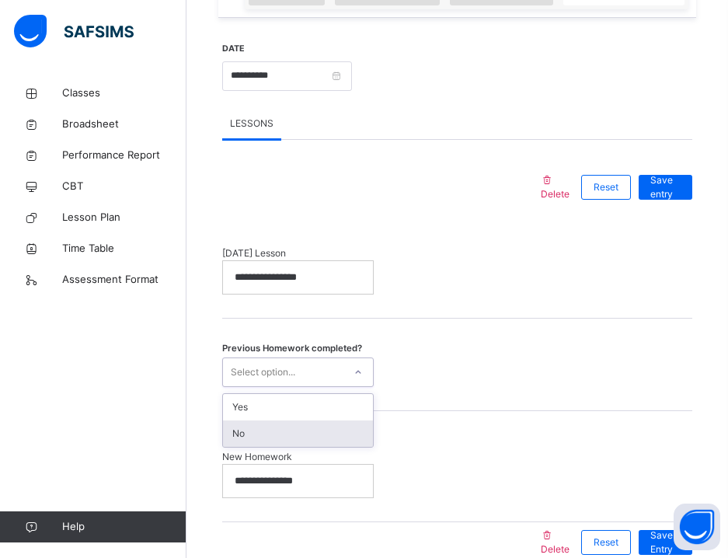
click at [277, 428] on div "No" at bounding box center [298, 433] width 150 height 26
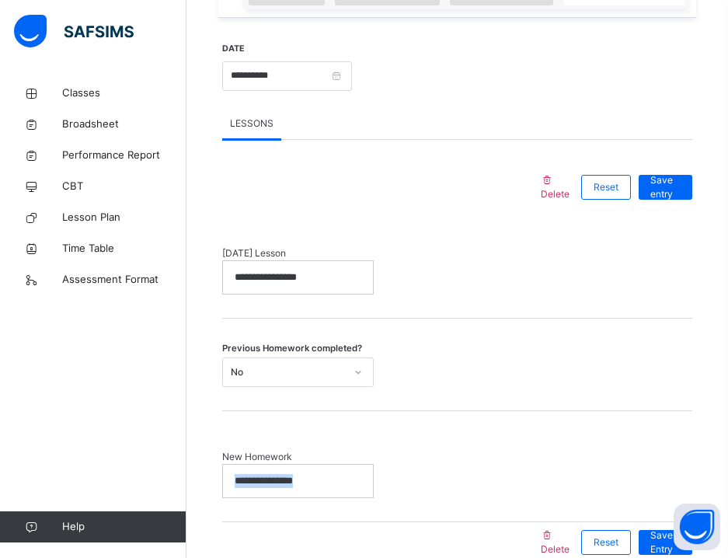
drag, startPoint x: 316, startPoint y: 480, endPoint x: 197, endPoint y: 473, distance: 119.1
click at [197, 473] on div "Back / Grade 4 . Grade 4 Grade Four First Term [DATE]-[DATE] Class Members Subj…" at bounding box center [458, 35] width 542 height 1196
click at [665, 190] on span "Save entry" at bounding box center [666, 187] width 30 height 28
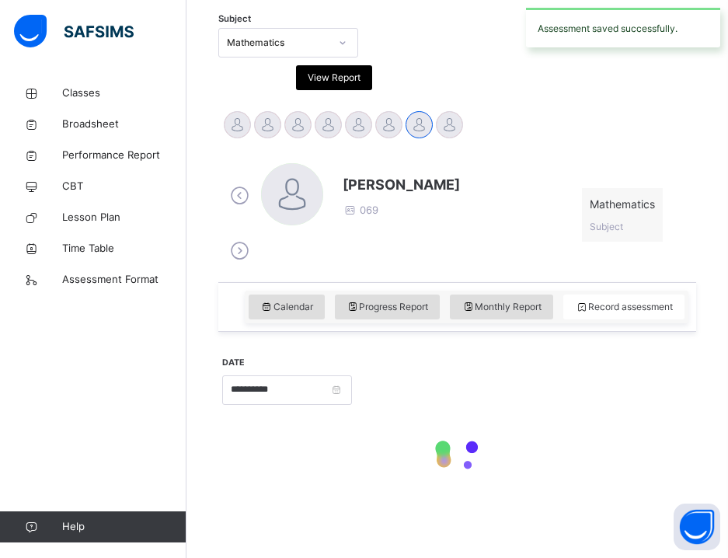
scroll to position [326, 0]
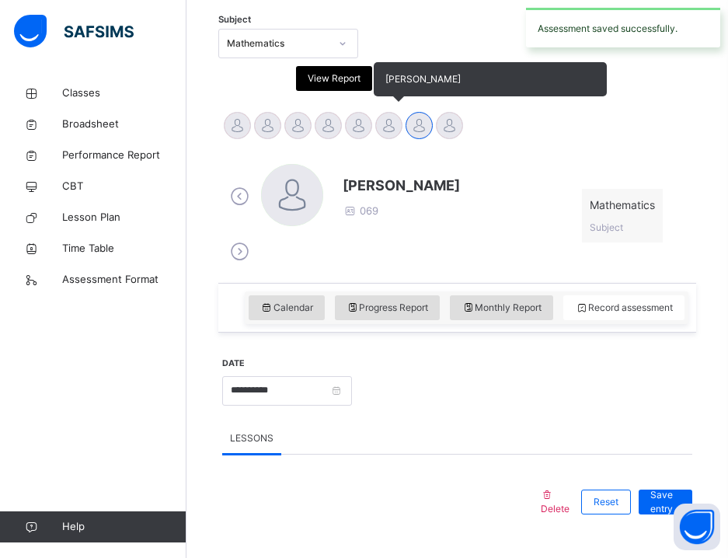
click at [390, 125] on div at bounding box center [388, 125] width 27 height 27
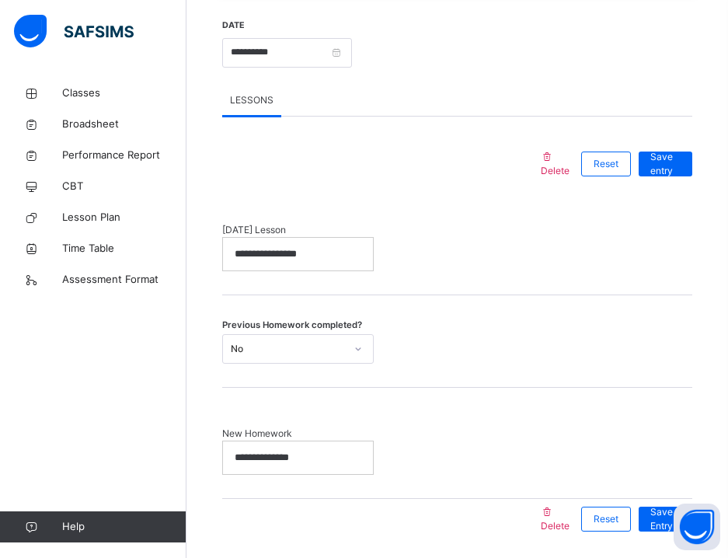
scroll to position [317, 0]
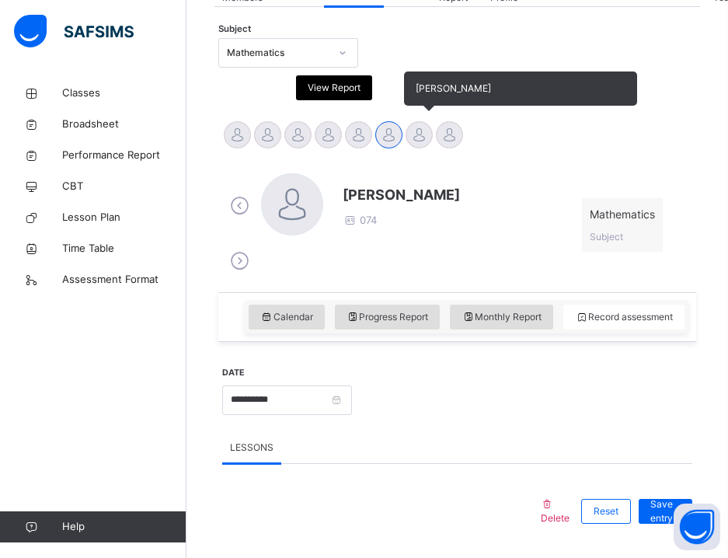
click at [417, 140] on div at bounding box center [419, 134] width 27 height 27
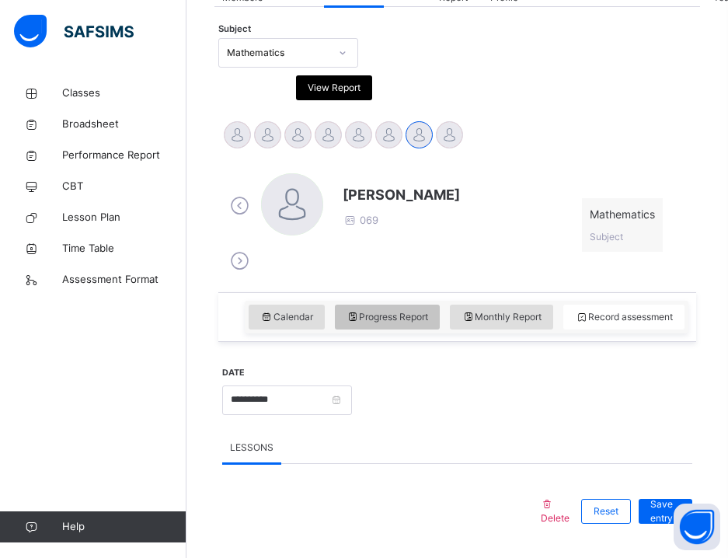
click at [372, 313] on span "Progress Report" at bounding box center [388, 317] width 82 height 14
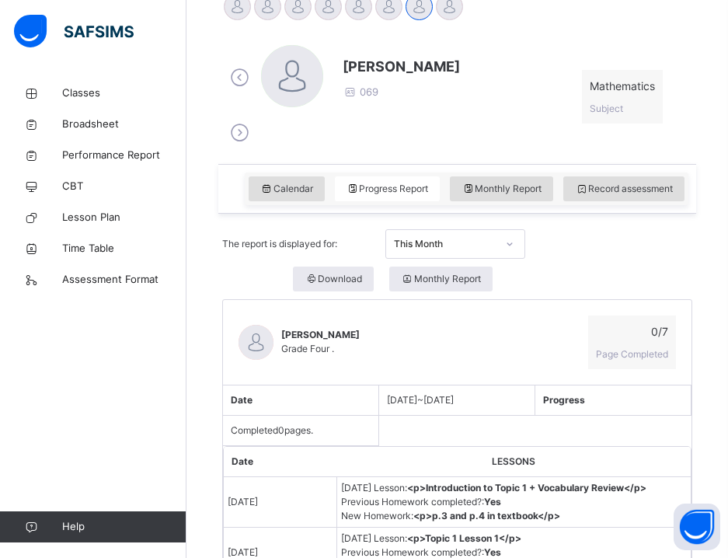
scroll to position [412, 0]
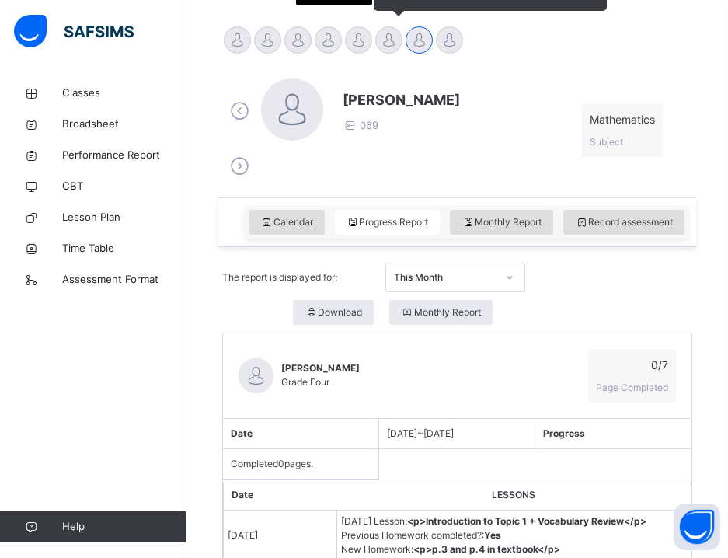
click at [394, 39] on div at bounding box center [388, 39] width 27 height 27
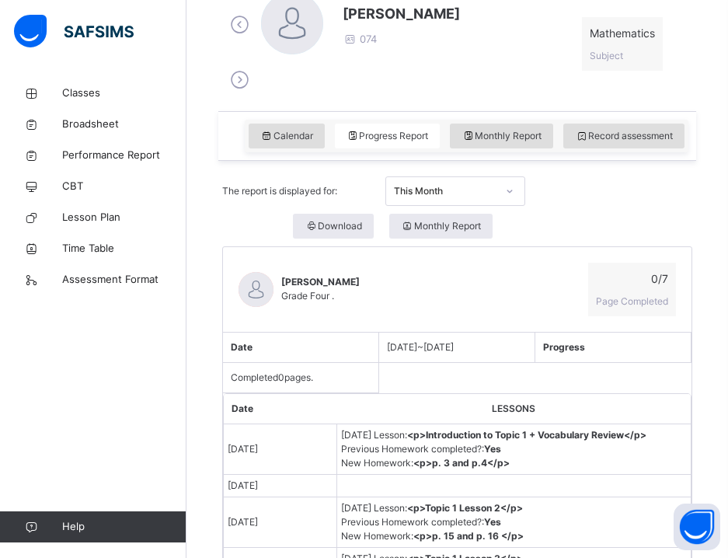
scroll to position [295, 0]
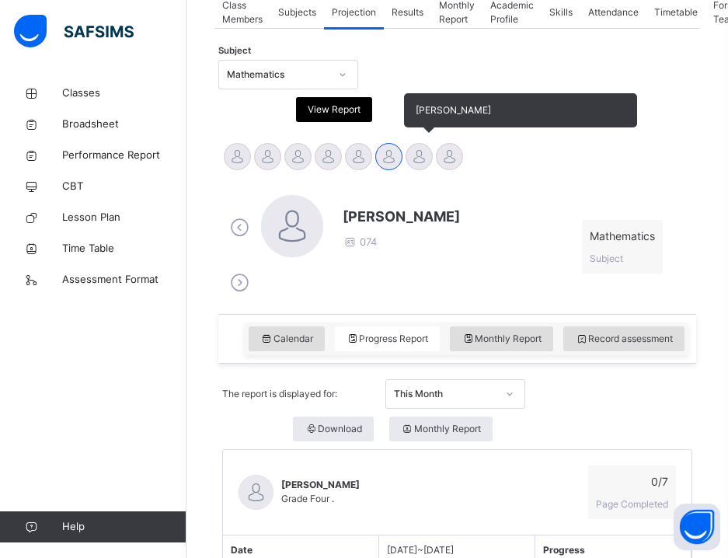
click at [411, 158] on div at bounding box center [419, 156] width 27 height 27
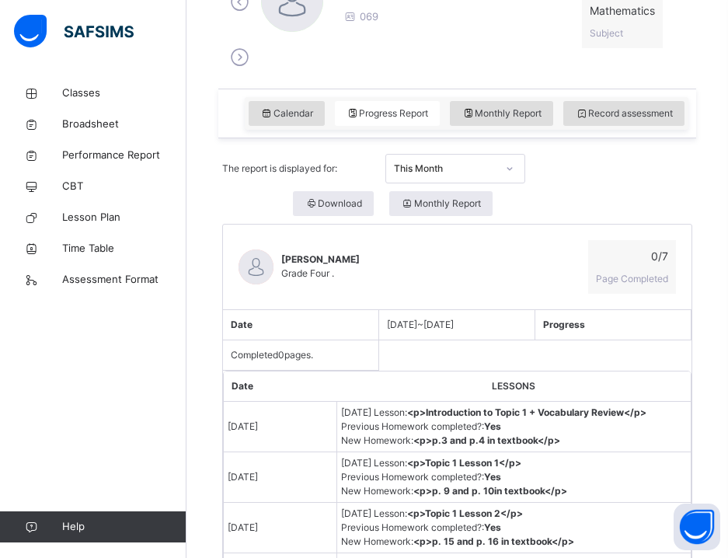
scroll to position [308, 0]
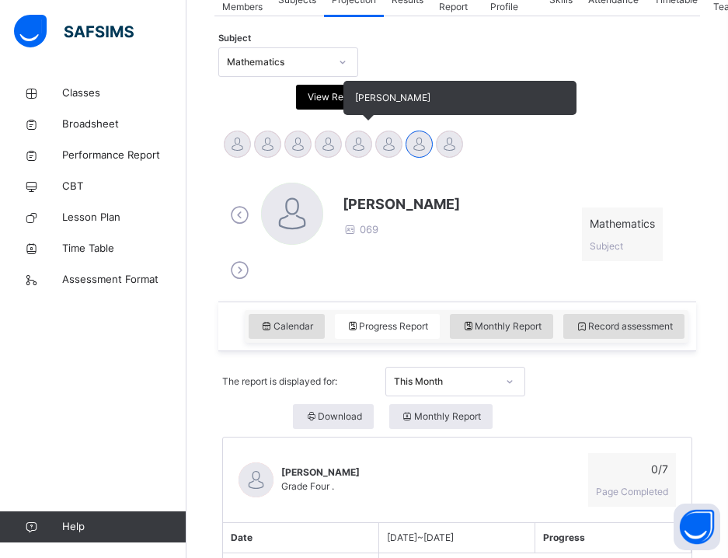
click at [366, 145] on div at bounding box center [358, 144] width 27 height 27
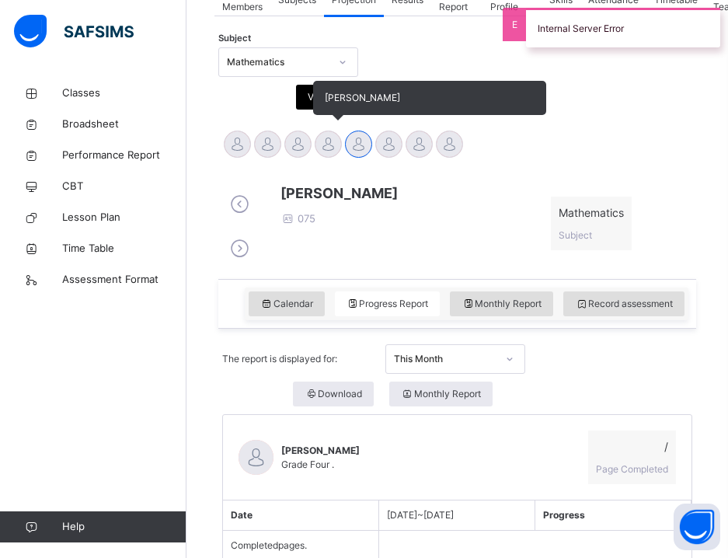
click at [332, 148] on div at bounding box center [328, 144] width 27 height 27
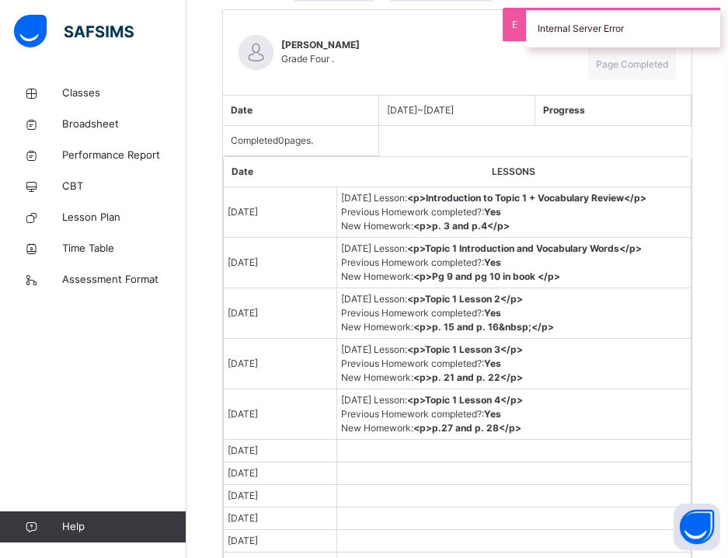
scroll to position [309, 0]
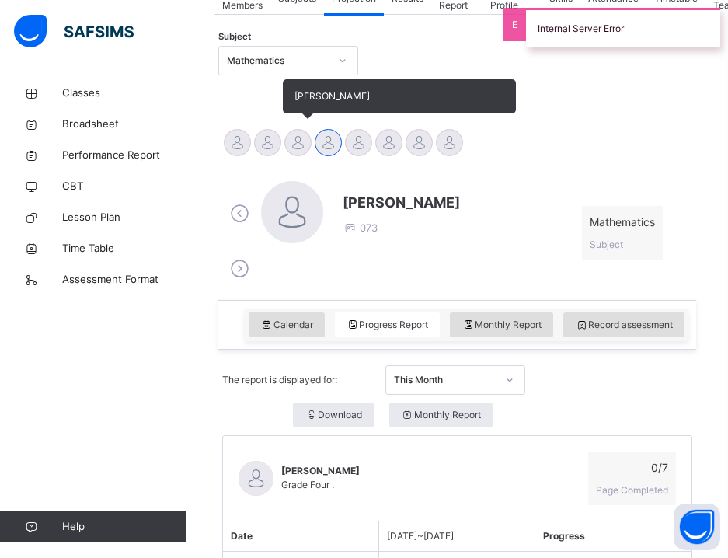
click at [304, 147] on div at bounding box center [297, 142] width 27 height 27
click at [264, 141] on div at bounding box center [267, 142] width 27 height 27
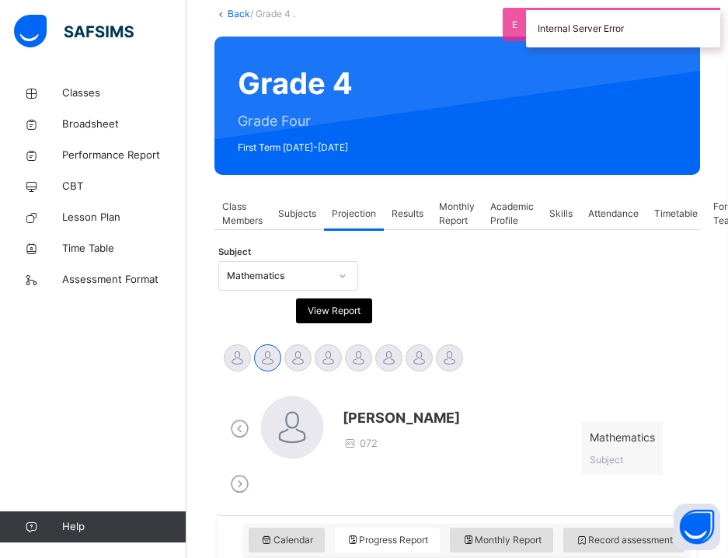
scroll to position [41, 0]
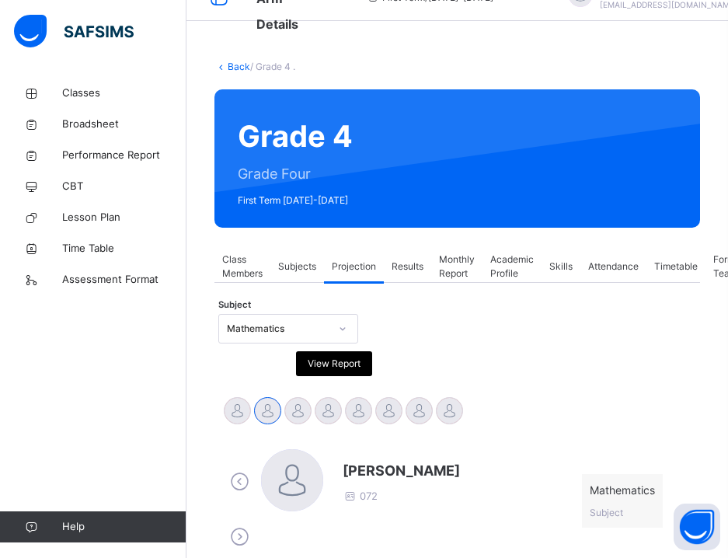
click at [614, 266] on span "Attendance" at bounding box center [613, 267] width 51 height 14
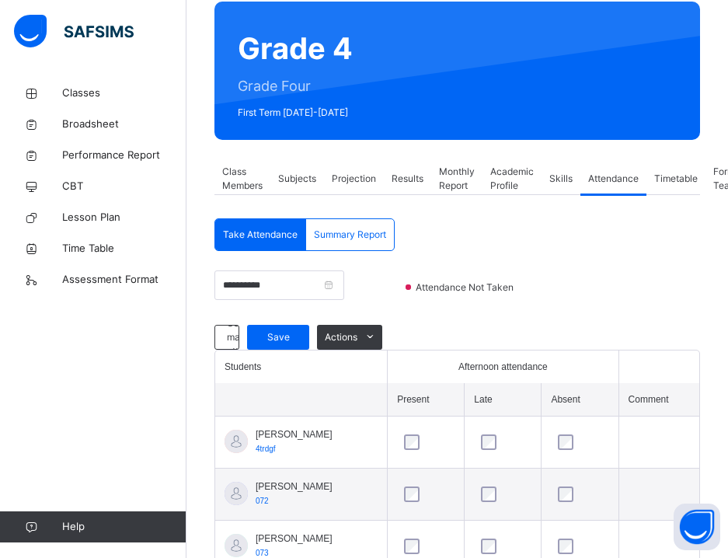
scroll to position [131, 2]
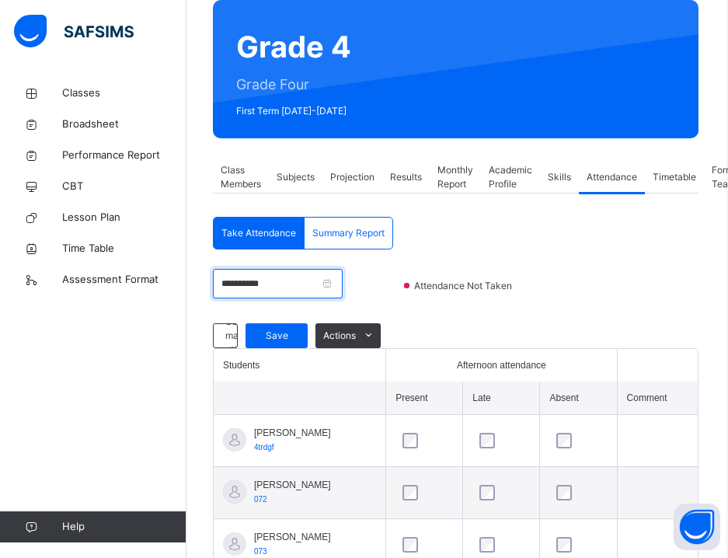
click at [288, 274] on input "**********" at bounding box center [278, 284] width 130 height 30
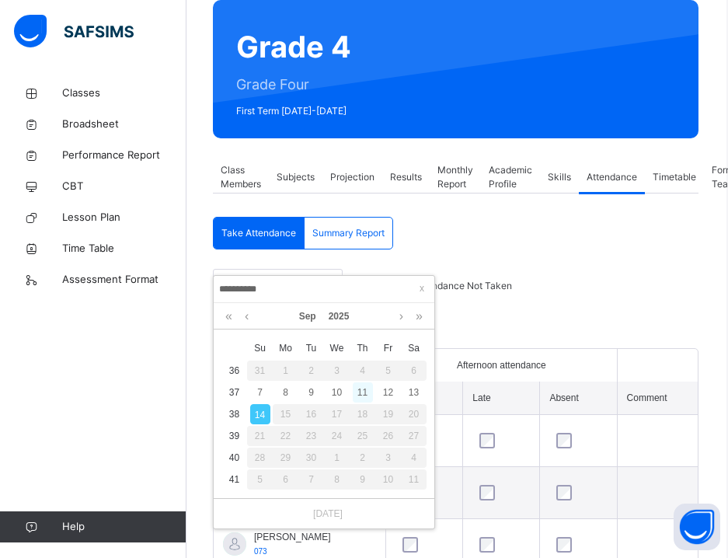
click at [368, 394] on div "11" at bounding box center [363, 392] width 20 height 20
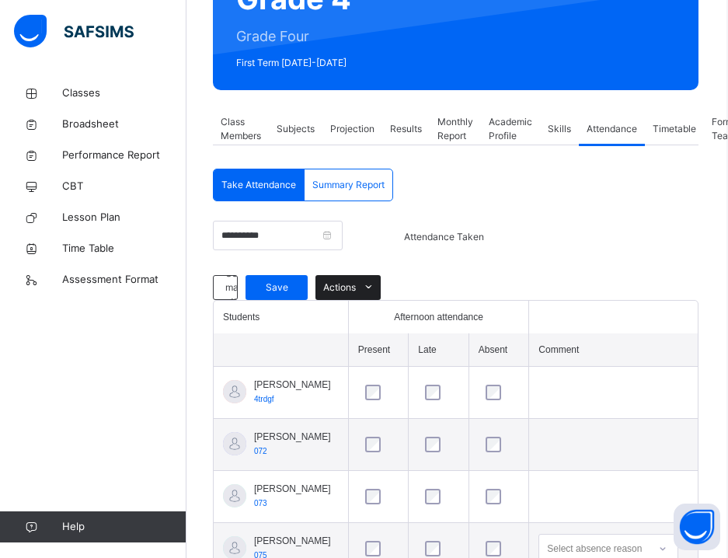
scroll to position [132, 2]
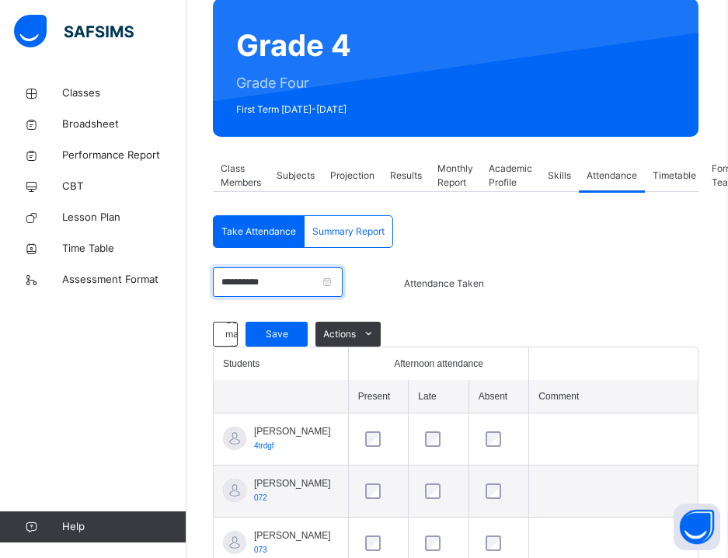
click at [321, 287] on input "**********" at bounding box center [278, 282] width 130 height 30
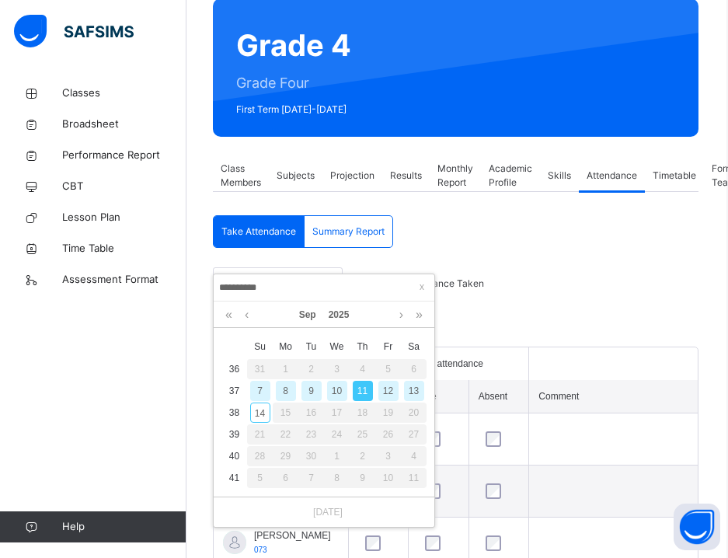
click at [389, 394] on div "12" at bounding box center [389, 391] width 20 height 20
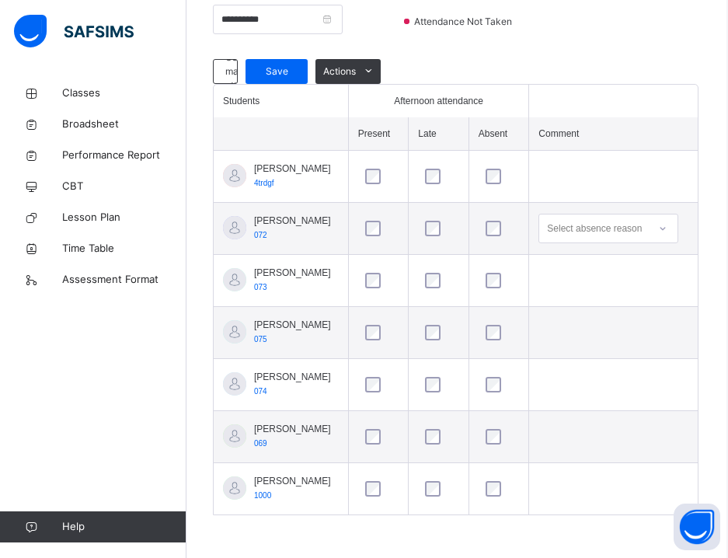
scroll to position [194, 2]
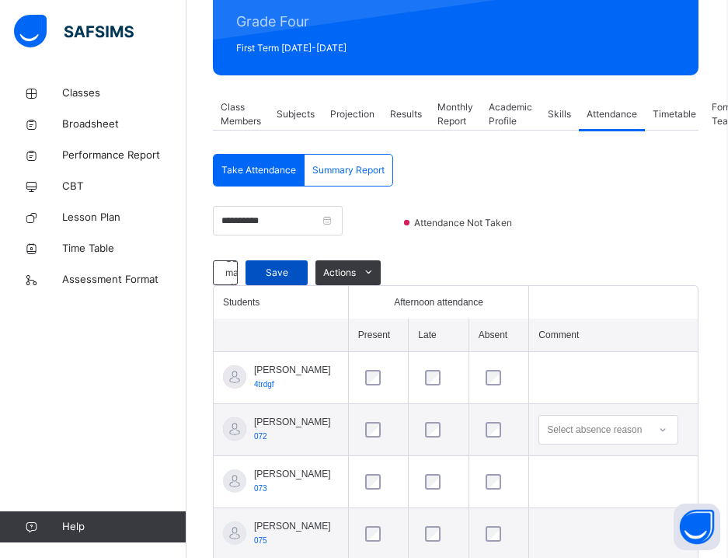
click at [276, 270] on span "Save" at bounding box center [276, 273] width 39 height 14
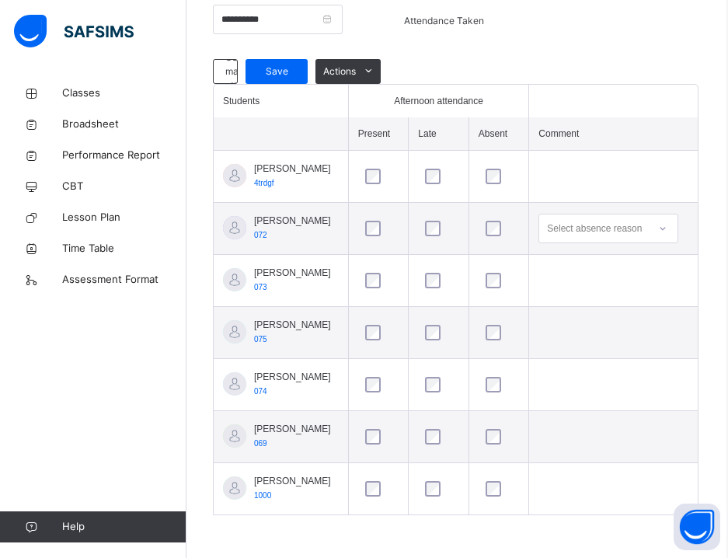
scroll to position [395, 2]
click at [302, 19] on input "**********" at bounding box center [278, 20] width 130 height 30
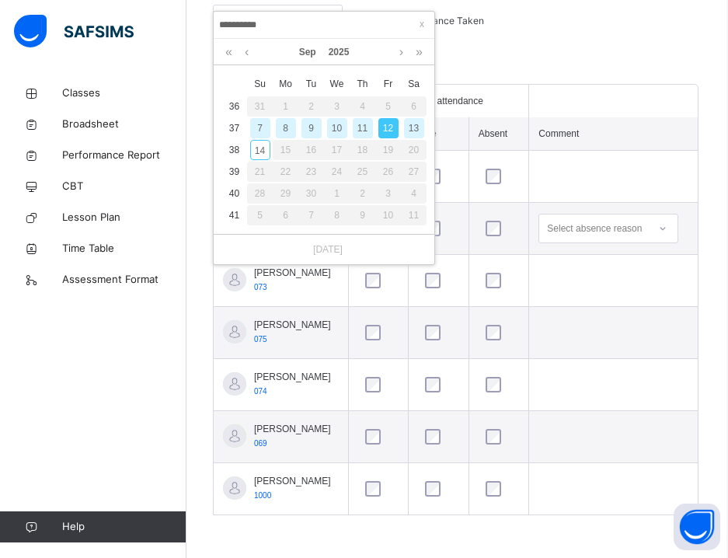
click at [388, 121] on div "12" at bounding box center [389, 128] width 20 height 20
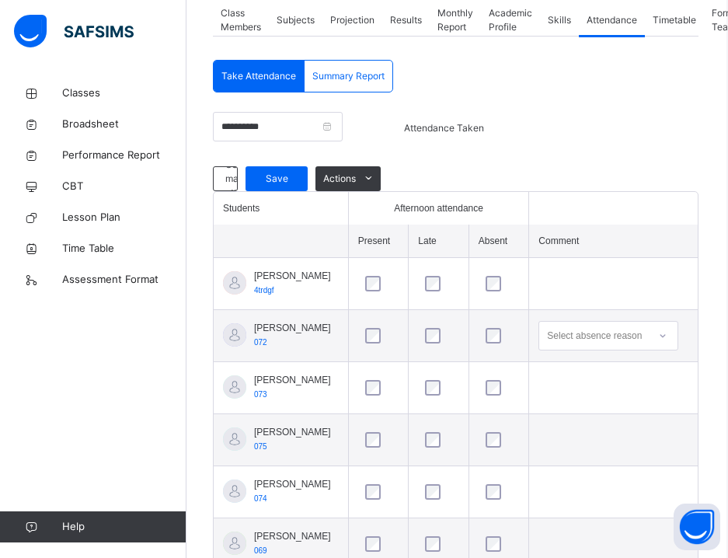
scroll to position [287, 2]
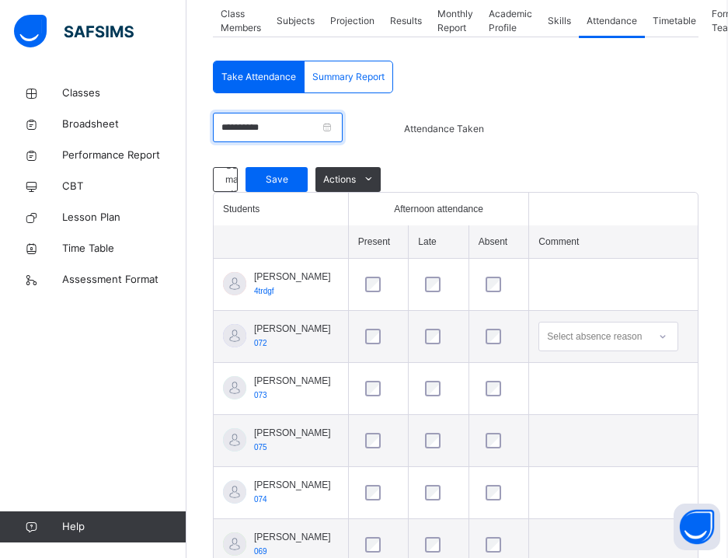
click at [302, 124] on input "**********" at bounding box center [278, 128] width 130 height 30
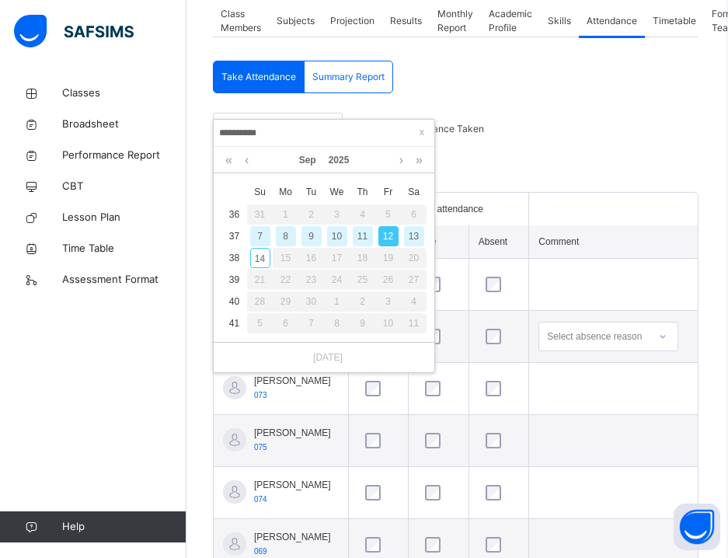
click at [363, 229] on div "11" at bounding box center [363, 236] width 20 height 20
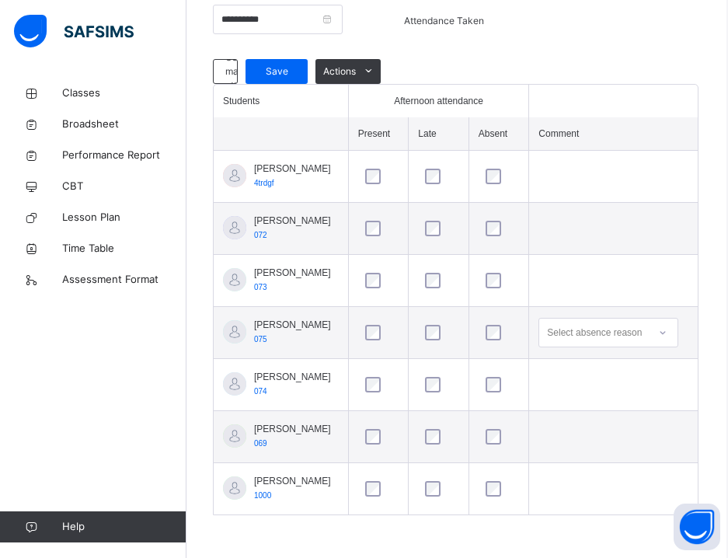
scroll to position [218, 2]
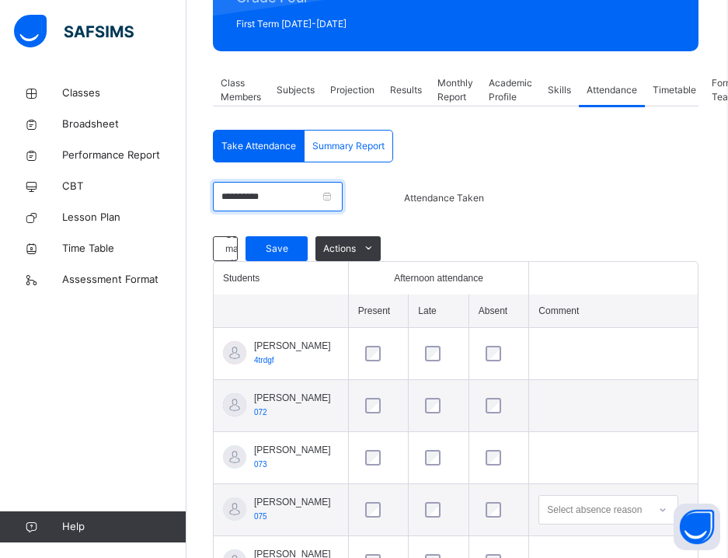
click at [334, 194] on input "**********" at bounding box center [278, 197] width 130 height 30
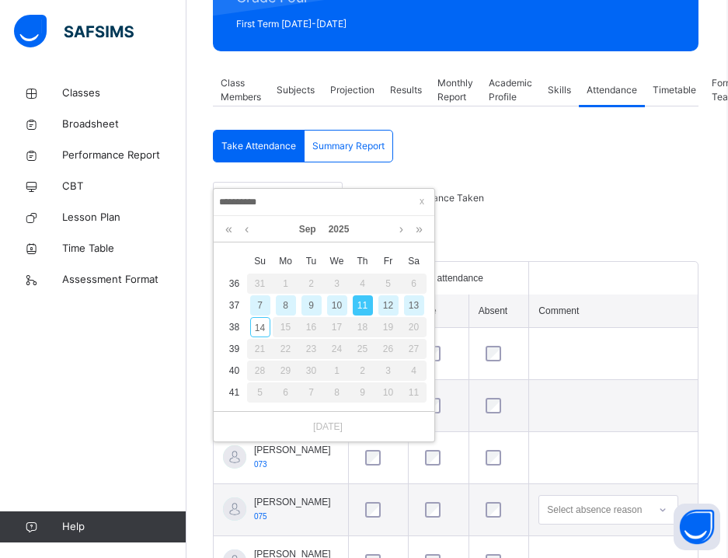
click at [334, 311] on div "10" at bounding box center [337, 305] width 20 height 20
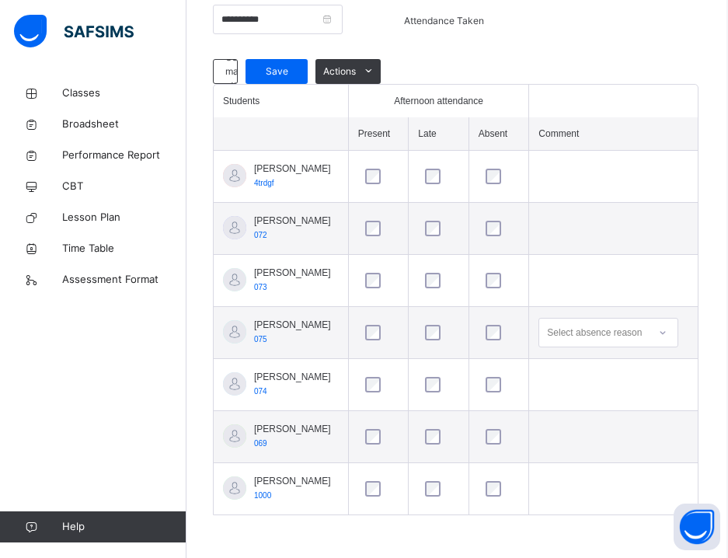
scroll to position [181, 2]
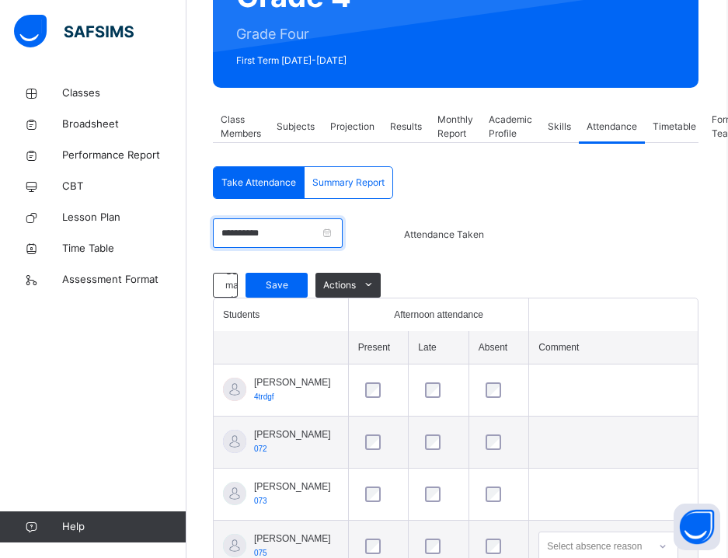
click at [309, 228] on input "**********" at bounding box center [278, 233] width 130 height 30
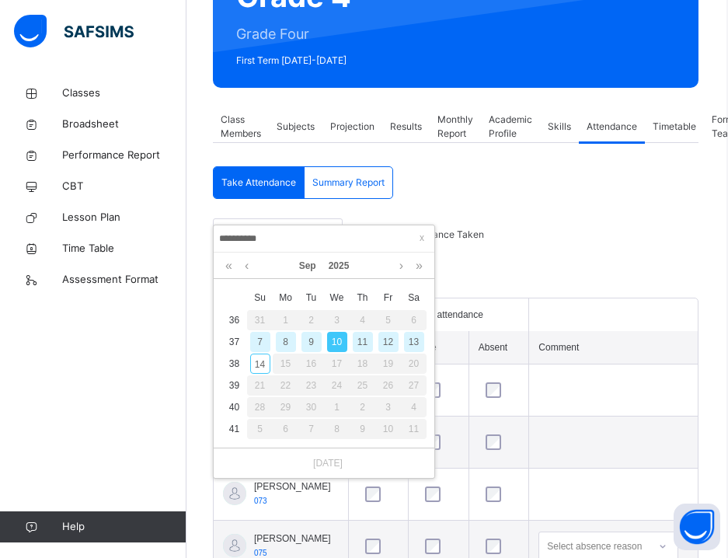
click at [315, 345] on div "9" at bounding box center [312, 342] width 20 height 20
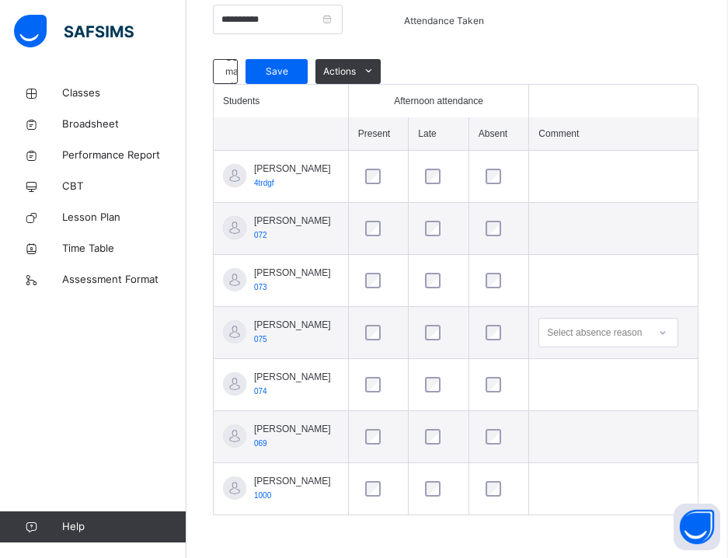
scroll to position [395, 2]
click at [335, 18] on input "**********" at bounding box center [278, 20] width 130 height 30
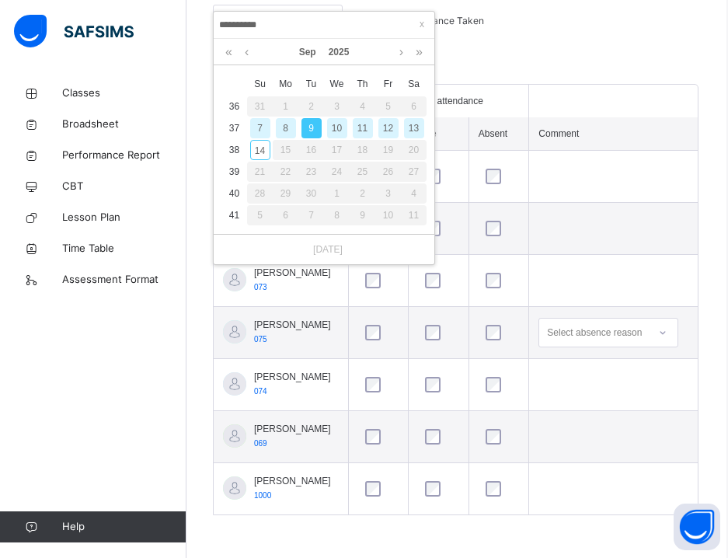
click at [335, 127] on div "10" at bounding box center [337, 128] width 20 height 20
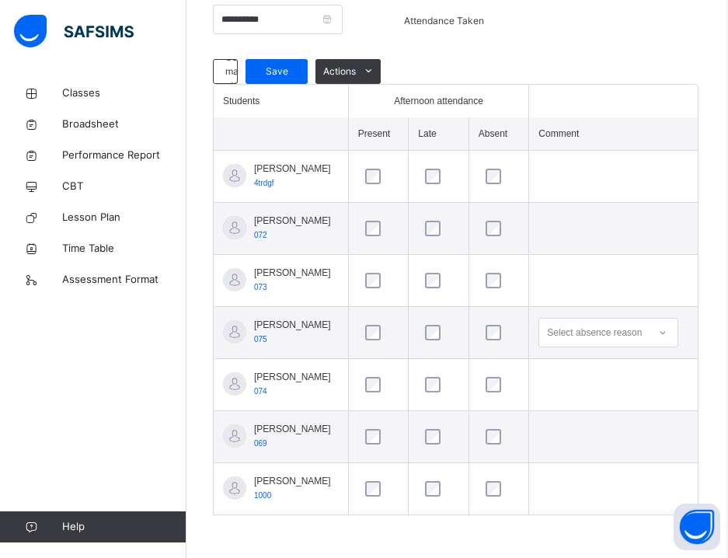
scroll to position [102, 2]
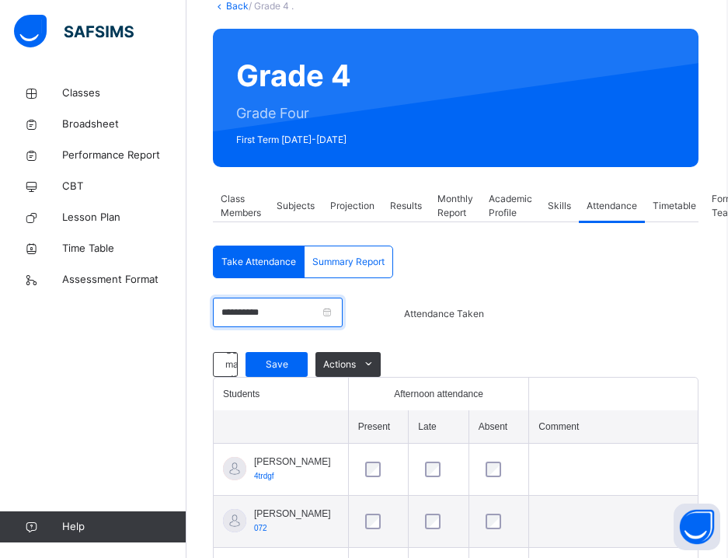
click at [283, 313] on input "**********" at bounding box center [278, 313] width 130 height 30
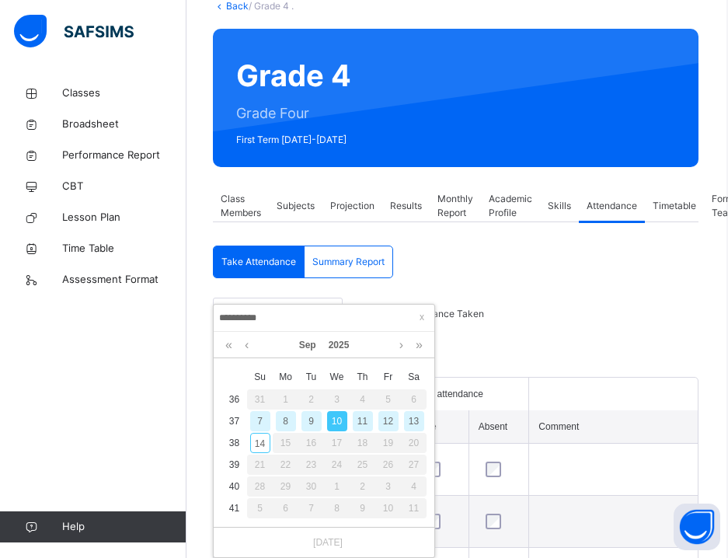
click at [368, 411] on div "11" at bounding box center [363, 421] width 20 height 20
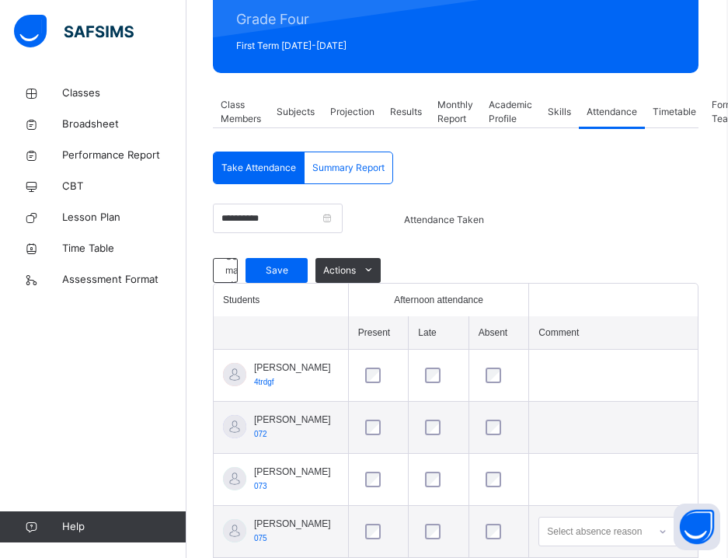
scroll to position [197, 2]
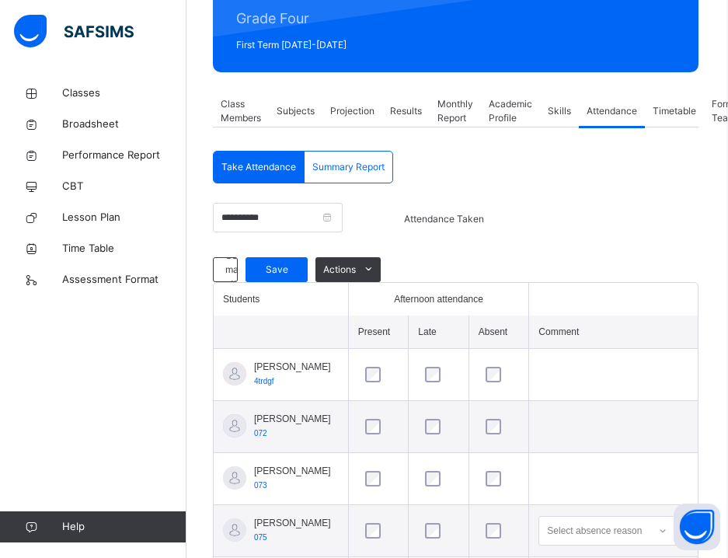
click at [354, 104] on span "Projection" at bounding box center [352, 111] width 44 height 14
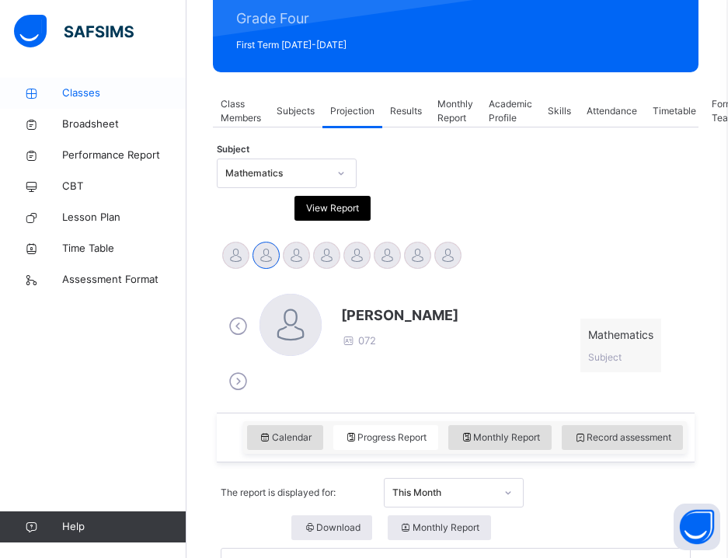
click at [127, 88] on span "Classes" at bounding box center [124, 93] width 124 height 16
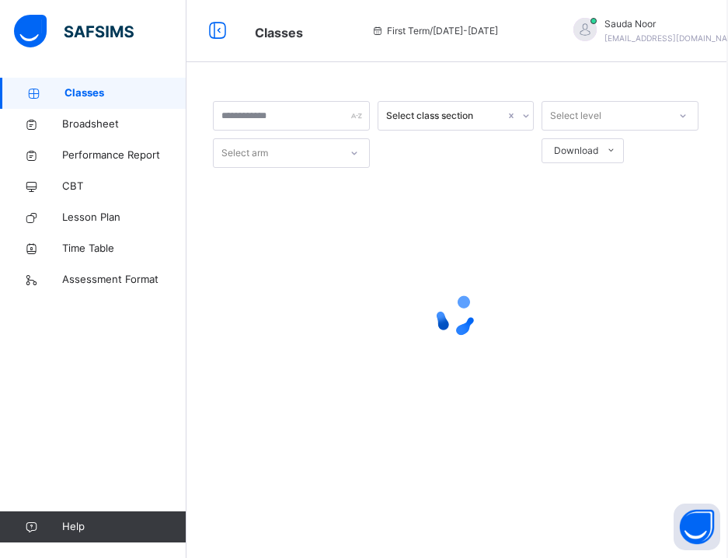
scroll to position [0, 2]
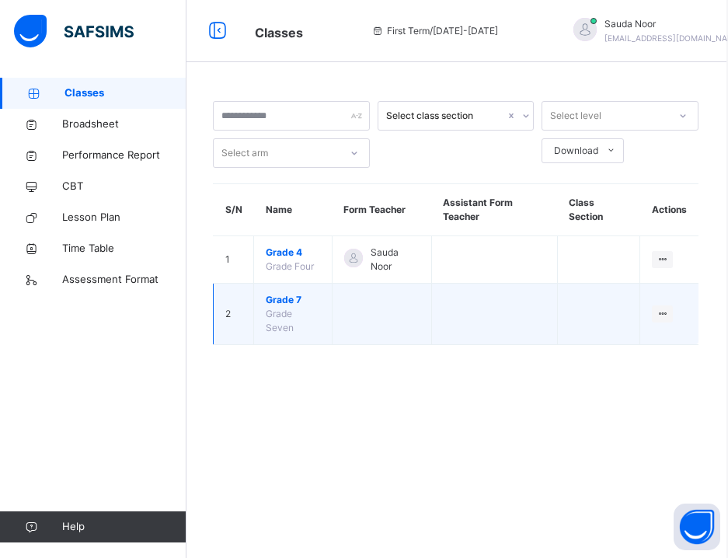
click at [295, 307] on span "Grade 7" at bounding box center [293, 300] width 54 height 14
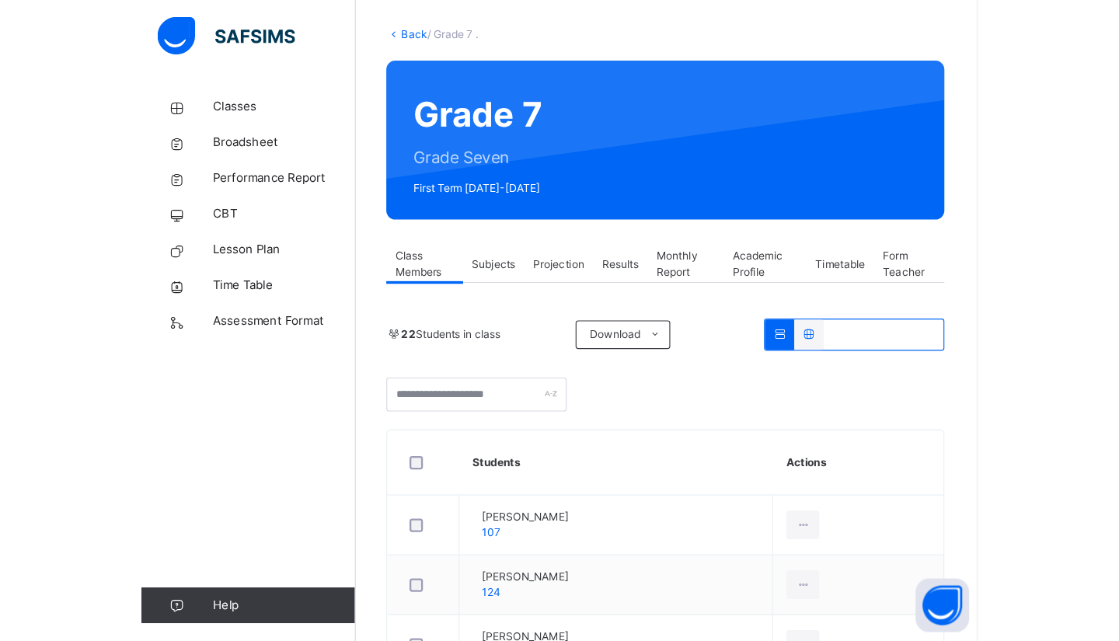
scroll to position [78, 0]
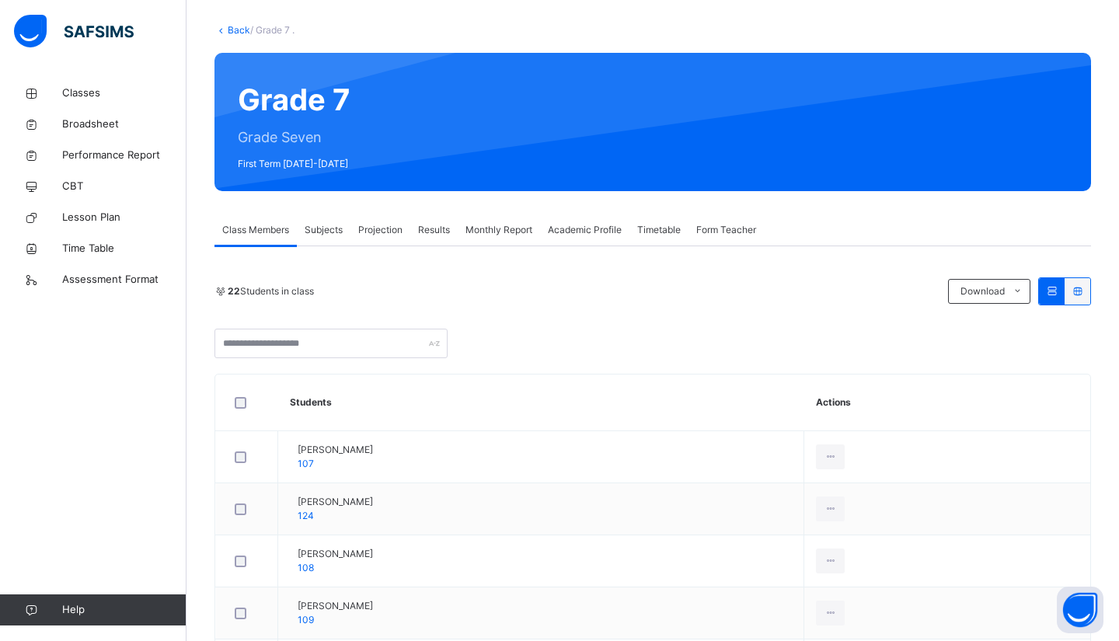
click at [727, 236] on span "Form Teacher" at bounding box center [726, 230] width 60 height 14
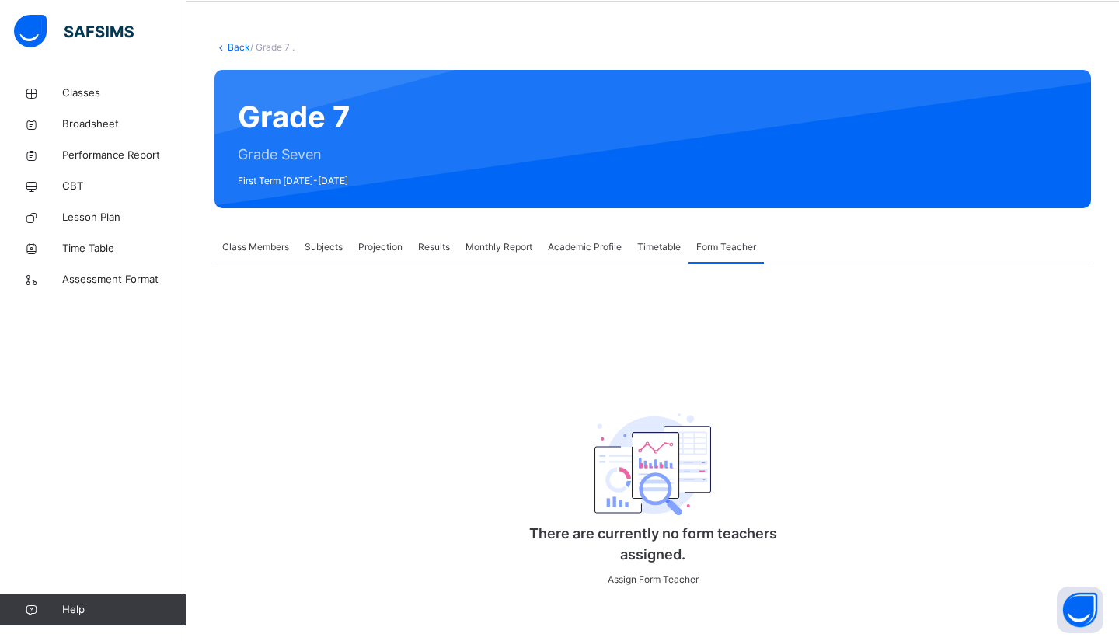
click at [658, 240] on span "Timetable" at bounding box center [659, 247] width 44 height 14
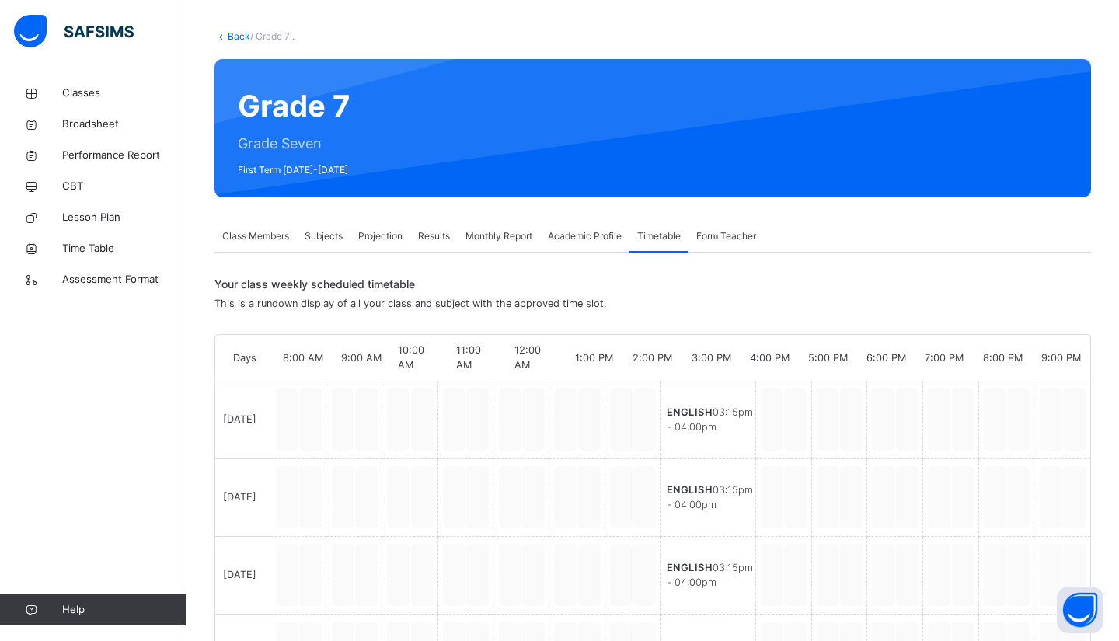
click at [598, 234] on span "Academic Profile" at bounding box center [585, 236] width 74 height 14
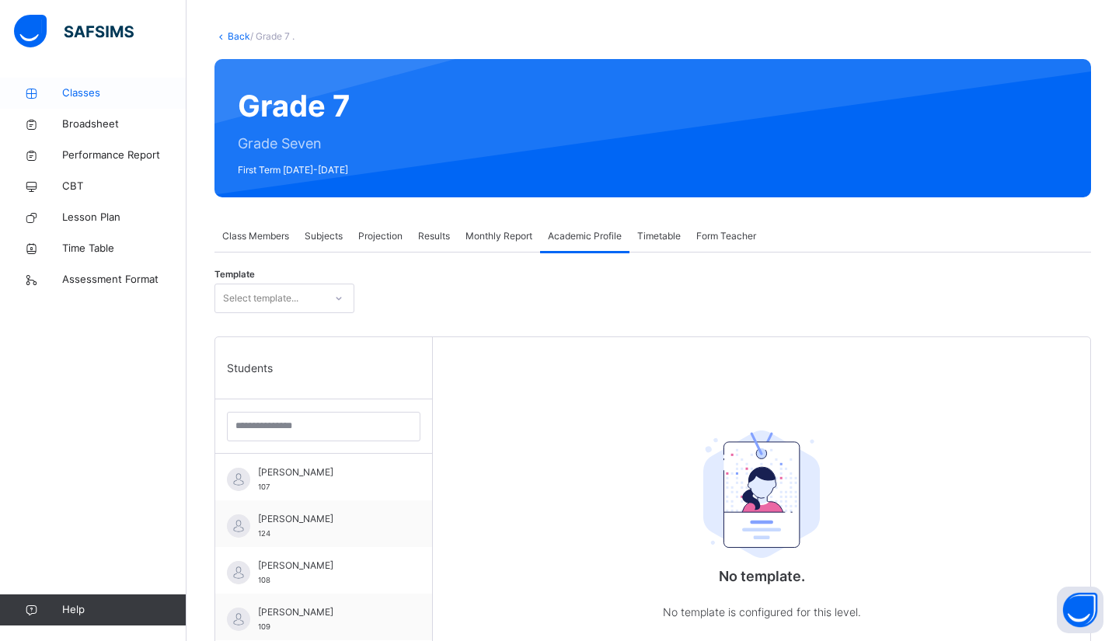
click at [76, 92] on span "Classes" at bounding box center [124, 93] width 124 height 16
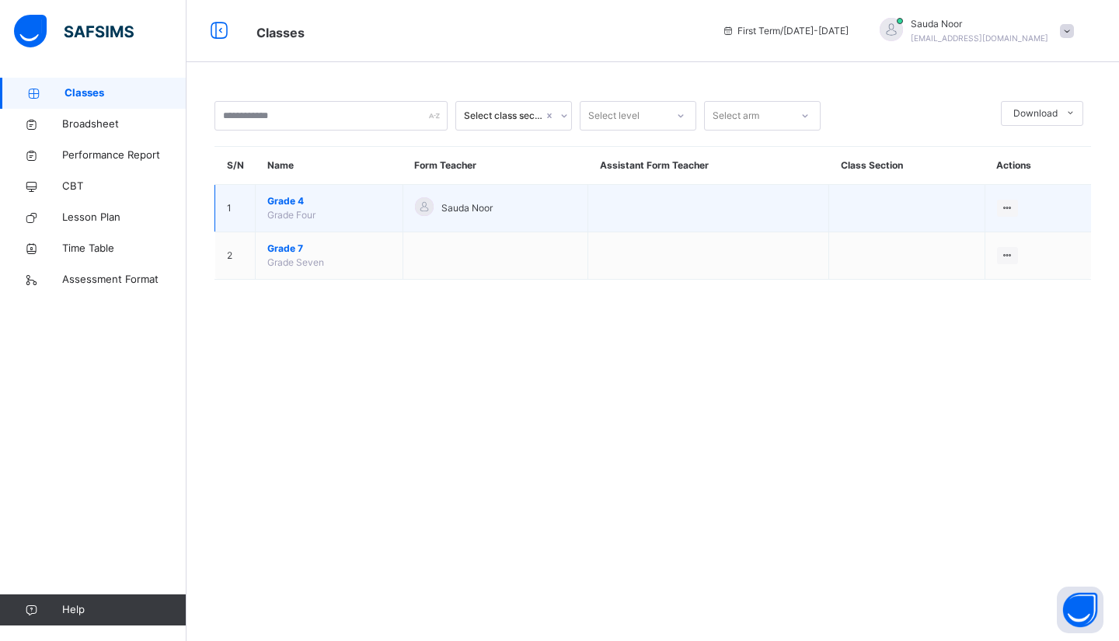
click at [291, 207] on span "Grade 4" at bounding box center [329, 201] width 124 height 14
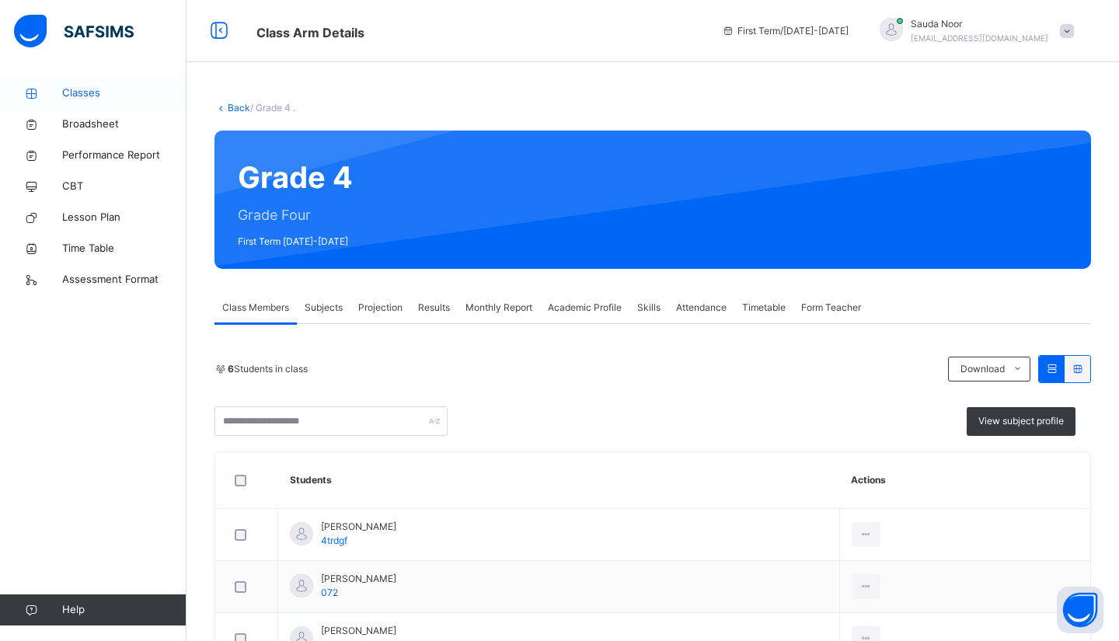
click at [84, 93] on span "Classes" at bounding box center [124, 93] width 124 height 16
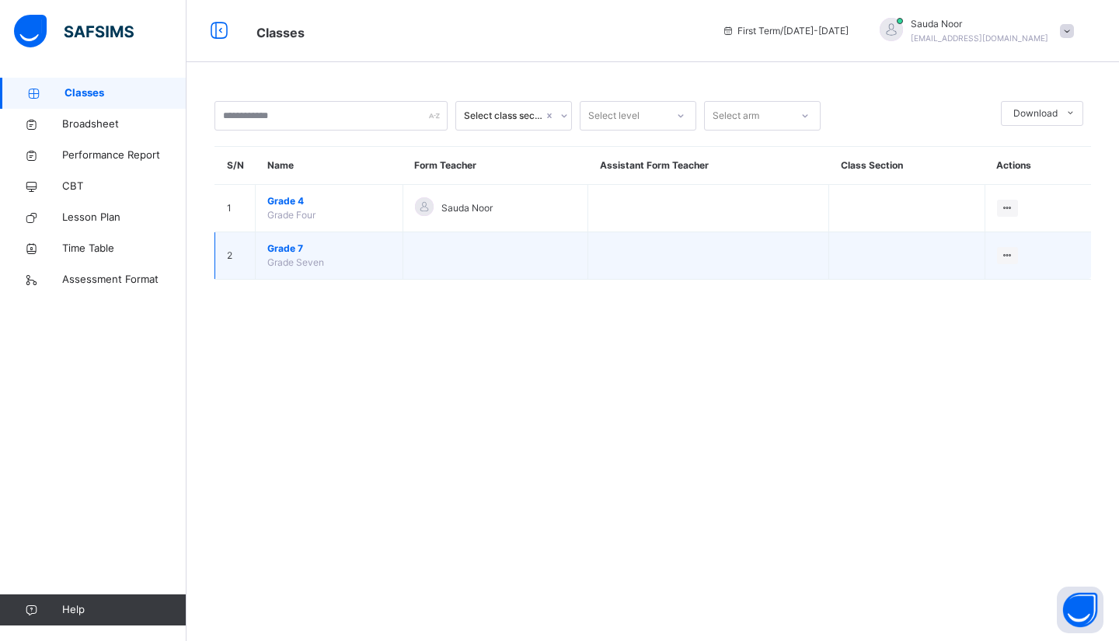
click at [305, 246] on span "Grade 7" at bounding box center [329, 249] width 124 height 14
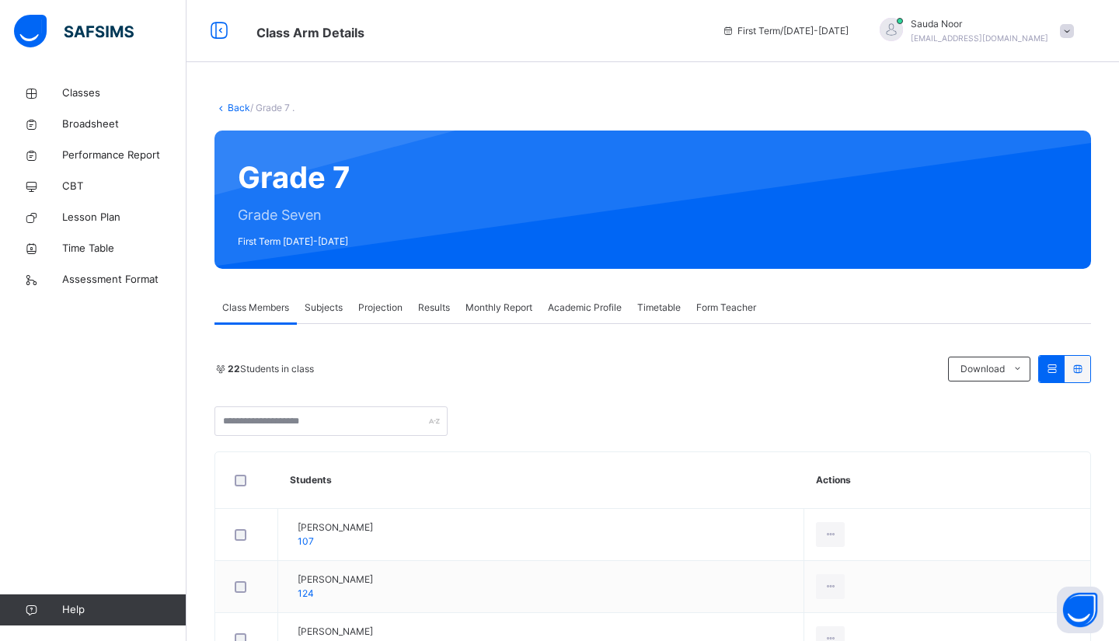
click at [308, 308] on span "Subjects" at bounding box center [324, 308] width 38 height 14
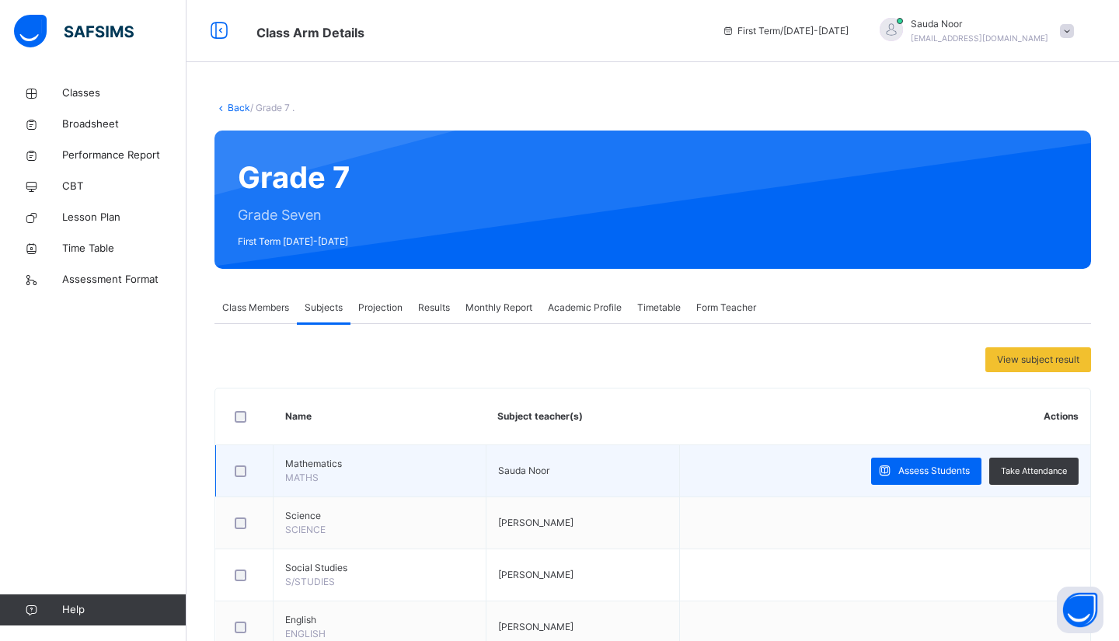
click at [323, 461] on span "Mathematics" at bounding box center [379, 464] width 189 height 14
click at [1035, 473] on span "Take Attendance" at bounding box center [1034, 471] width 66 height 13
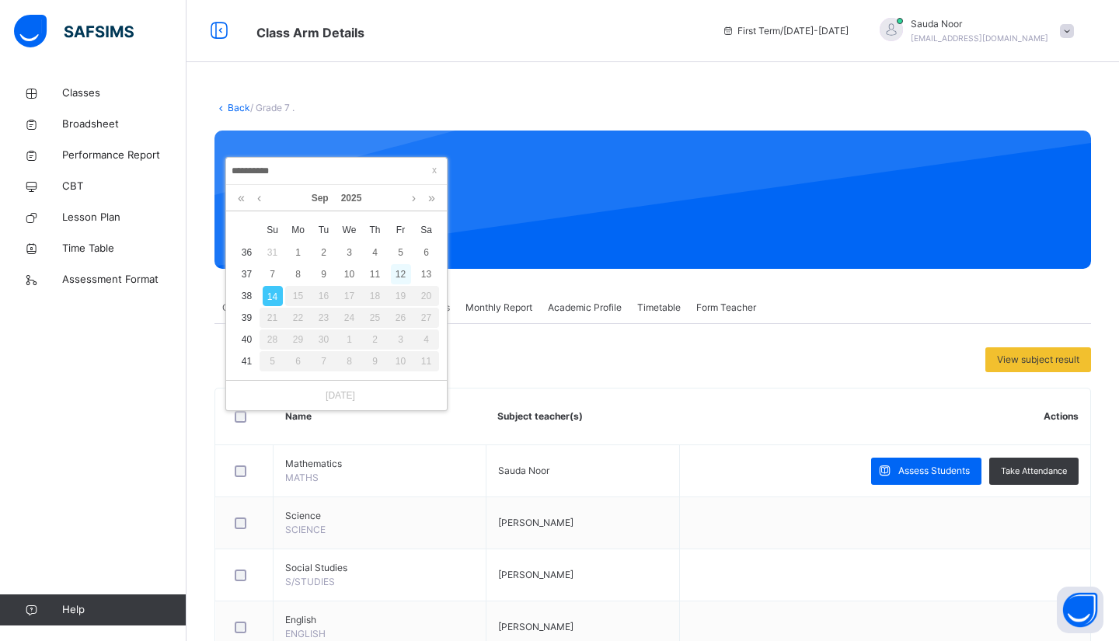
click at [401, 274] on div "12" at bounding box center [401, 274] width 20 height 20
type input "**********"
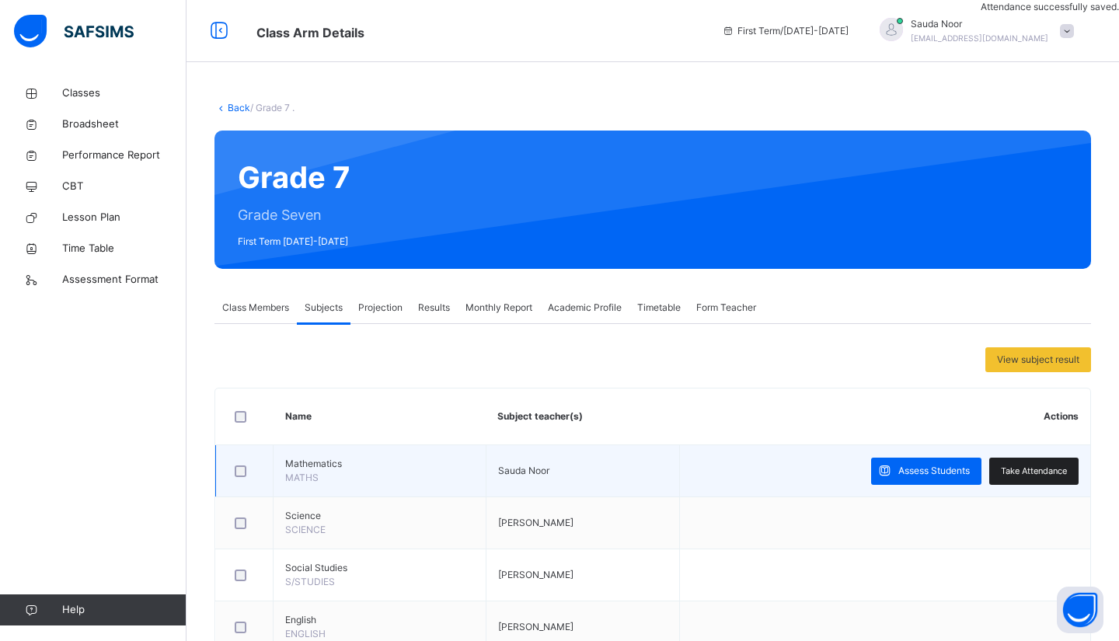
click at [1013, 475] on span "Take Attendance" at bounding box center [1034, 471] width 66 height 13
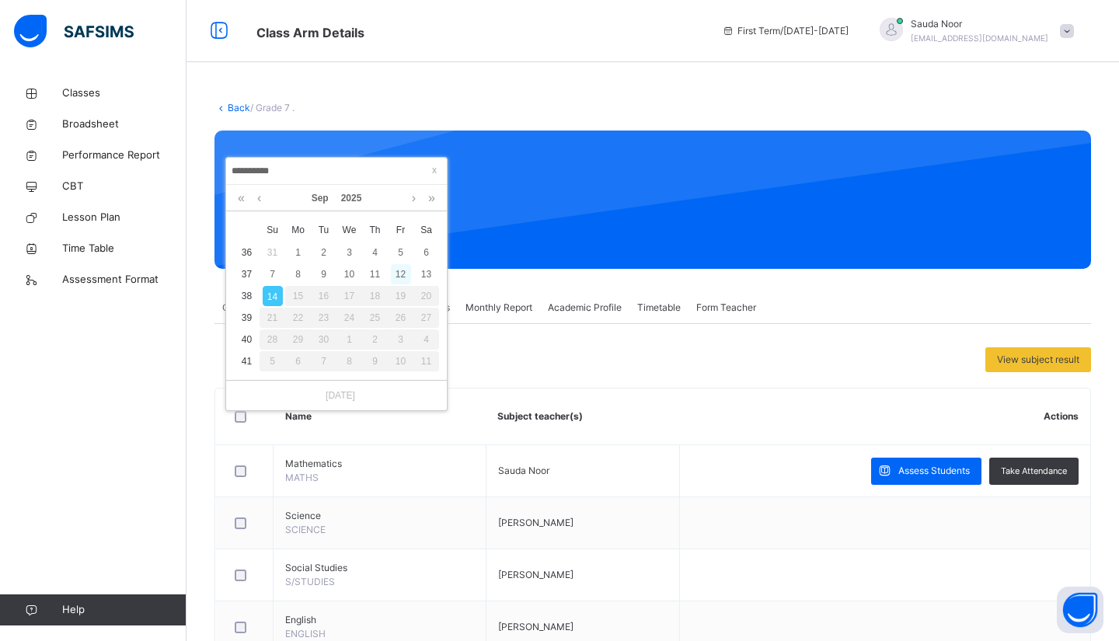
click at [400, 275] on div "12" at bounding box center [401, 274] width 20 height 20
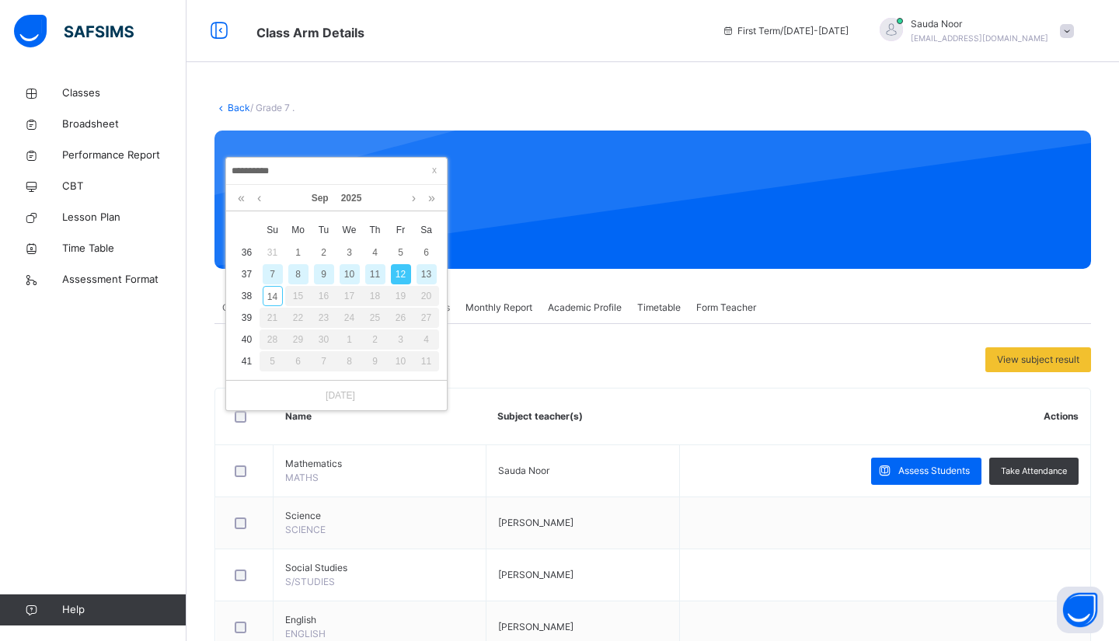
click at [381, 273] on div "11" at bounding box center [375, 274] width 20 height 20
type input "**********"
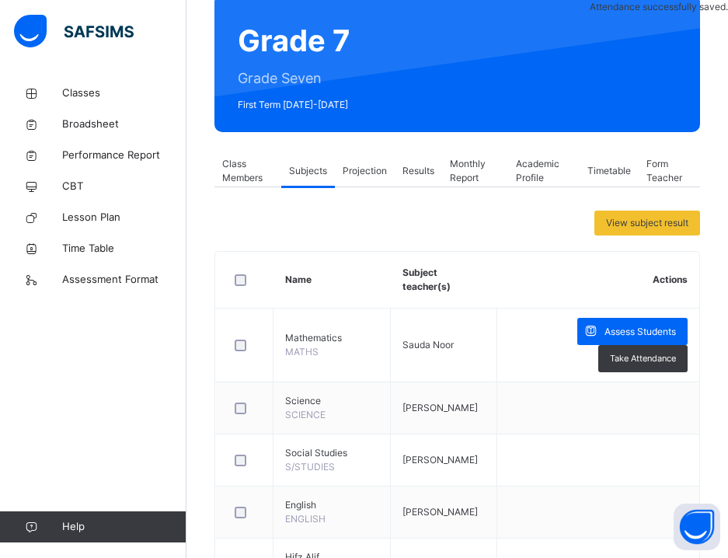
scroll to position [185, 0]
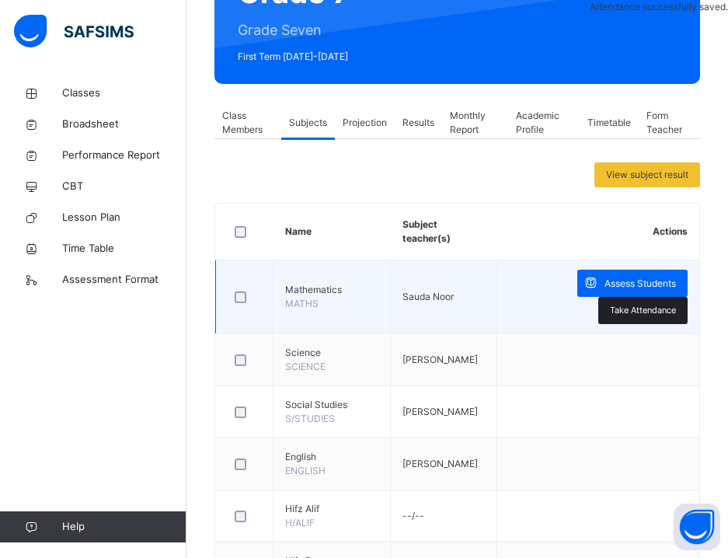
click at [622, 310] on span "Take Attendance" at bounding box center [643, 310] width 66 height 13
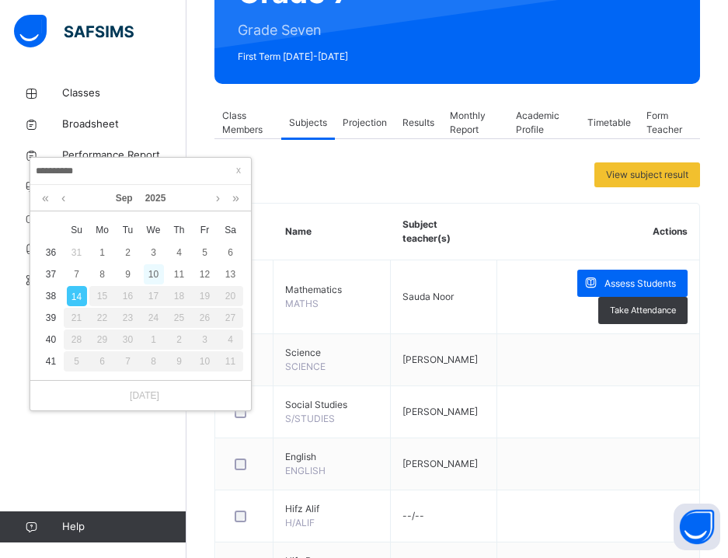
click at [158, 274] on div "10" at bounding box center [154, 274] width 20 height 20
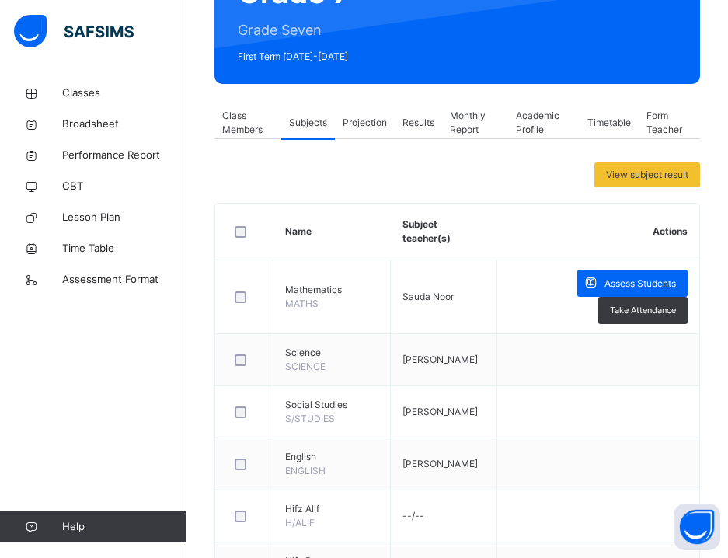
scroll to position [0, 0]
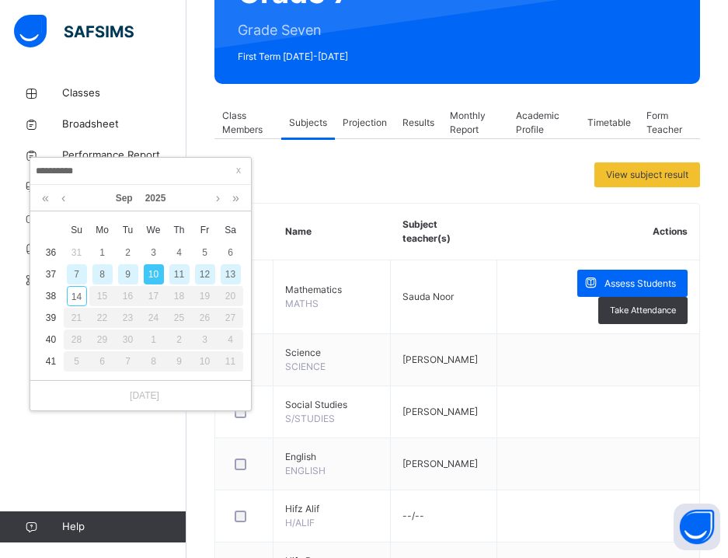
click at [124, 271] on div "9" at bounding box center [128, 274] width 20 height 20
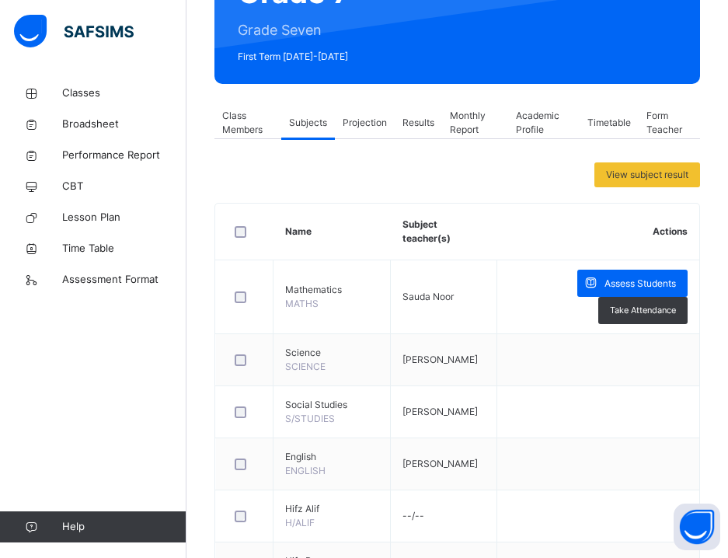
scroll to position [5, 0]
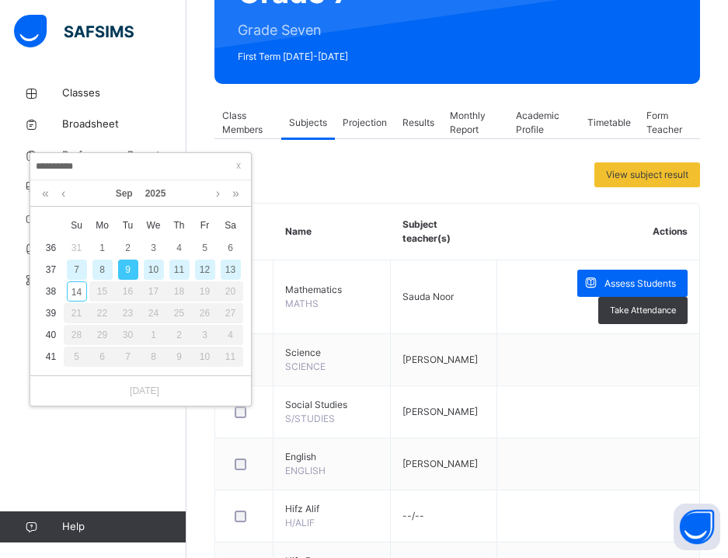
click at [104, 267] on div "8" at bounding box center [102, 270] width 20 height 20
type input "**********"
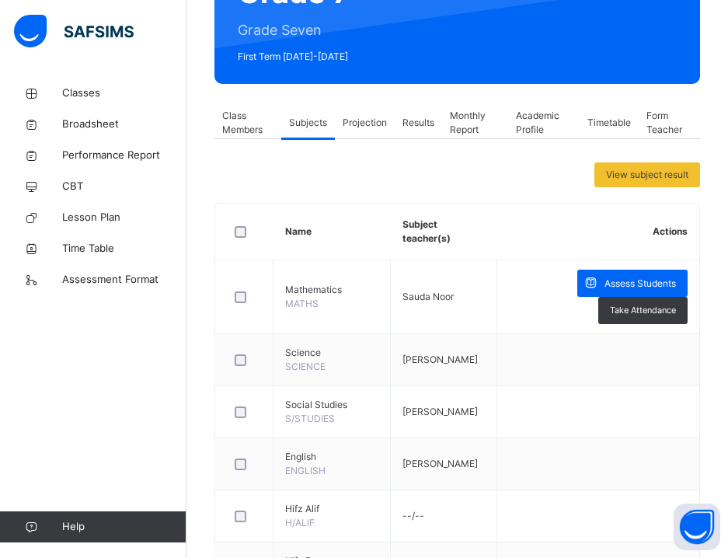
scroll to position [0, 0]
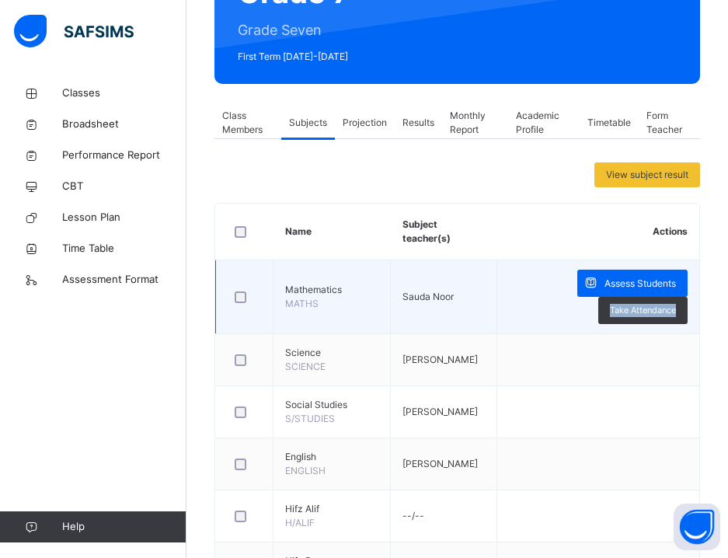
drag, startPoint x: 646, startPoint y: 317, endPoint x: 530, endPoint y: 299, distance: 117.2
click at [530, 299] on td "Assess Students Take Attendance" at bounding box center [598, 297] width 202 height 74
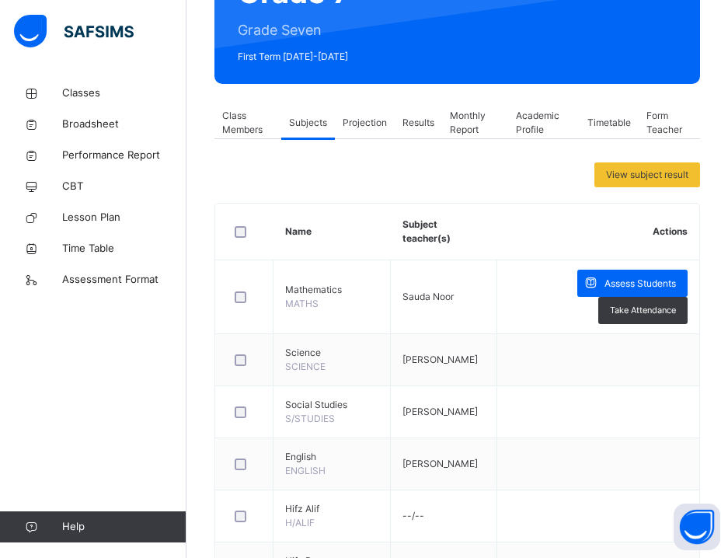
click at [348, 110] on div "Projection" at bounding box center [365, 122] width 60 height 31
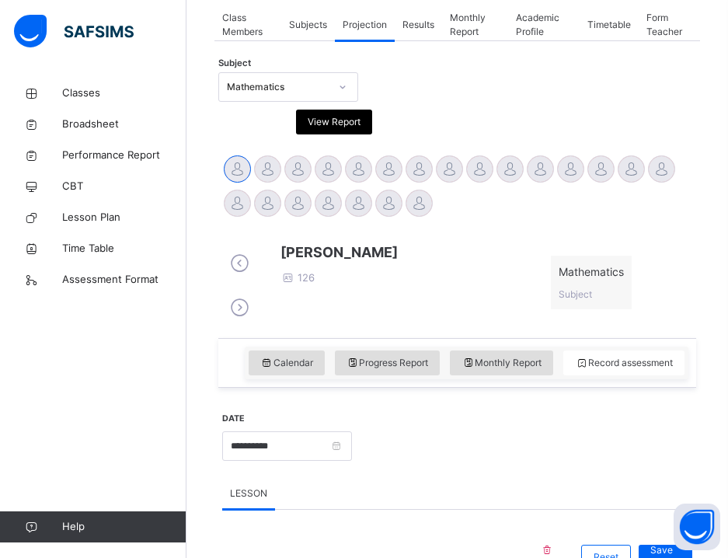
scroll to position [310, 0]
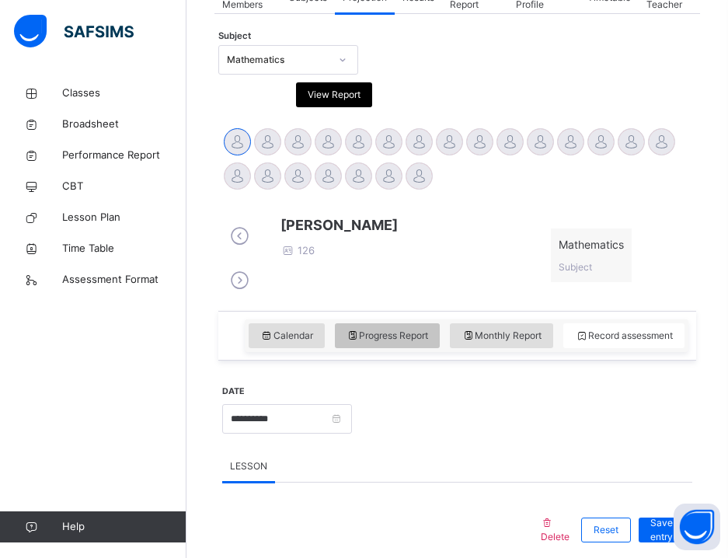
click at [377, 343] on span "Progress Report" at bounding box center [388, 336] width 82 height 14
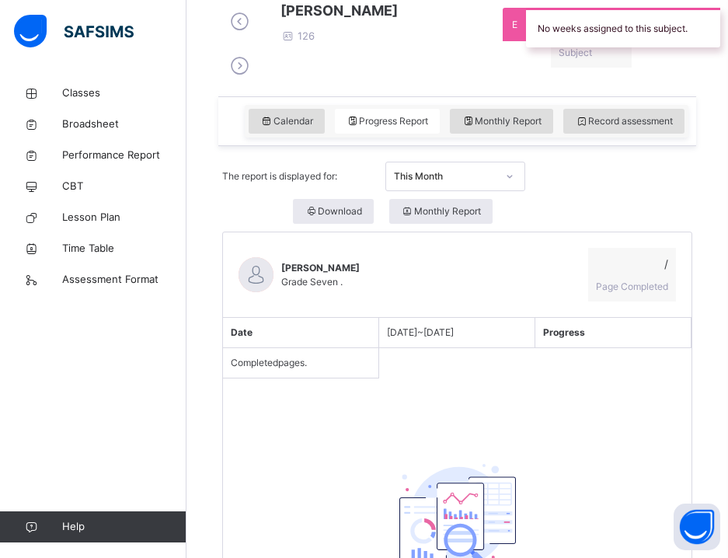
scroll to position [466, 0]
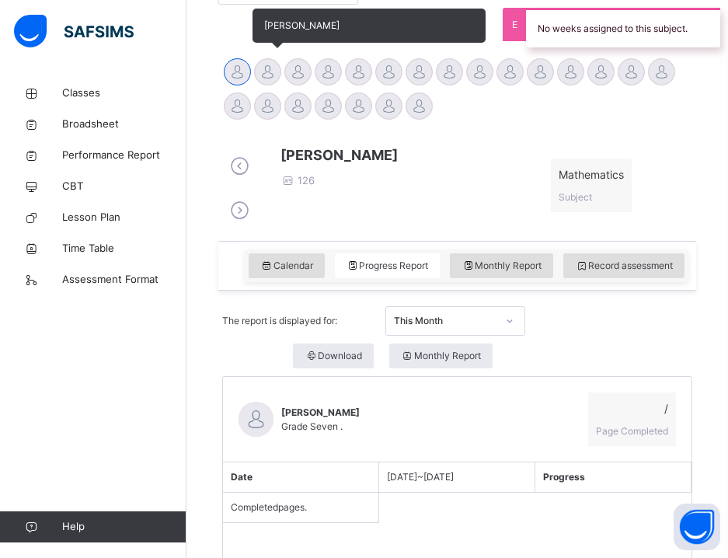
click at [262, 70] on div at bounding box center [267, 71] width 27 height 27
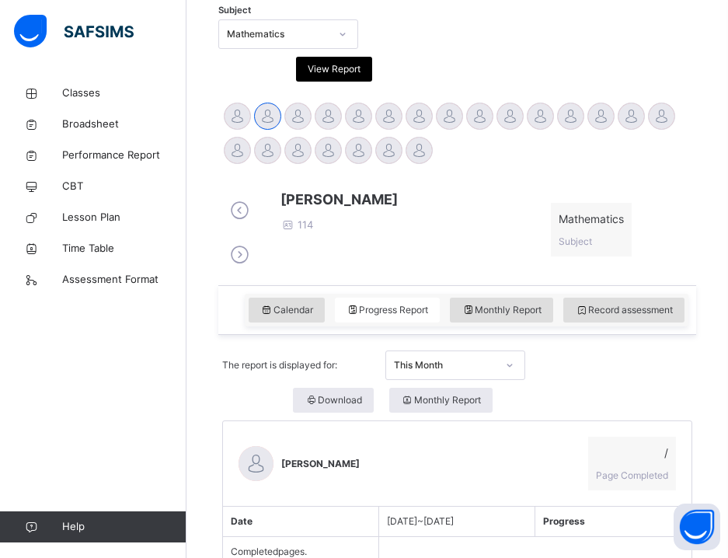
scroll to position [209, 0]
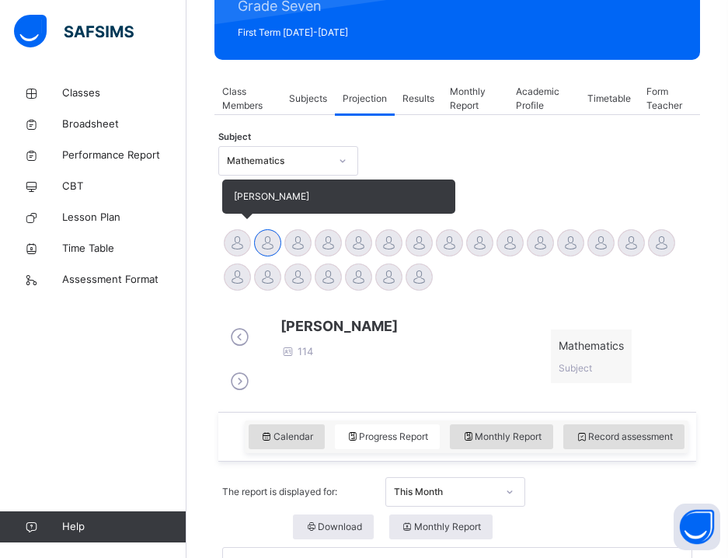
click at [242, 237] on div at bounding box center [237, 242] width 27 height 27
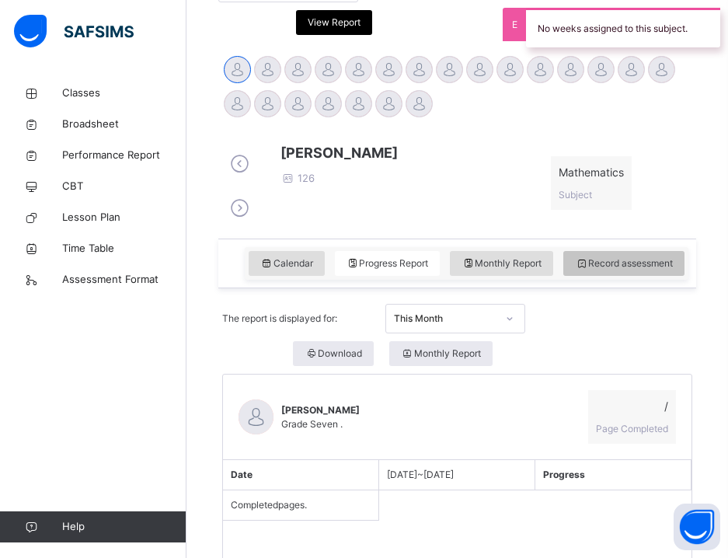
click at [621, 270] on span "Record assessment" at bounding box center [624, 263] width 98 height 14
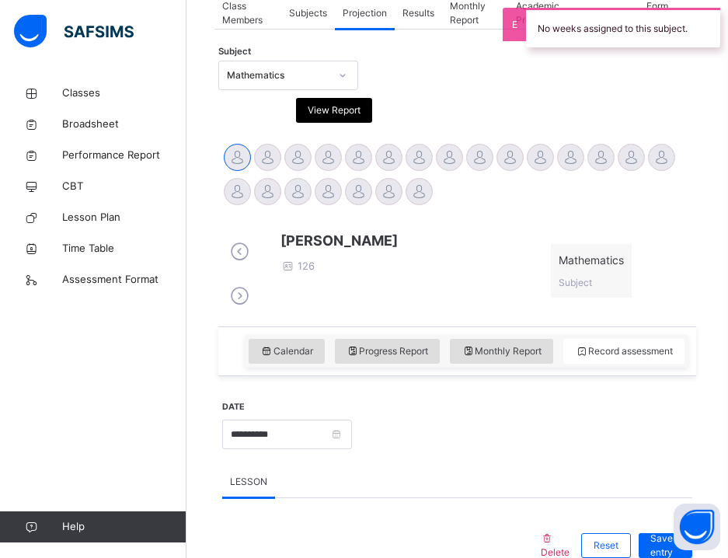
scroll to position [537, 0]
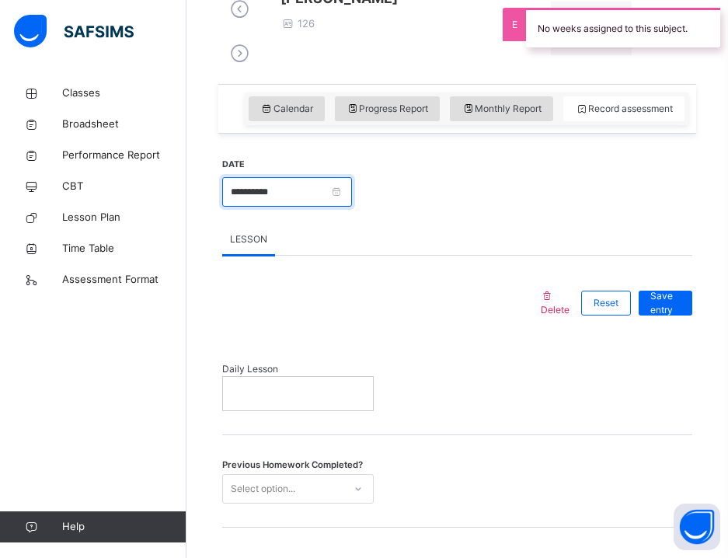
click at [292, 207] on input "**********" at bounding box center [287, 192] width 130 height 30
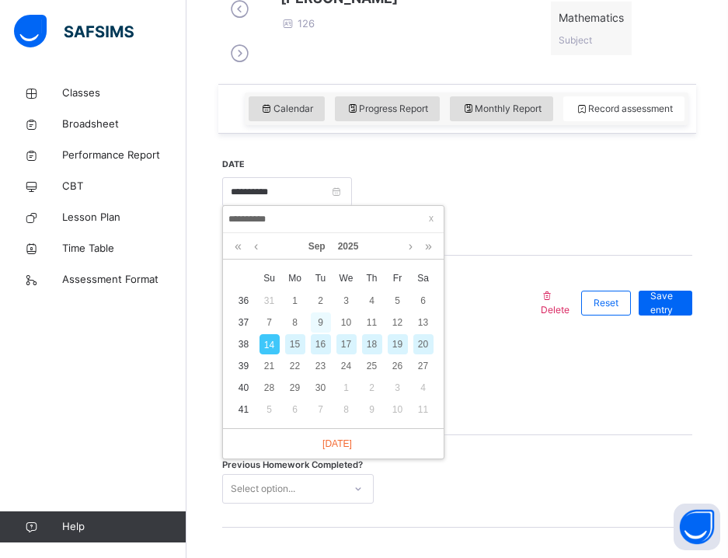
click at [316, 324] on div "9" at bounding box center [321, 322] width 20 height 20
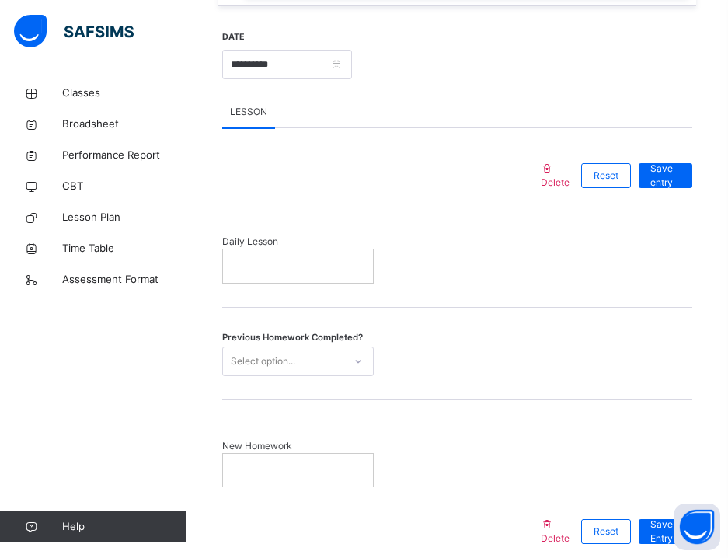
scroll to position [728, 0]
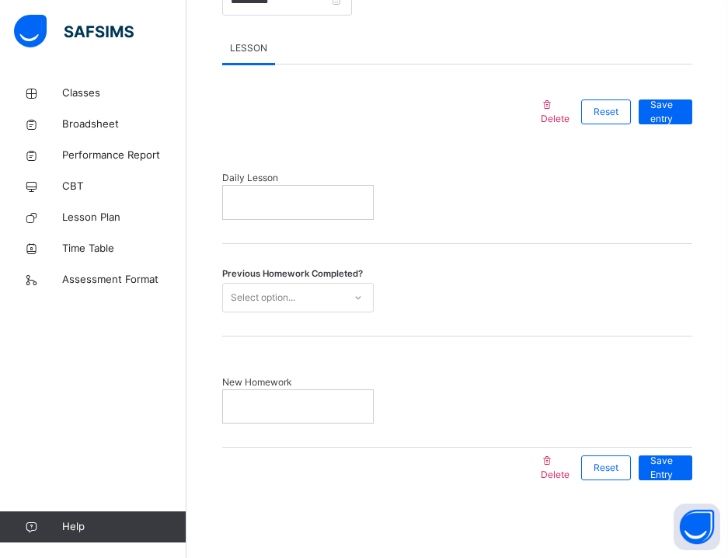
click at [299, 209] on p at bounding box center [298, 202] width 127 height 14
click at [278, 312] on div "Select option..." at bounding box center [263, 297] width 65 height 30
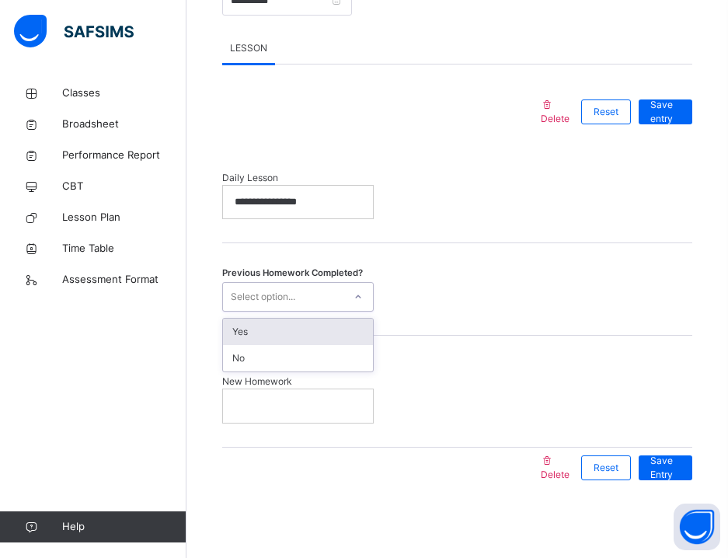
click at [271, 345] on div "Yes" at bounding box center [298, 332] width 150 height 26
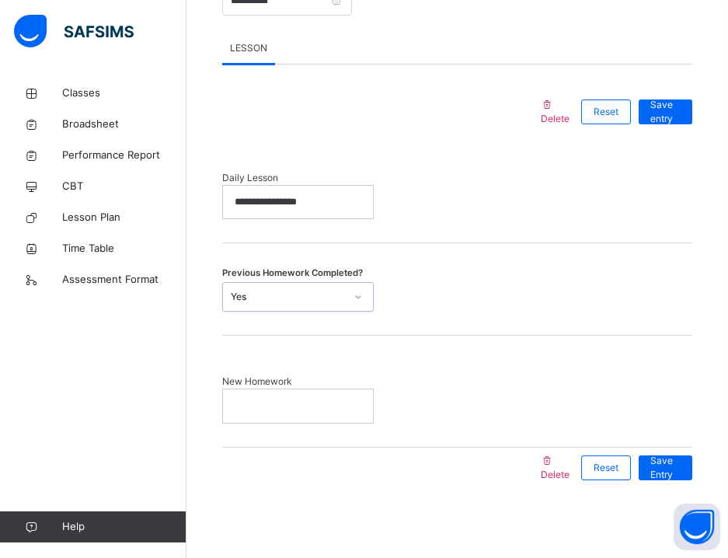
click at [324, 413] on p at bounding box center [298, 406] width 127 height 14
click at [662, 127] on span "Save entry" at bounding box center [666, 113] width 30 height 28
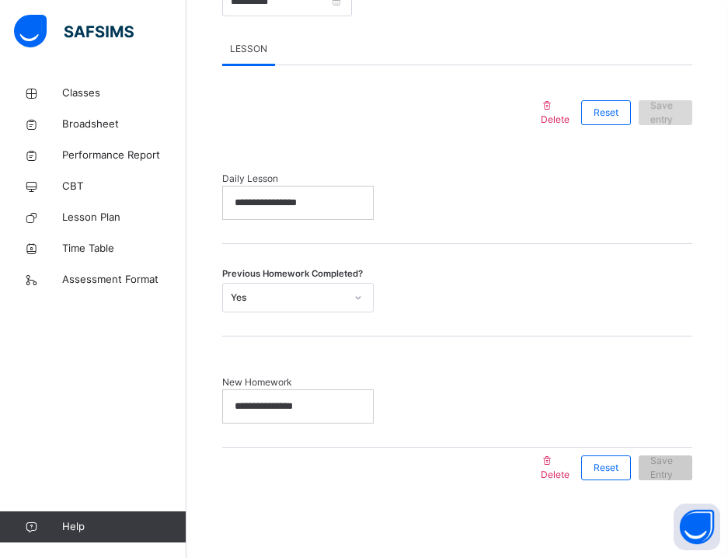
scroll to position [361, 0]
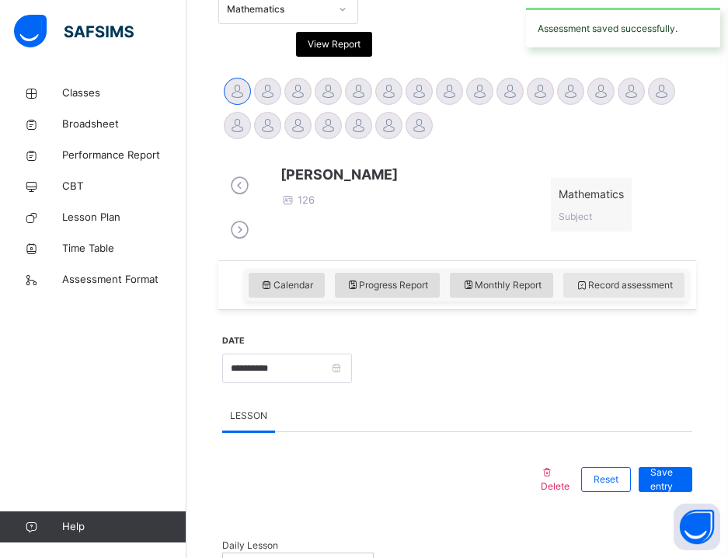
click at [612, 292] on span "Record assessment" at bounding box center [624, 285] width 98 height 14
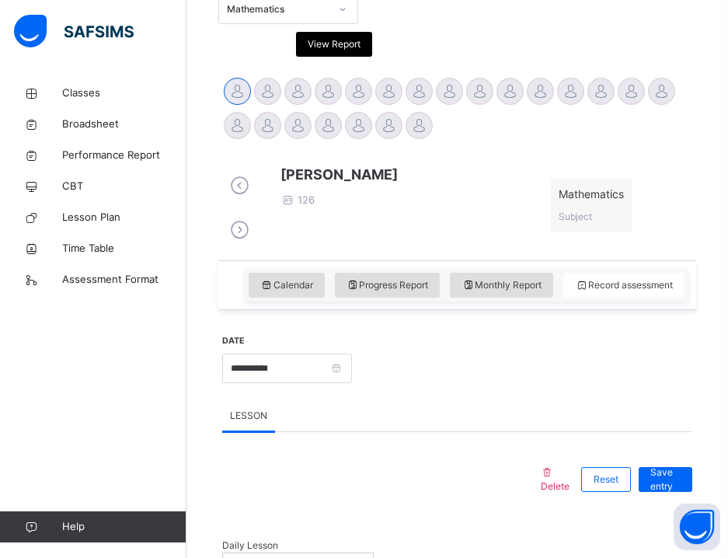
scroll to position [455, 0]
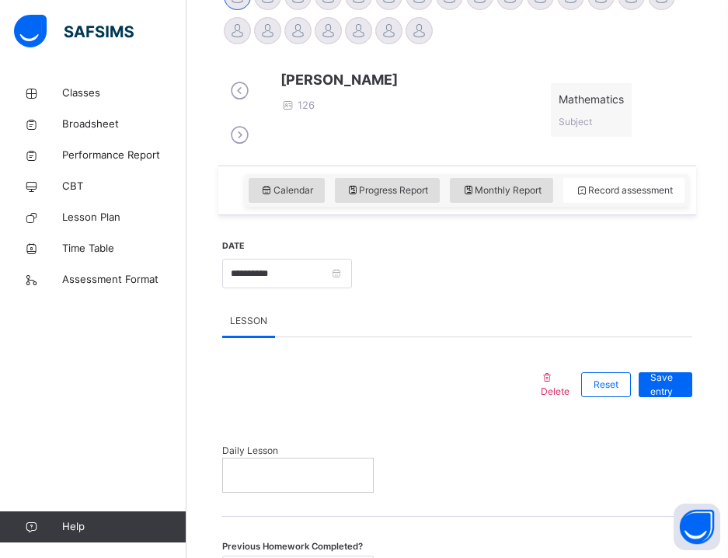
click at [267, 275] on div "**********" at bounding box center [298, 272] width 152 height 67
click at [267, 288] on input "**********" at bounding box center [287, 274] width 130 height 30
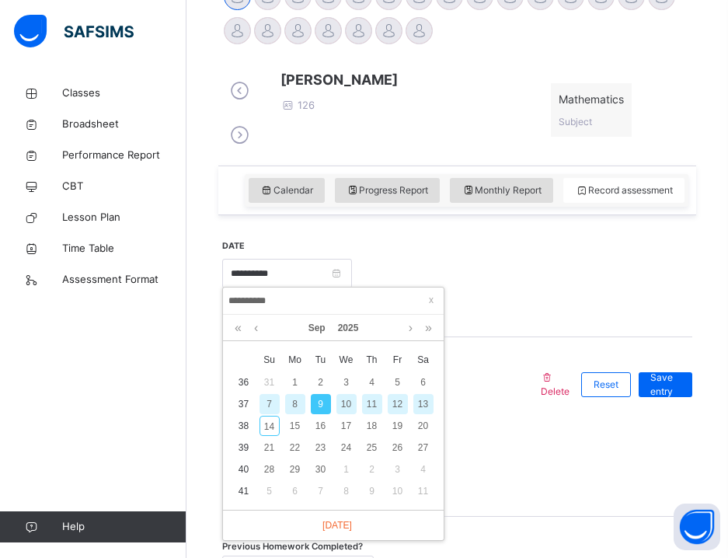
click at [346, 406] on div "10" at bounding box center [347, 404] width 20 height 20
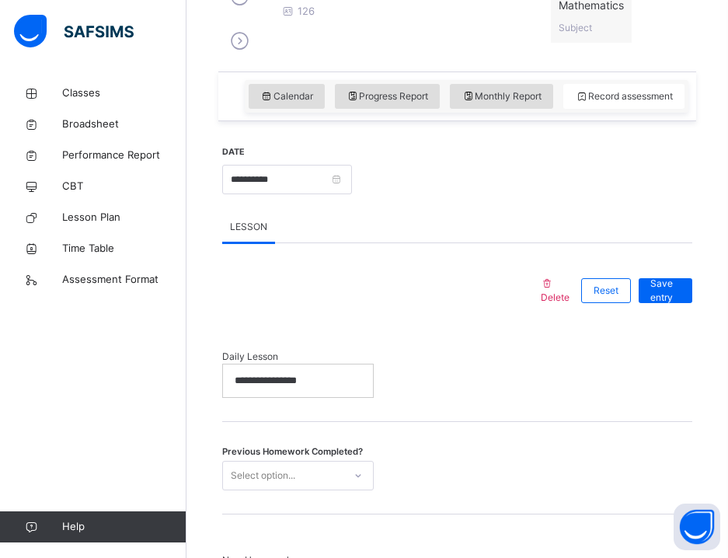
scroll to position [580, 0]
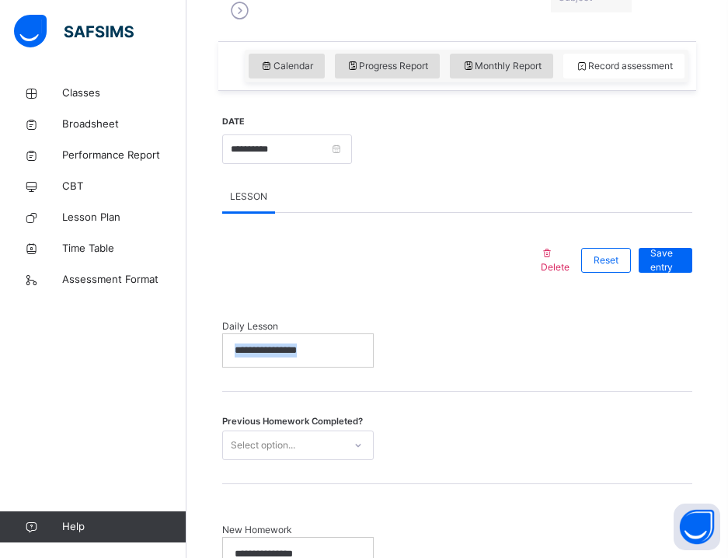
drag, startPoint x: 338, startPoint y: 367, endPoint x: 203, endPoint y: 373, distance: 135.4
click at [203, 373] on div "Back / Grade 7 . Grade 7 Grade Seven First Term [DATE]-[DATE] Class Members Sub…" at bounding box center [458, 102] width 542 height 1208
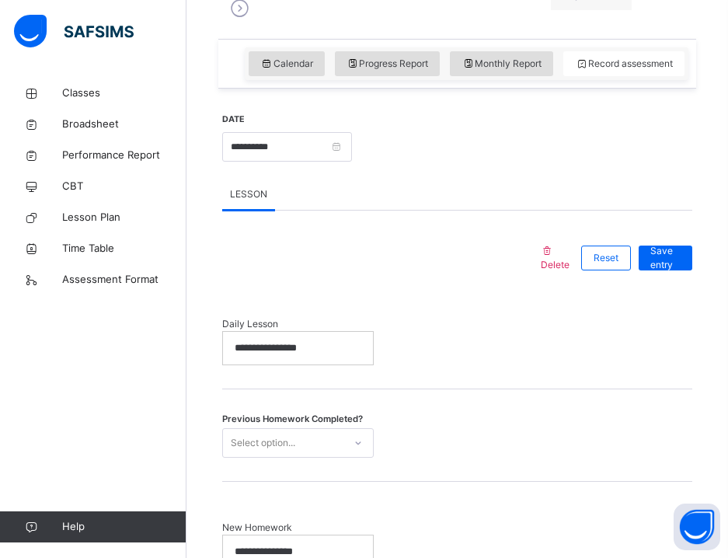
scroll to position [637, 0]
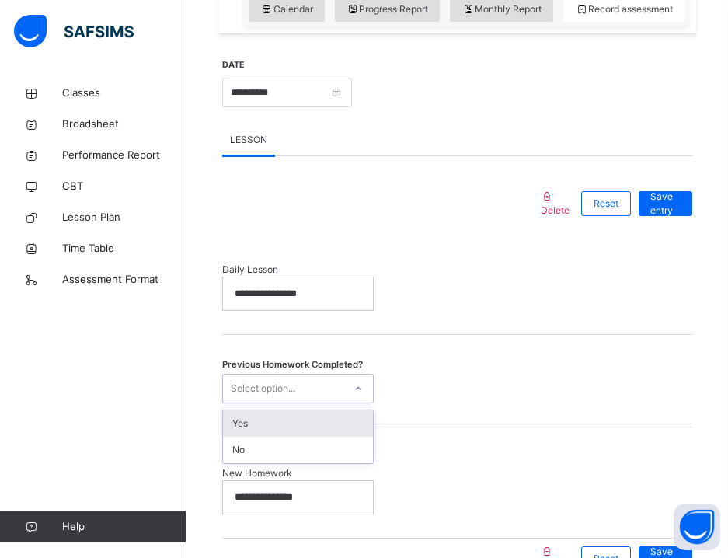
click at [305, 401] on div "Select option..." at bounding box center [283, 389] width 120 height 24
click at [282, 437] on div "Yes" at bounding box center [298, 423] width 150 height 26
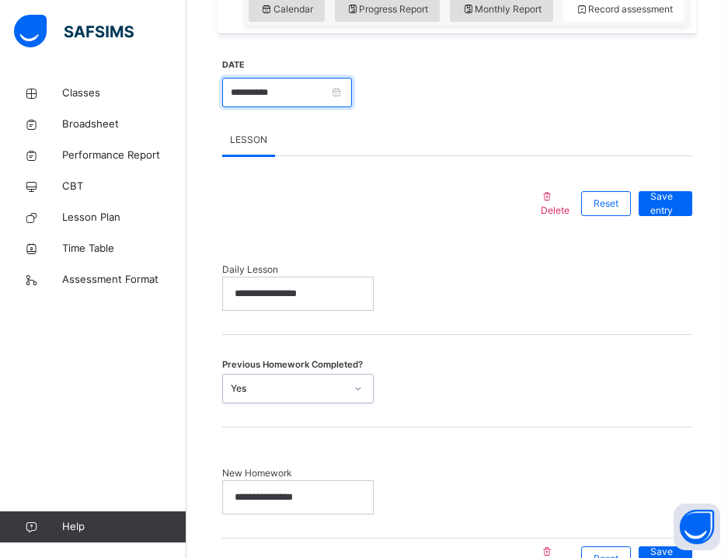
click at [309, 106] on input "**********" at bounding box center [287, 93] width 130 height 30
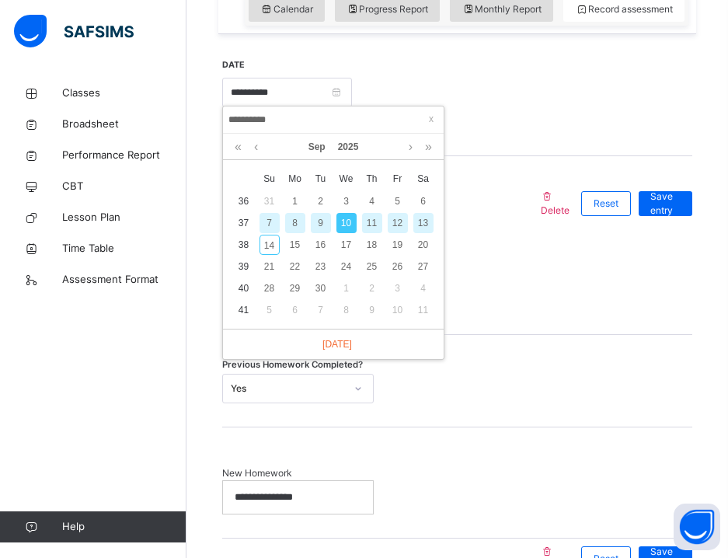
scroll to position [477, 0]
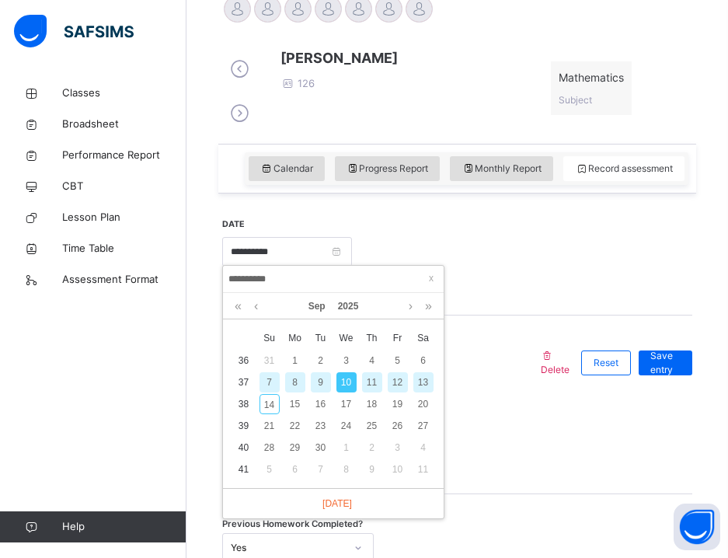
click at [524, 148] on div "**********" at bounding box center [457, 359] width 478 height 814
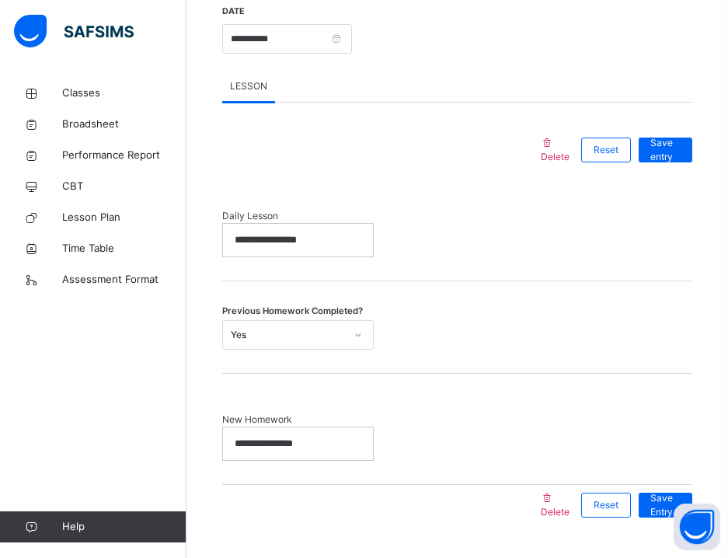
scroll to position [731, 0]
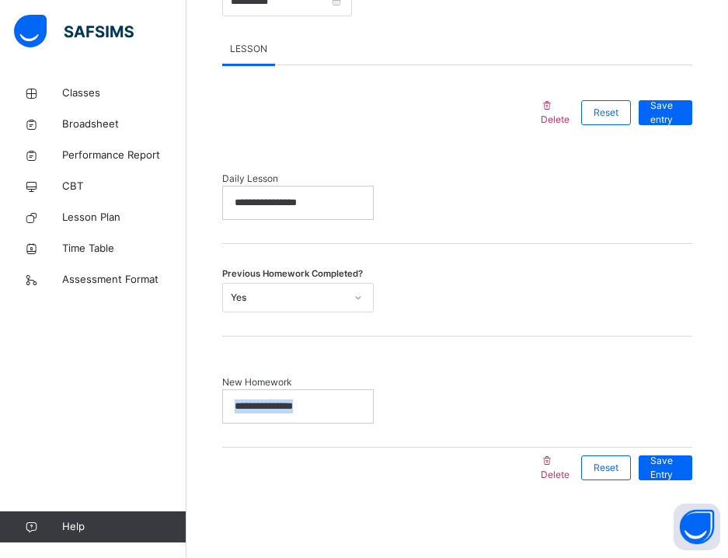
drag, startPoint x: 324, startPoint y: 424, endPoint x: 206, endPoint y: 422, distance: 118.2
click at [683, 125] on div "Save entry" at bounding box center [666, 112] width 54 height 25
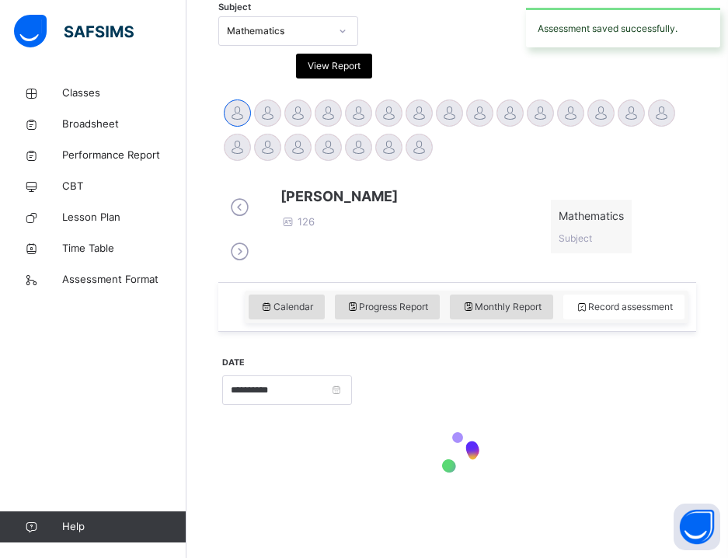
scroll to position [361, 0]
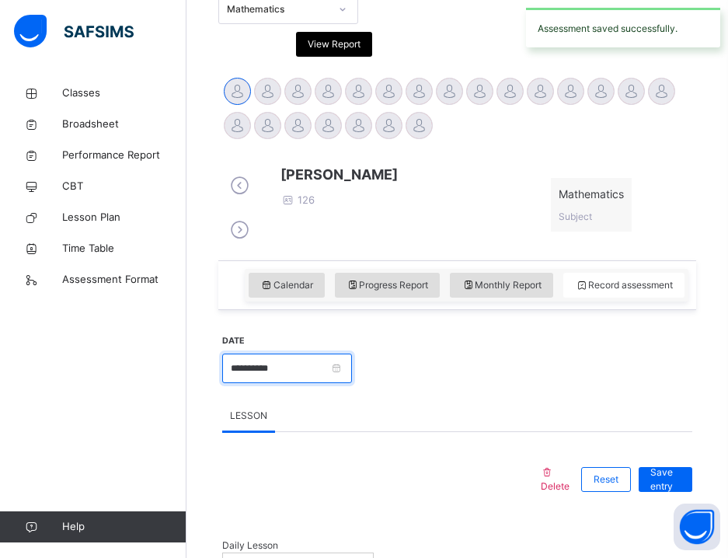
click at [302, 383] on input "**********" at bounding box center [287, 369] width 130 height 30
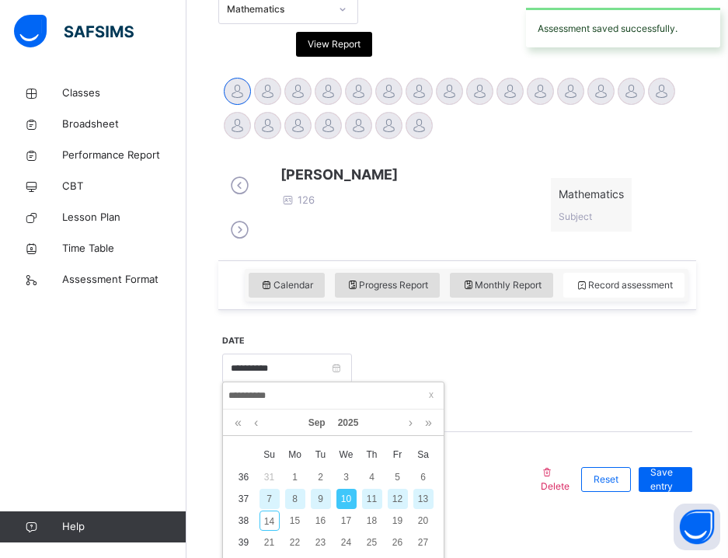
click at [375, 496] on div "11" at bounding box center [372, 499] width 20 height 20
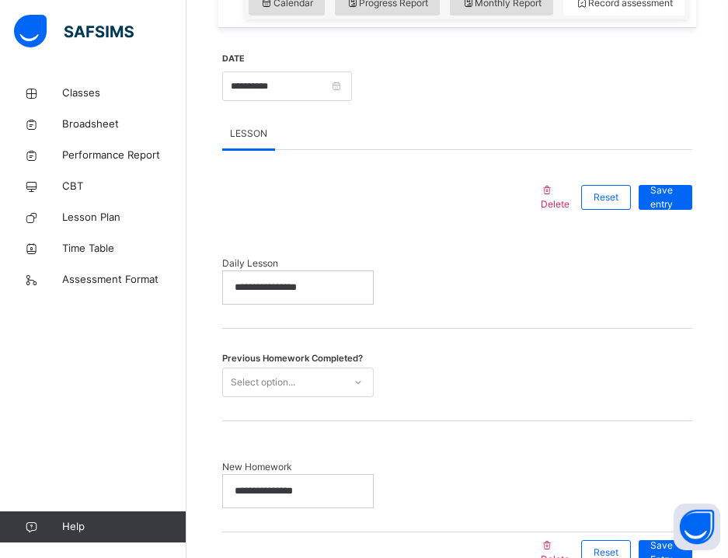
scroll to position [692, 0]
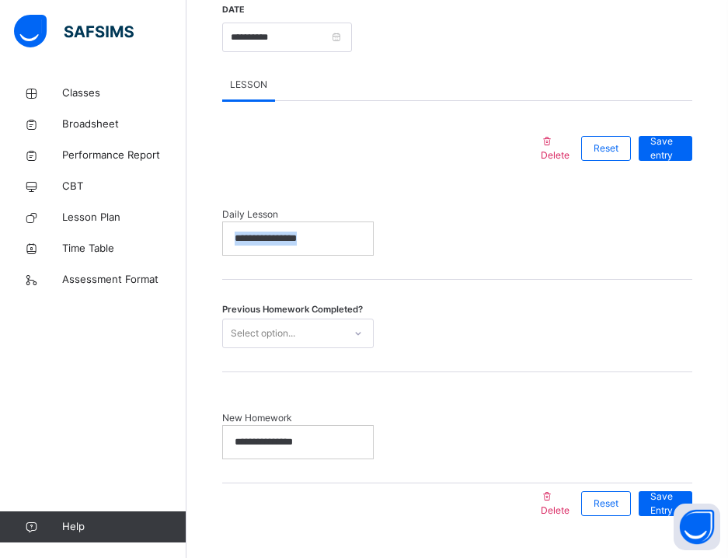
drag, startPoint x: 329, startPoint y: 263, endPoint x: 225, endPoint y: 259, distance: 104.3
click at [224, 255] on div "**********" at bounding box center [298, 238] width 150 height 33
click at [337, 346] on div "Select option..." at bounding box center [283, 334] width 120 height 24
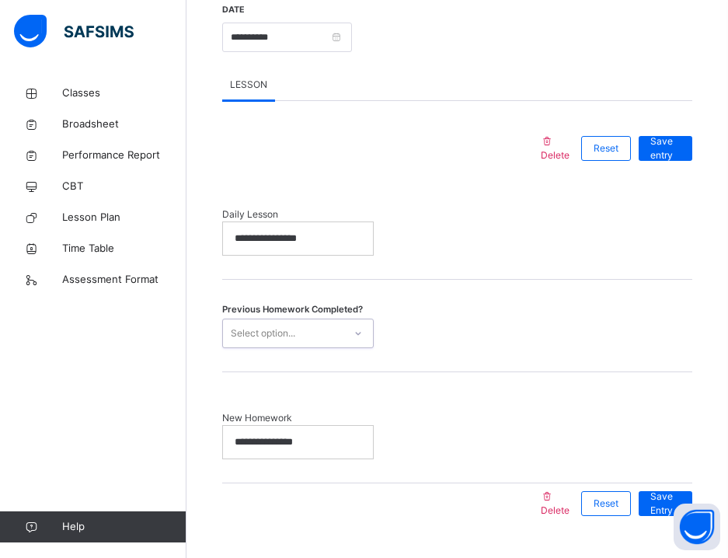
click at [341, 346] on div "Select option..." at bounding box center [283, 334] width 120 height 24
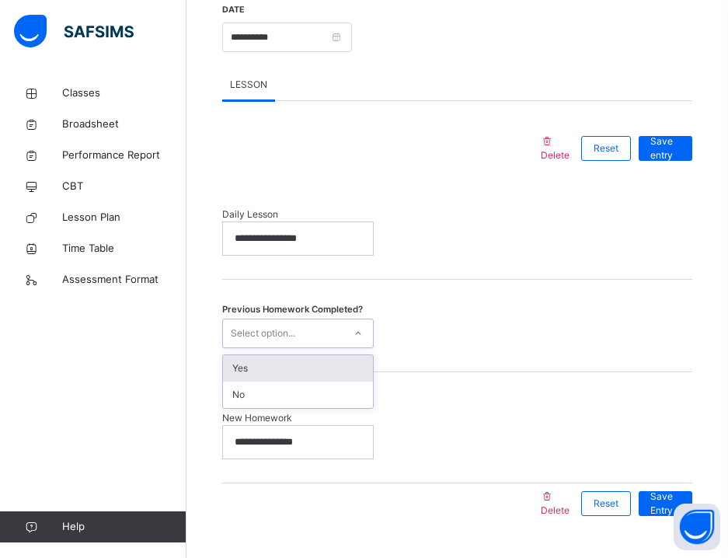
click at [320, 382] on div "Yes" at bounding box center [298, 368] width 150 height 26
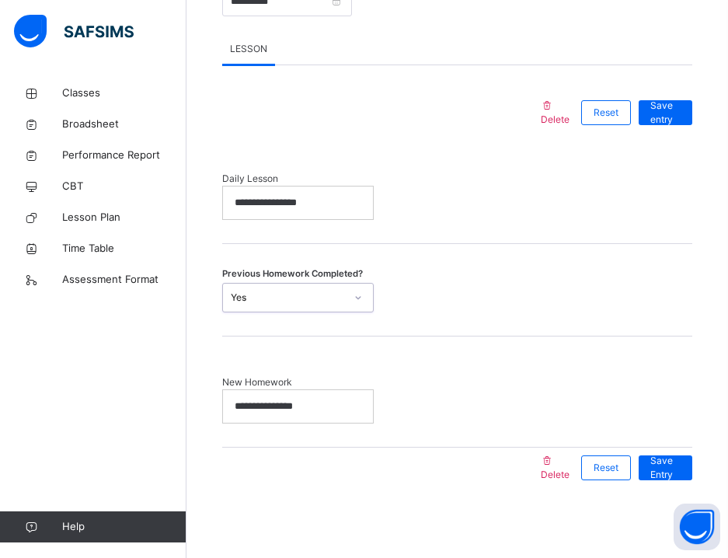
click at [319, 385] on div "**********" at bounding box center [298, 399] width 152 height 48
click at [321, 405] on p "**********" at bounding box center [298, 406] width 127 height 14
drag, startPoint x: 321, startPoint y: 406, endPoint x: 211, endPoint y: 404, distance: 109.6
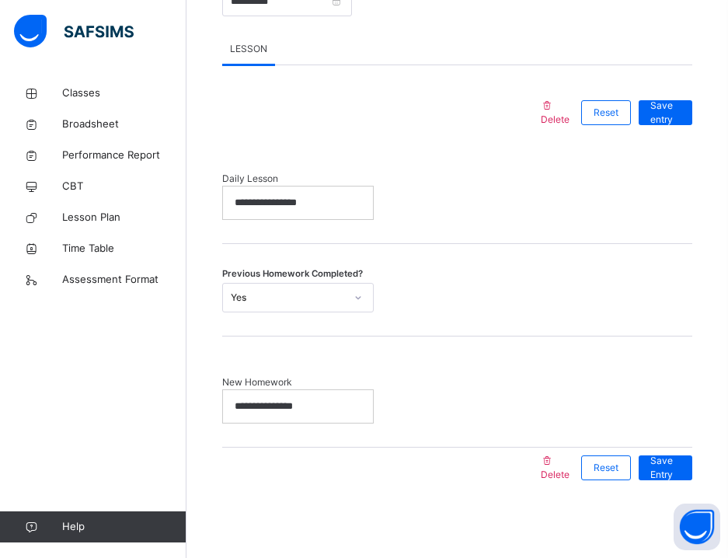
scroll to position [7, 0]
click at [665, 110] on span "Save entry" at bounding box center [666, 113] width 30 height 28
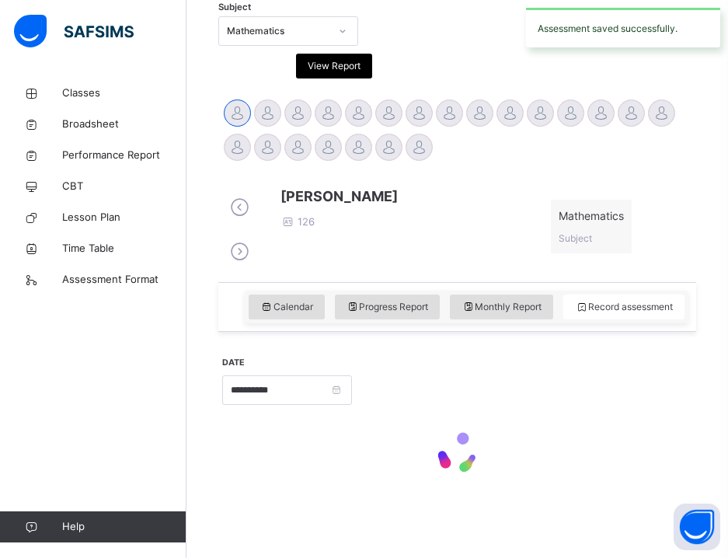
scroll to position [361, 0]
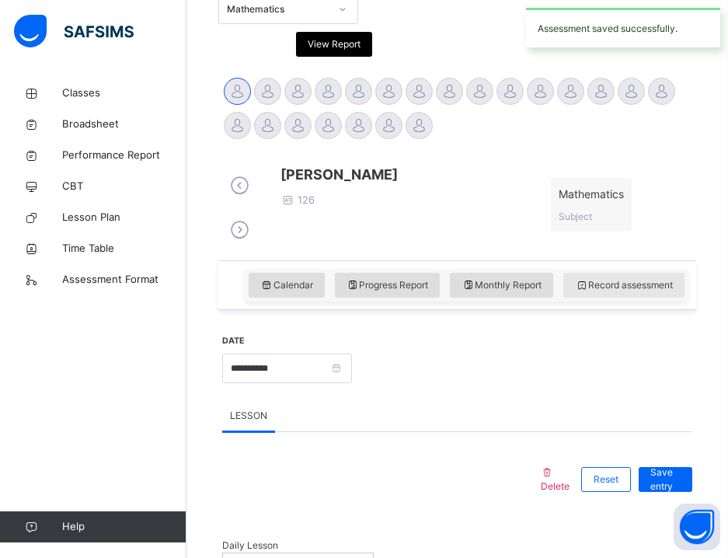
click at [594, 298] on div "Record assessment" at bounding box center [623, 285] width 121 height 25
click at [599, 292] on span "Record assessment" at bounding box center [624, 285] width 98 height 14
click at [590, 292] on span "Record assessment" at bounding box center [624, 285] width 98 height 14
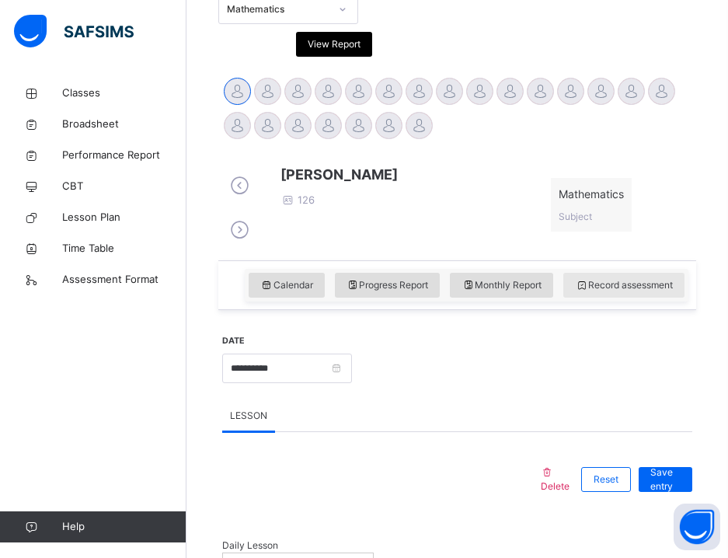
click at [637, 292] on span "Record assessment" at bounding box center [624, 285] width 98 height 14
click at [550, 389] on div "**********" at bounding box center [457, 366] width 470 height 67
click at [604, 292] on span "Record assessment" at bounding box center [624, 285] width 98 height 14
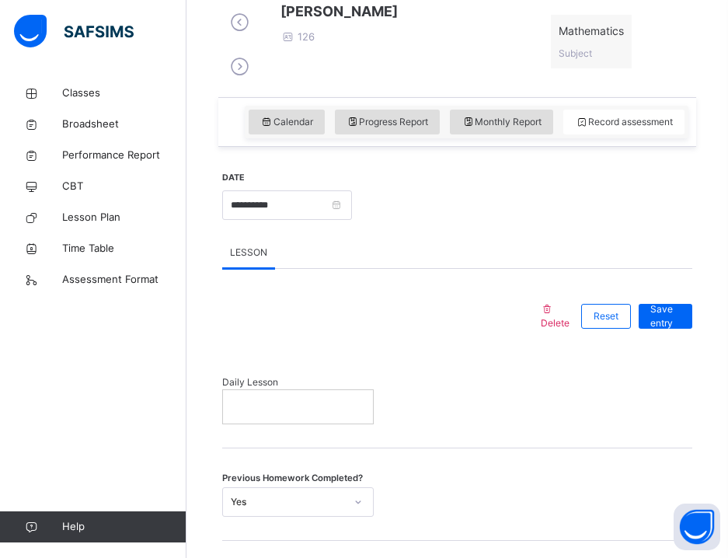
scroll to position [592, 0]
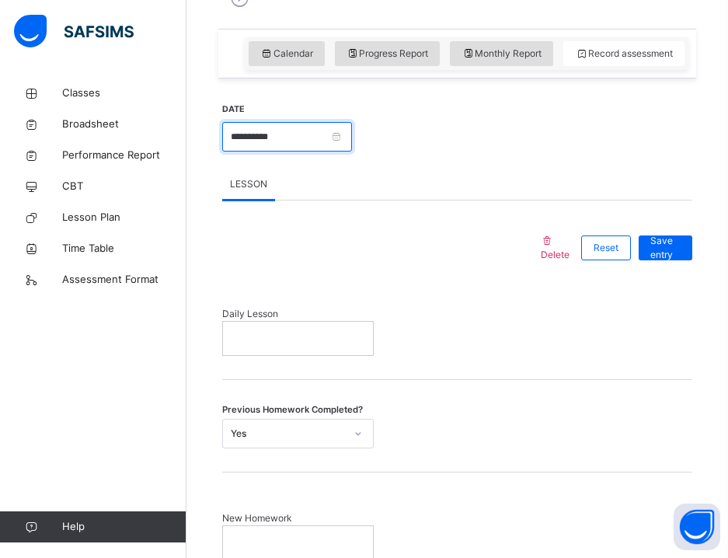
click at [279, 152] on input "**********" at bounding box center [287, 137] width 130 height 30
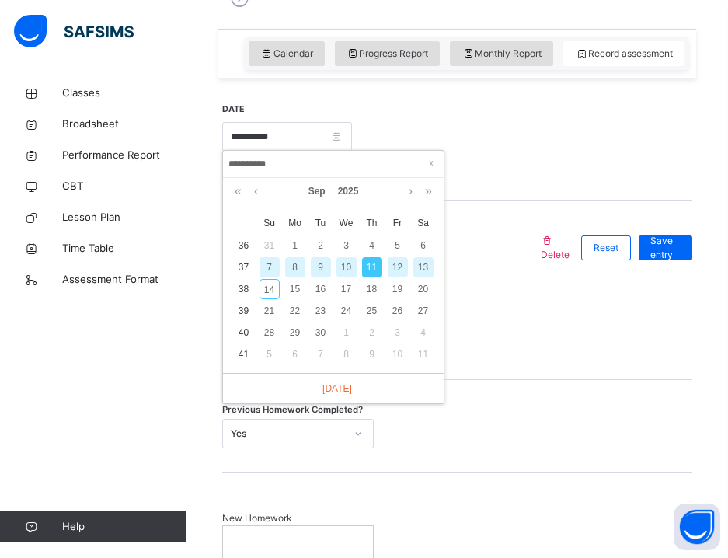
click at [401, 267] on div "12" at bounding box center [398, 267] width 20 height 20
type input "**********"
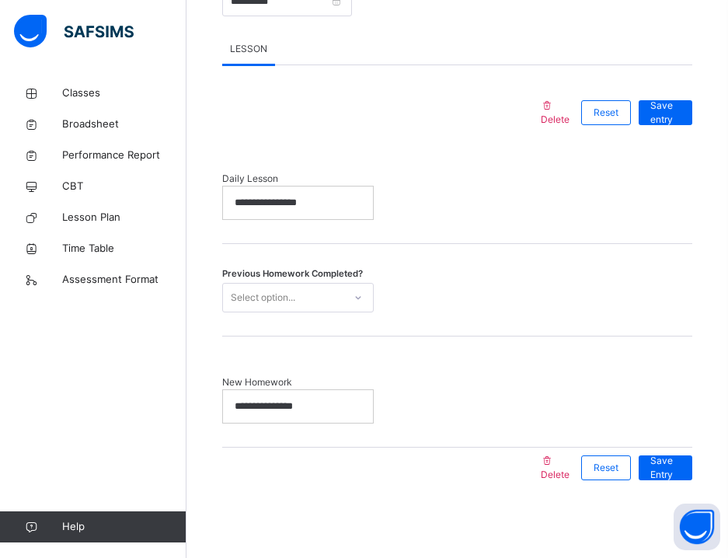
scroll to position [749, 0]
drag, startPoint x: 330, startPoint y: 206, endPoint x: 217, endPoint y: 206, distance: 113.5
click at [216, 206] on div "**********" at bounding box center [458, 69] width 486 height 899
click at [316, 295] on div "Select option..." at bounding box center [283, 298] width 120 height 24
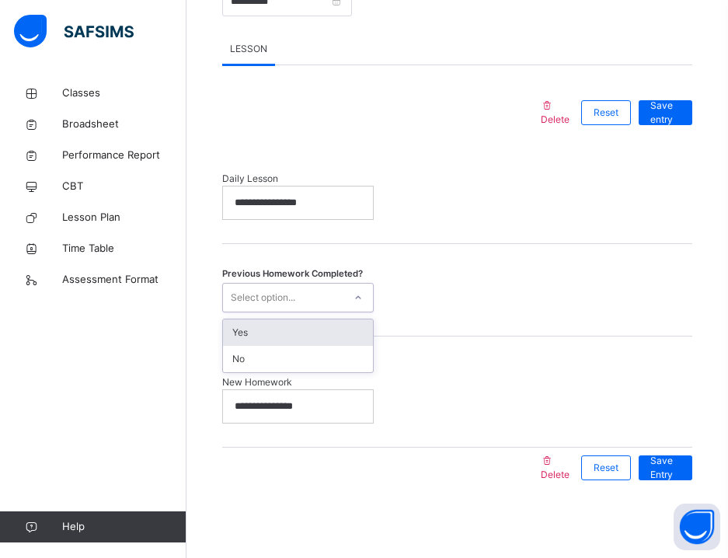
click at [296, 324] on div "Yes" at bounding box center [298, 332] width 150 height 26
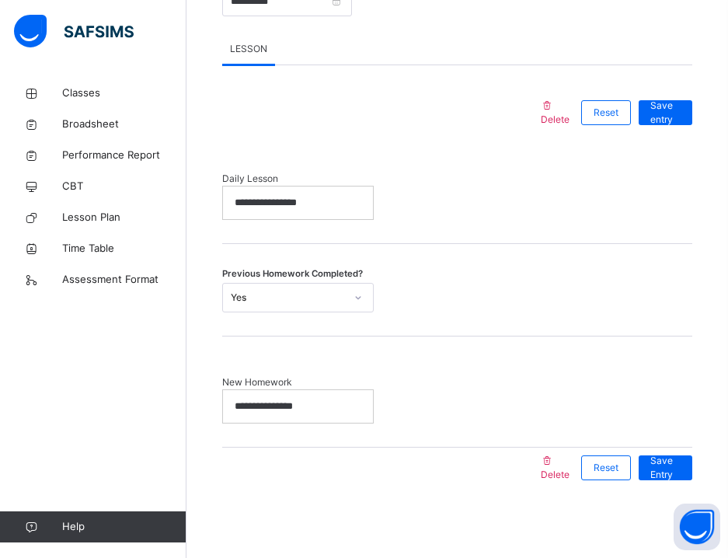
drag, startPoint x: 324, startPoint y: 412, endPoint x: 204, endPoint y: 411, distance: 120.5
click at [661, 105] on span "Save entry" at bounding box center [666, 113] width 30 height 28
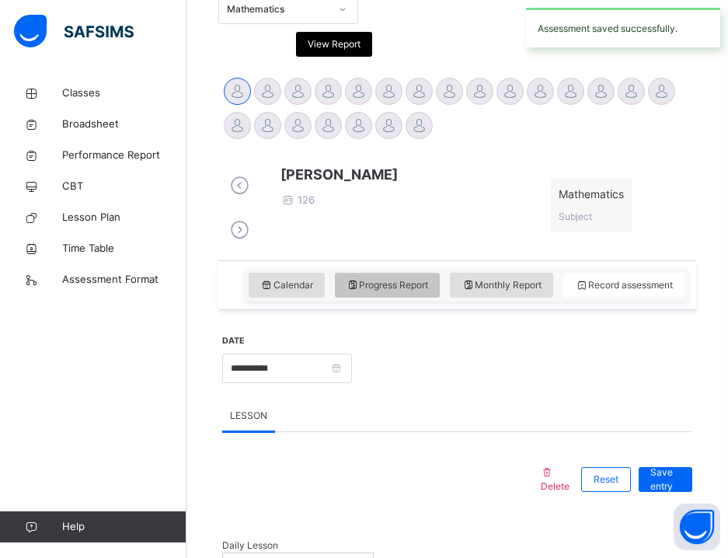
click at [397, 298] on div "Progress Report" at bounding box center [388, 285] width 106 height 25
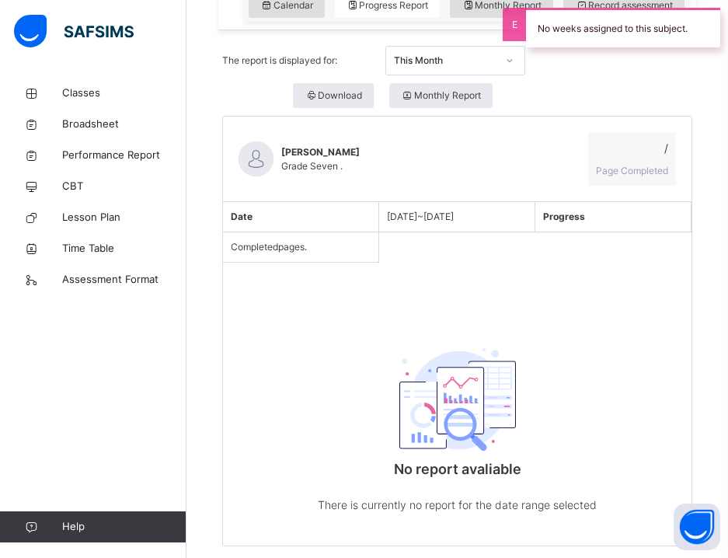
scroll to position [634, 0]
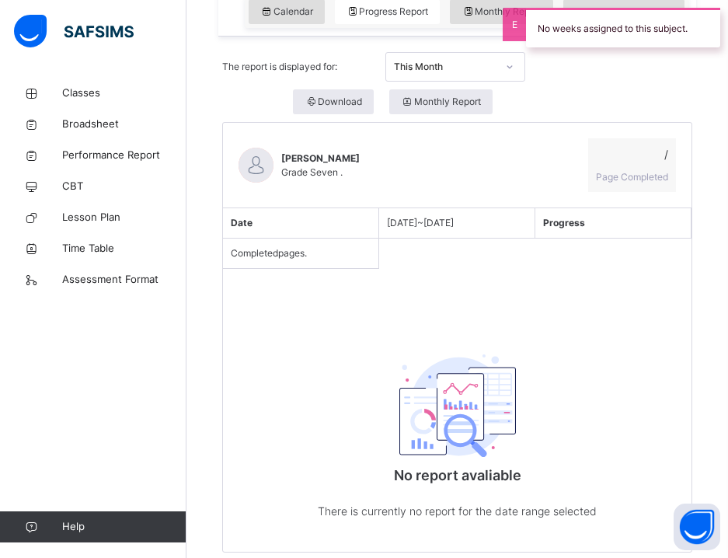
click at [431, 228] on span "[DATE] ~ [DATE]" at bounding box center [420, 223] width 67 height 12
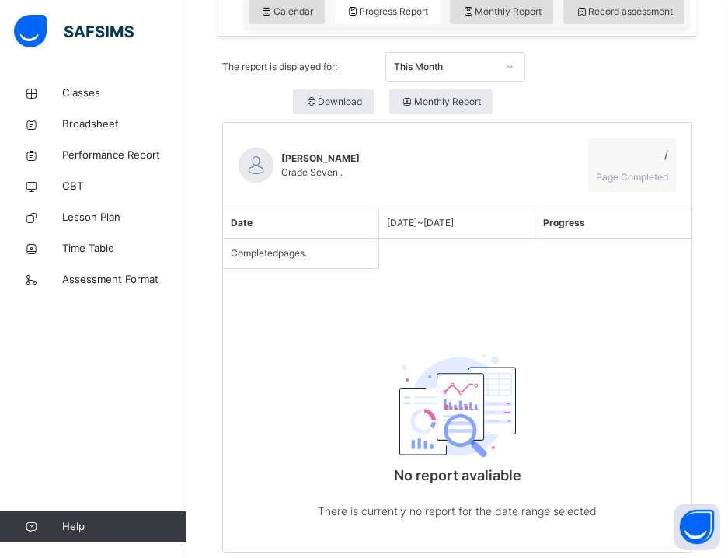
click at [458, 74] on div "This Month" at bounding box center [445, 67] width 103 height 14
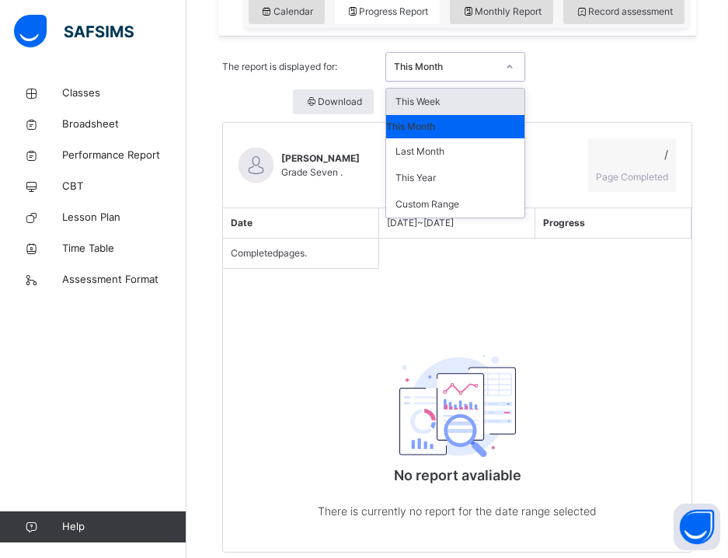
click at [452, 113] on div "This Week" at bounding box center [455, 102] width 138 height 26
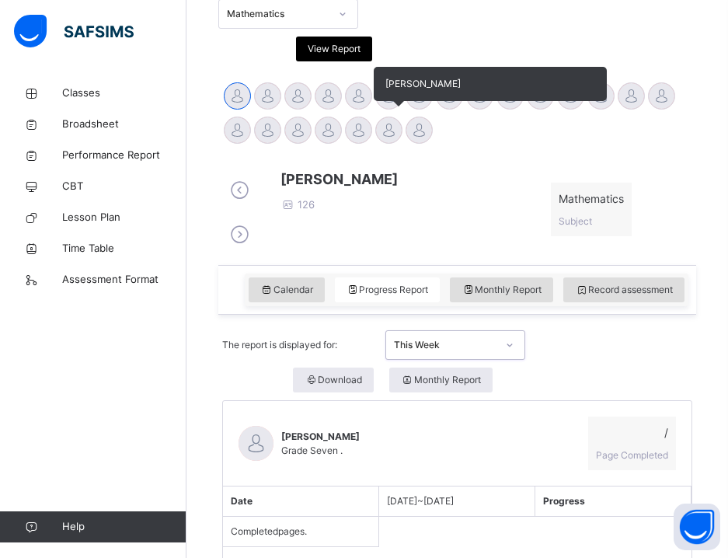
scroll to position [348, 0]
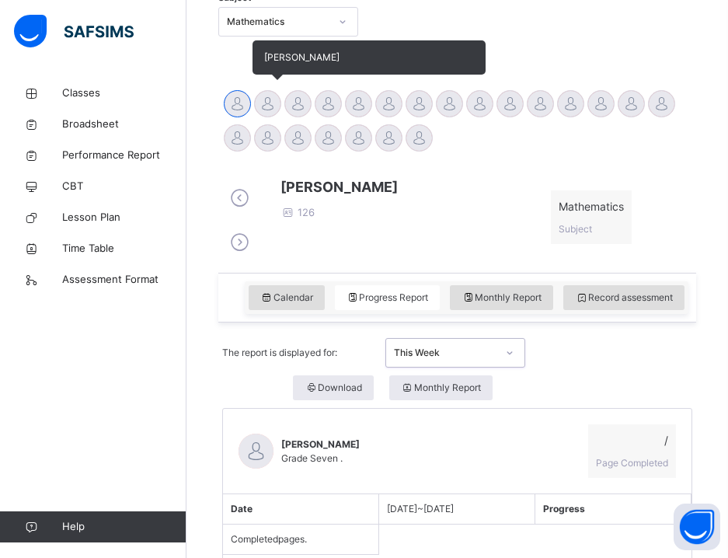
click at [268, 92] on div at bounding box center [267, 103] width 27 height 27
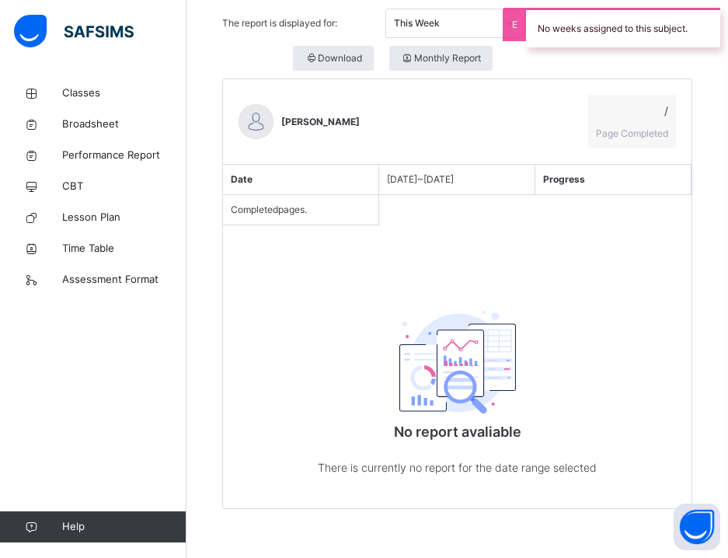
scroll to position [441, 0]
